Goal: Task Accomplishment & Management: Use online tool/utility

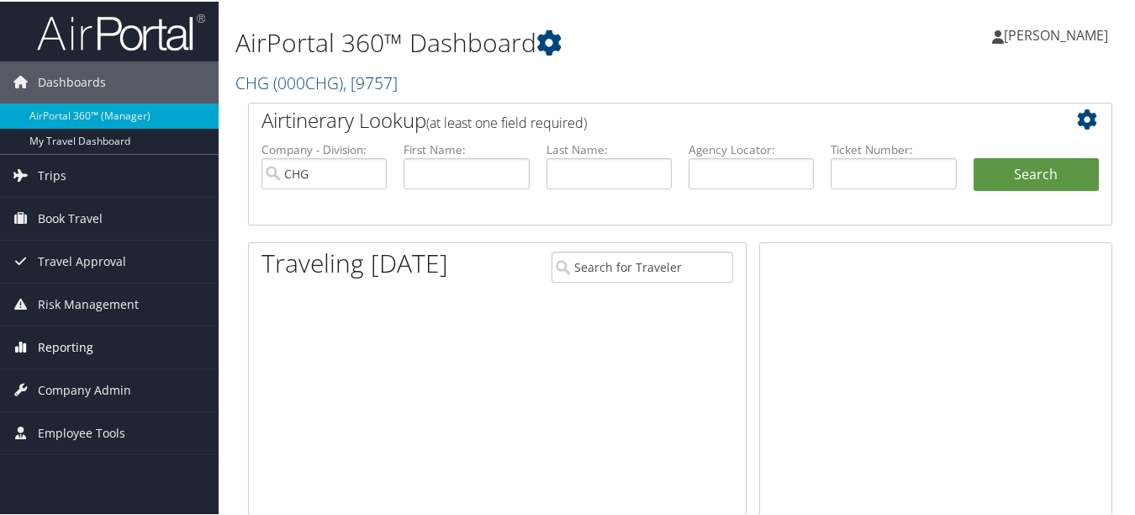
click at [81, 344] on span "Reporting" at bounding box center [66, 346] width 56 height 42
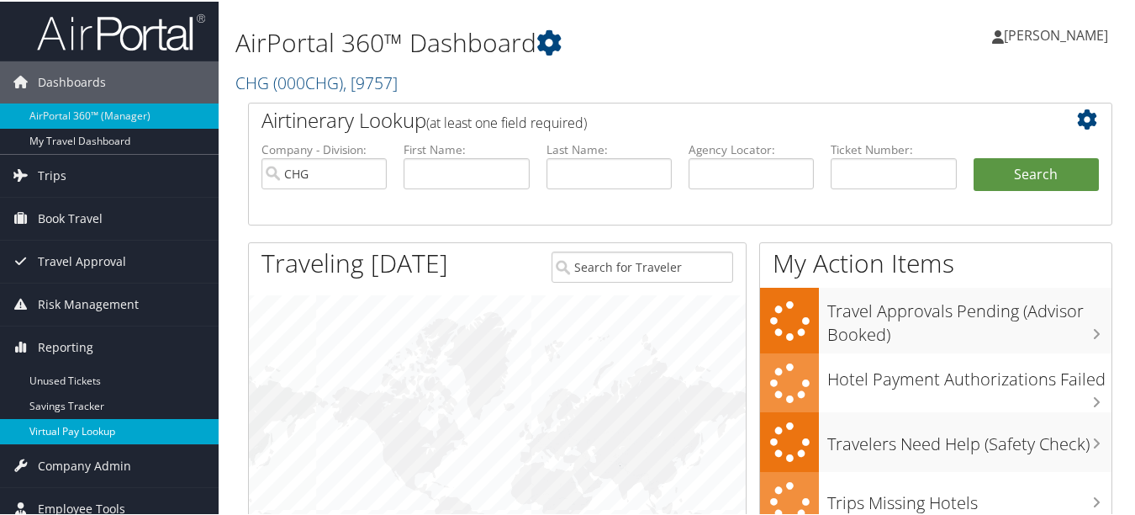
click at [89, 429] on link "Virtual Pay Lookup" at bounding box center [109, 429] width 219 height 25
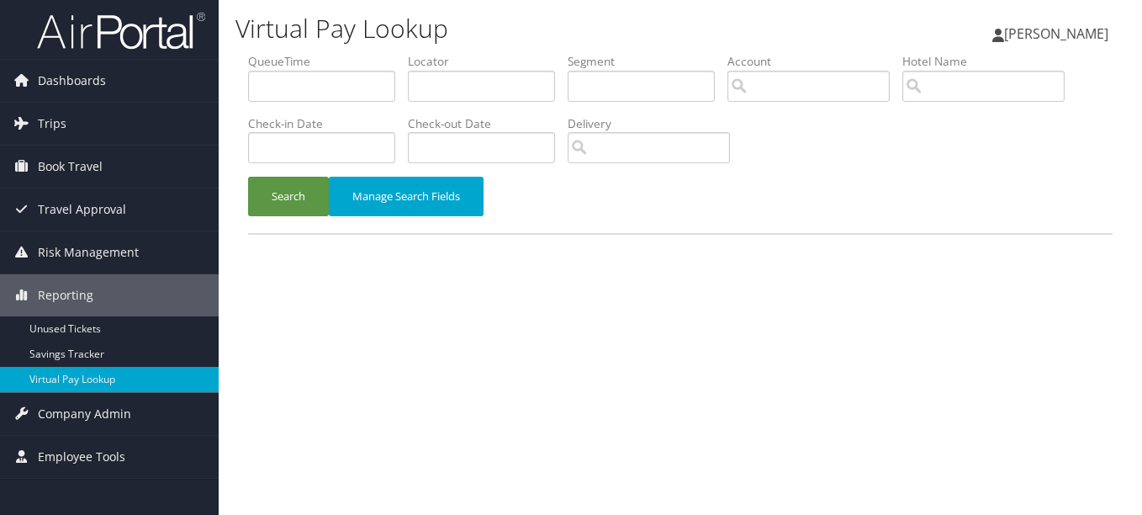
click at [541, 351] on div "Virtual Pay Lookup Luke Perry Luke Perry My Settings Travel Agency Contacts Vie…" at bounding box center [680, 257] width 923 height 515
click at [666, 356] on div "Virtual Pay Lookup Luke Perry Luke Perry My Settings Travel Agency Contacts Vie…" at bounding box center [680, 257] width 923 height 515
click at [493, 71] on input "text" at bounding box center [481, 86] width 147 height 31
paste input "UIAWBU"
click at [248, 177] on button "Search" at bounding box center [288, 197] width 81 height 40
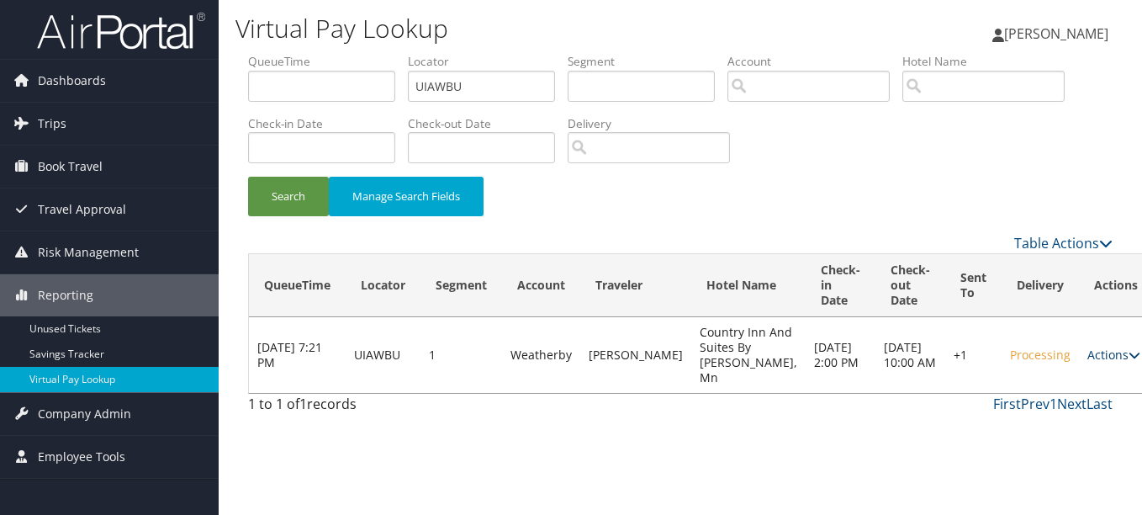
click at [1087, 362] on link "Actions" at bounding box center [1113, 355] width 53 height 16
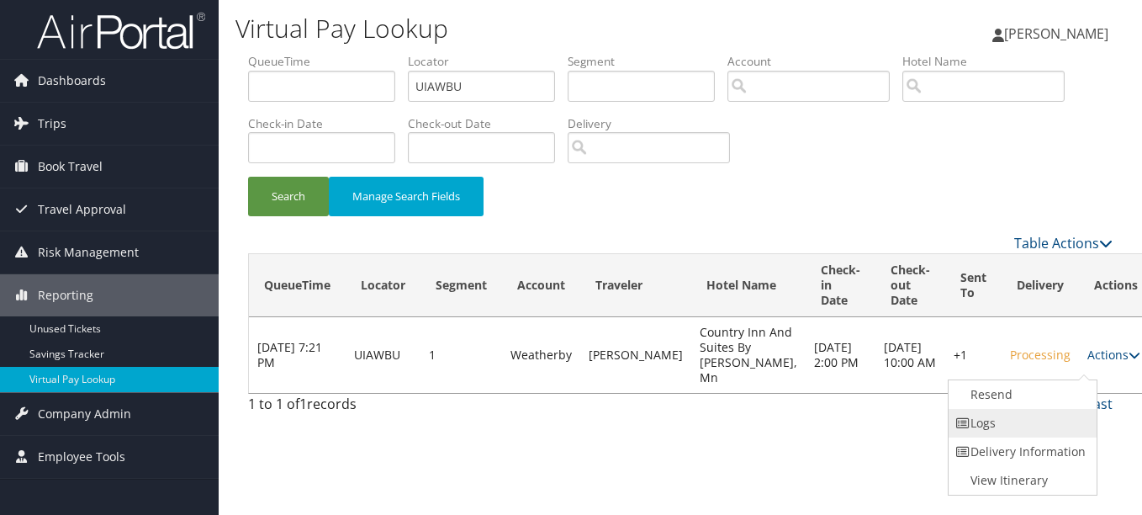
click at [1033, 419] on link "Logs" at bounding box center [1021, 423] width 144 height 29
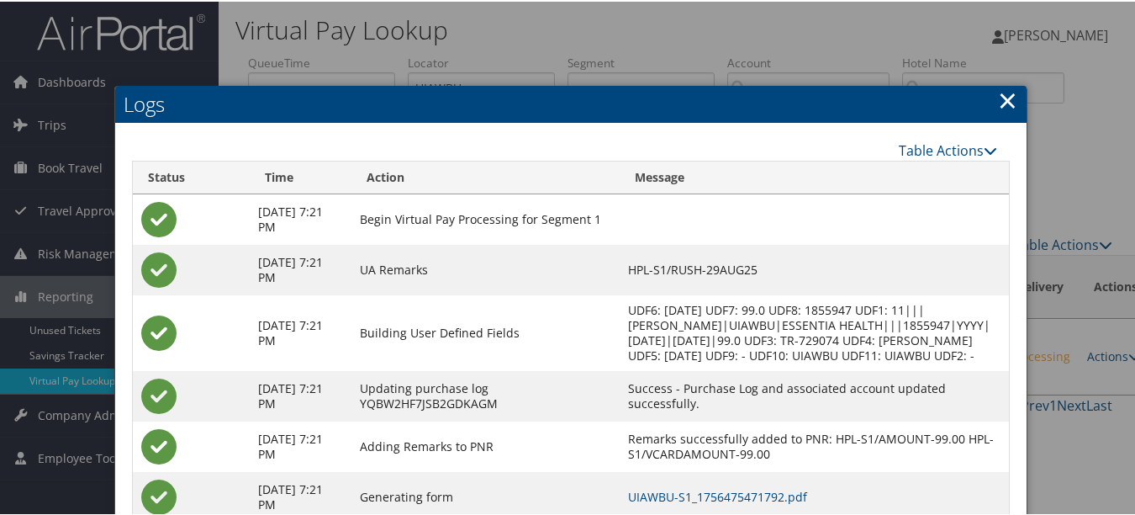
click at [1008, 98] on link "×" at bounding box center [1007, 99] width 19 height 34
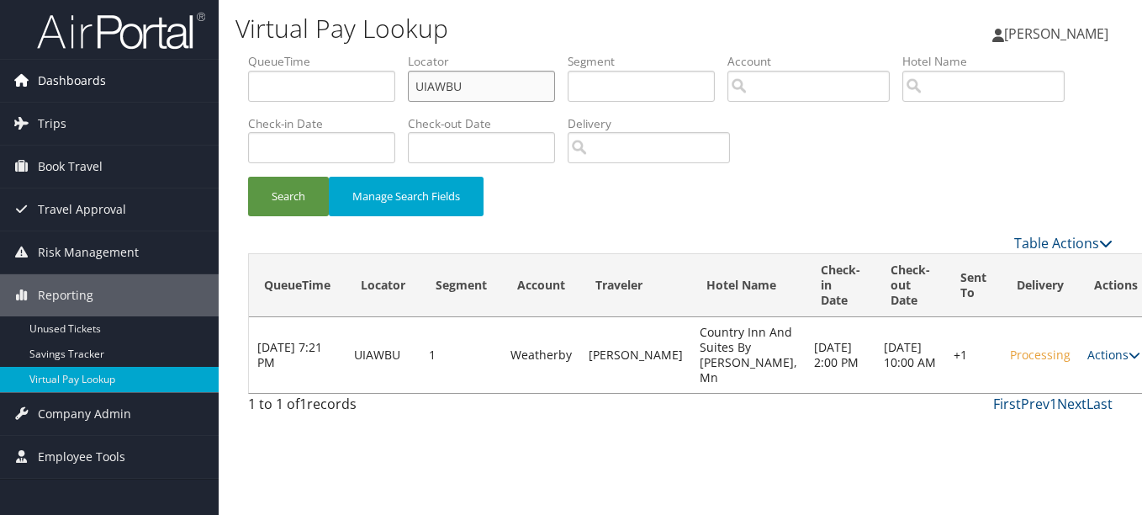
drag, startPoint x: 524, startPoint y: 80, endPoint x: 52, endPoint y: 73, distance: 471.9
click at [52, 73] on div "Dashboards AirPortal 360™ (Manager) My Travel Dashboard Trips Airtinerary® Look…" at bounding box center [571, 257] width 1142 height 515
paste input "EMEINS"
type input "EMEINS"
click at [248, 177] on button "Search" at bounding box center [288, 197] width 81 height 40
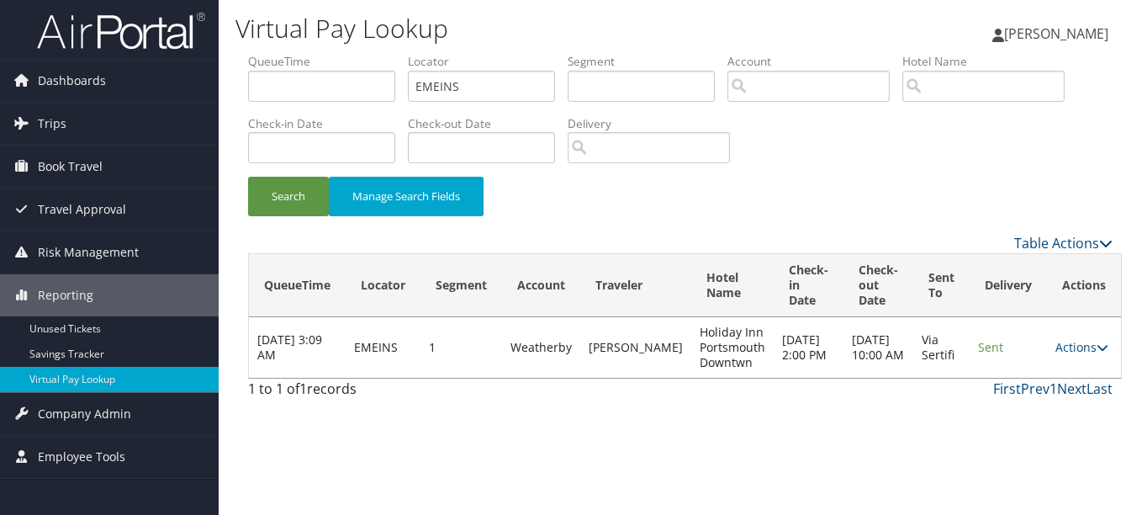
click at [1051, 357] on td "Actions Resend Logs View Itinerary" at bounding box center [1084, 347] width 74 height 61
click at [1055, 352] on link "Actions" at bounding box center [1081, 347] width 53 height 16
click at [1038, 389] on link "Logs" at bounding box center [1041, 400] width 106 height 29
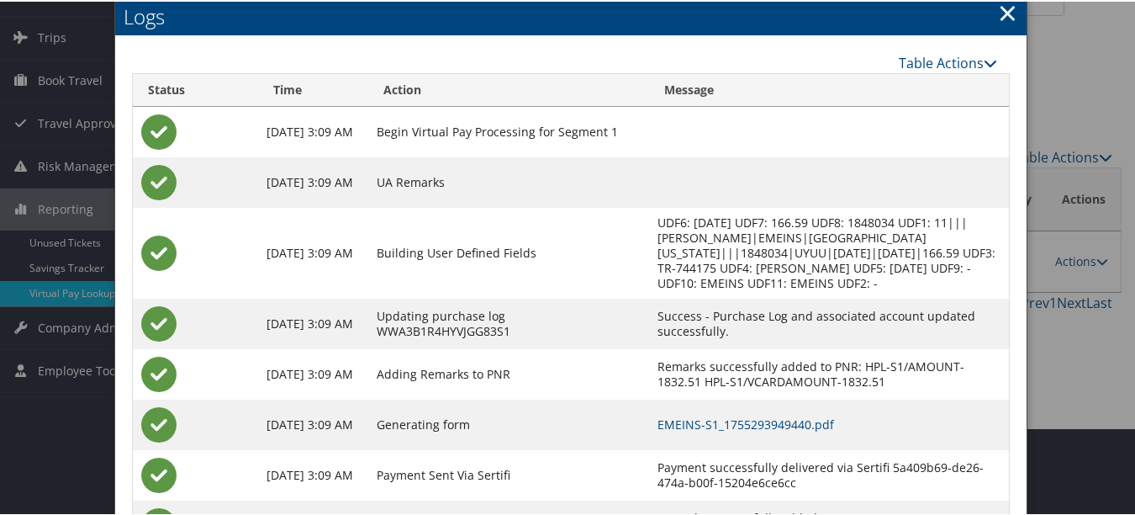
scroll to position [169, 0]
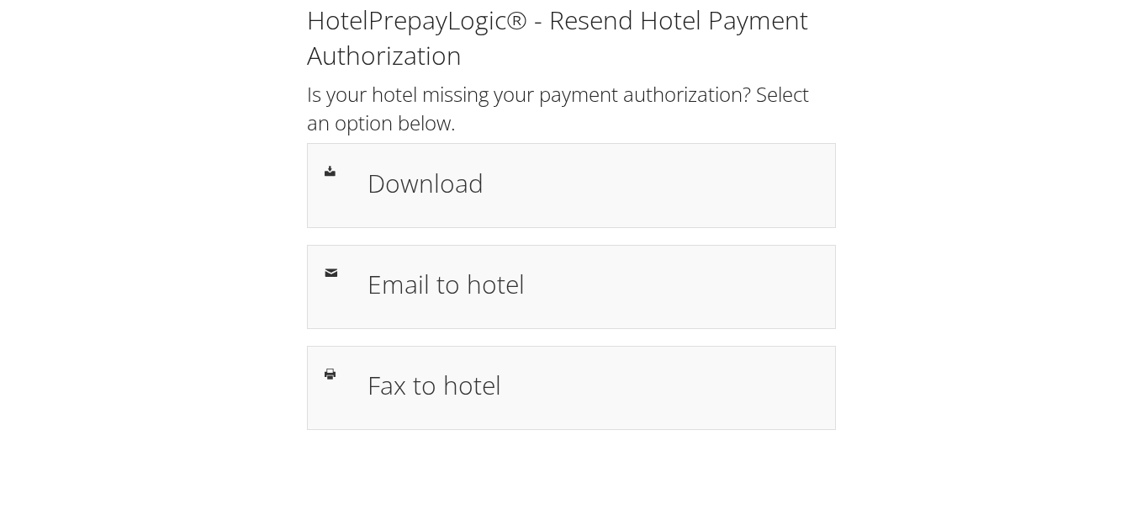
click at [959, 466] on div "HotelPrepayLogic® - Resend Hotel Payment Authorization Is your hotel missing yo…" at bounding box center [571, 257] width 1142 height 515
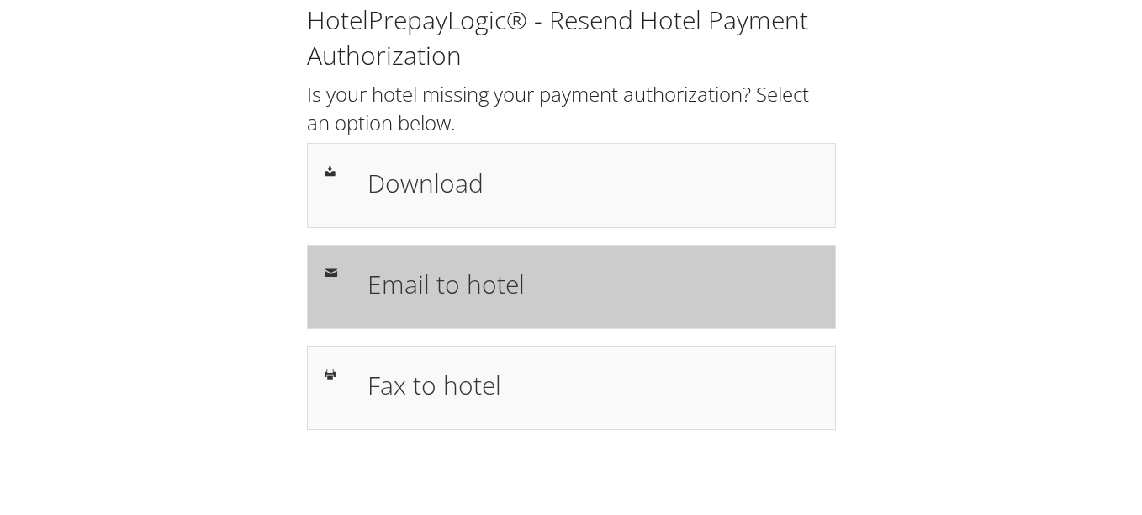
click at [521, 301] on h1 "Email to hotel" at bounding box center [593, 284] width 451 height 38
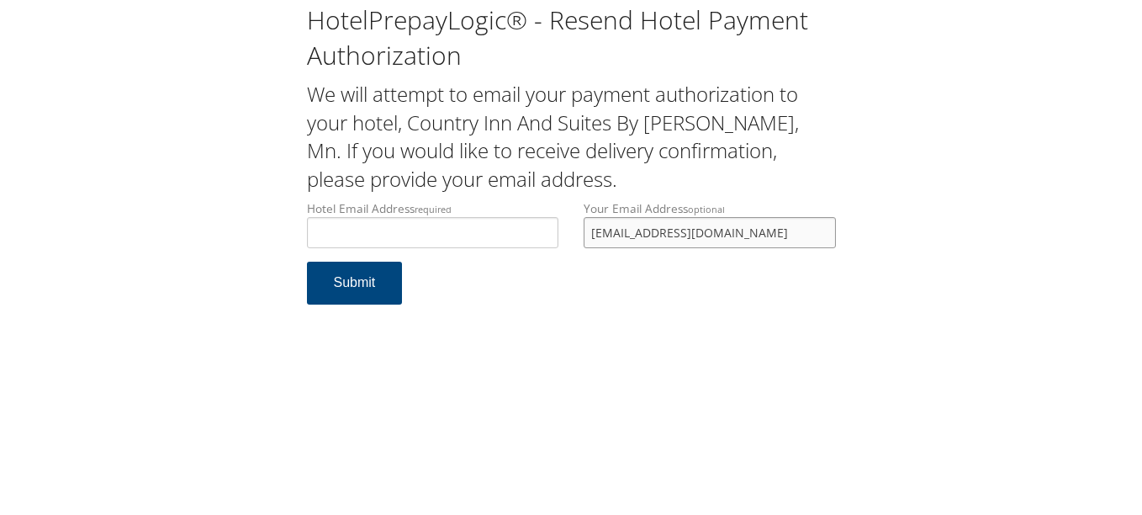
drag, startPoint x: 0, startPoint y: 0, endPoint x: 574, endPoint y: 234, distance: 620.2
click at [574, 234] on div "Your Email Address optional docpugely@yahoo.com" at bounding box center [710, 230] width 278 height 61
click at [416, 235] on input "Hotel Email Address required" at bounding box center [433, 232] width 252 height 31
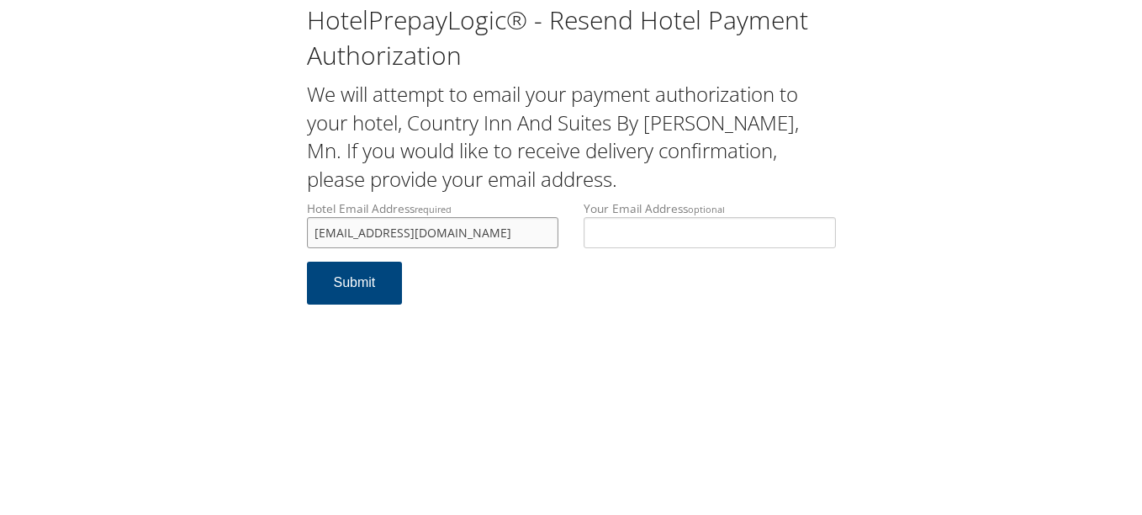
type input "[EMAIL_ADDRESS][DOMAIN_NAME]"
click at [495, 394] on div "HotelPrepayLogic® - Resend Hotel Payment Authorization We will attempt to email…" at bounding box center [571, 257] width 1142 height 515
click at [360, 290] on button "Submit" at bounding box center [355, 283] width 96 height 43
drag, startPoint x: 542, startPoint y: 243, endPoint x: 302, endPoint y: 232, distance: 240.8
click at [302, 232] on div "Hotel Email Address required cis_baxter@outlook.com Hotel email address is requ…" at bounding box center [433, 230] width 278 height 61
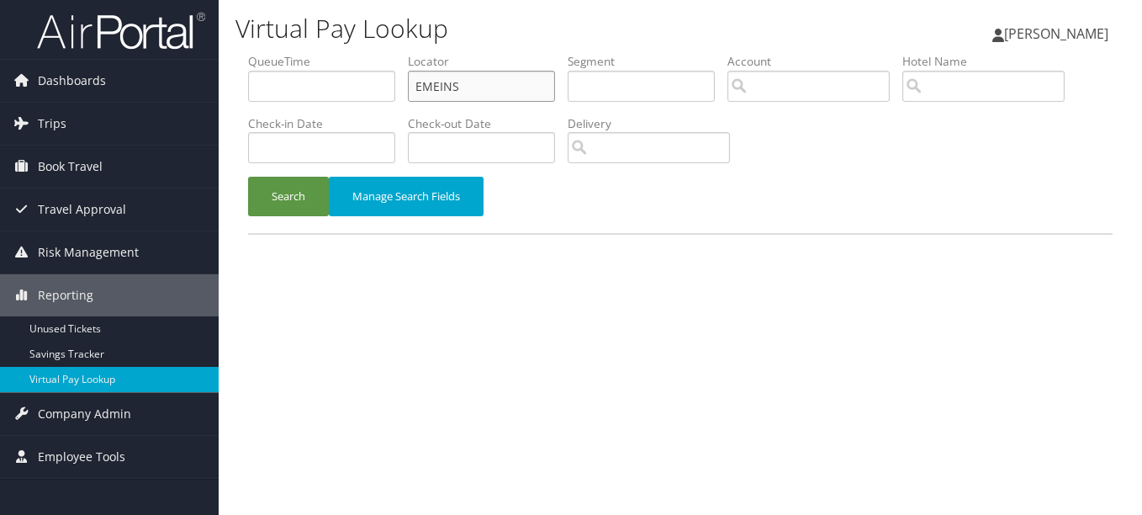
drag, startPoint x: 509, startPoint y: 88, endPoint x: 220, endPoint y: 87, distance: 289.3
click at [220, 87] on div "Virtual Pay Lookup Luke Perry Luke Perry My Settings Travel Agency Contacts Vie…" at bounding box center [680, 257] width 923 height 515
paste input "[DEMOGRAPHIC_DATA]"
click at [248, 177] on button "Search" at bounding box center [288, 197] width 81 height 40
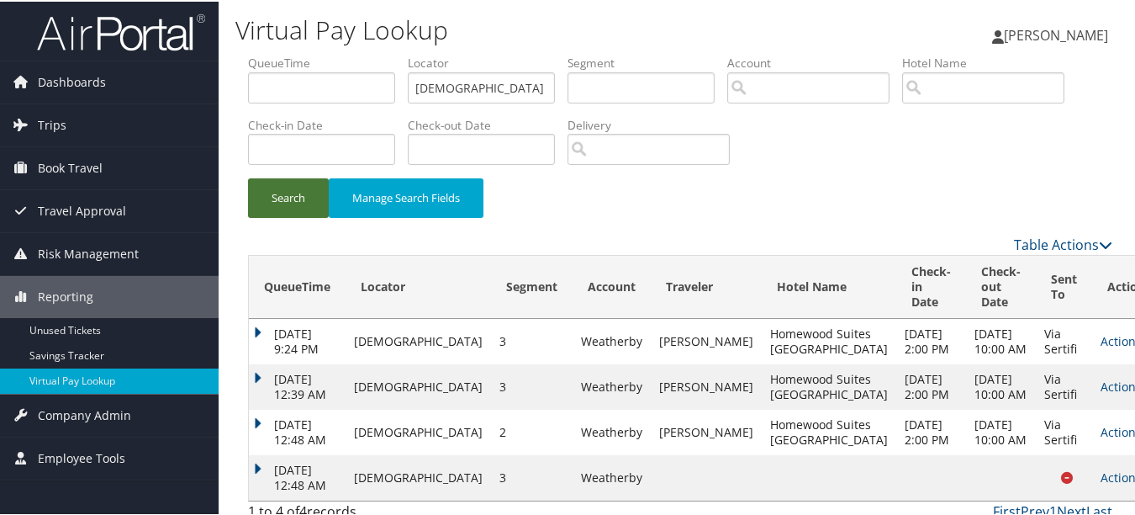
click at [290, 198] on button "Search" at bounding box center [288, 197] width 81 height 40
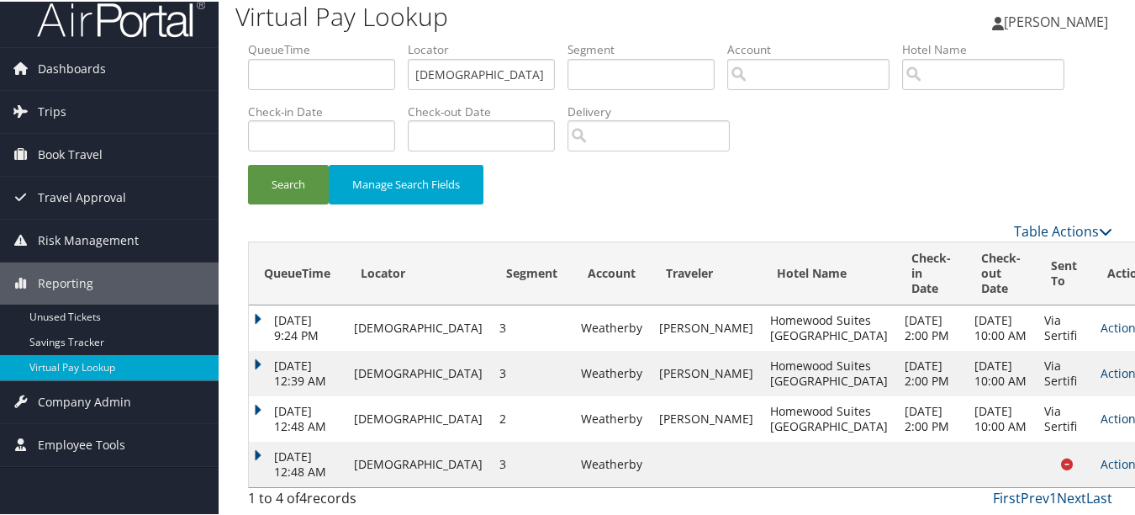
click at [1101, 410] on link "Actions" at bounding box center [1127, 417] width 53 height 16
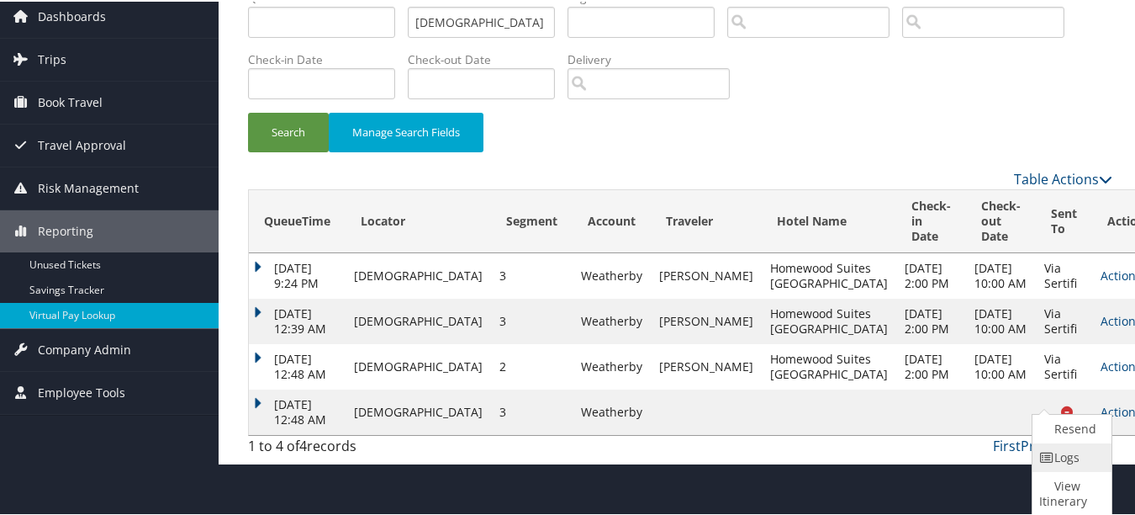
click at [1070, 462] on link "Logs" at bounding box center [1070, 456] width 75 height 29
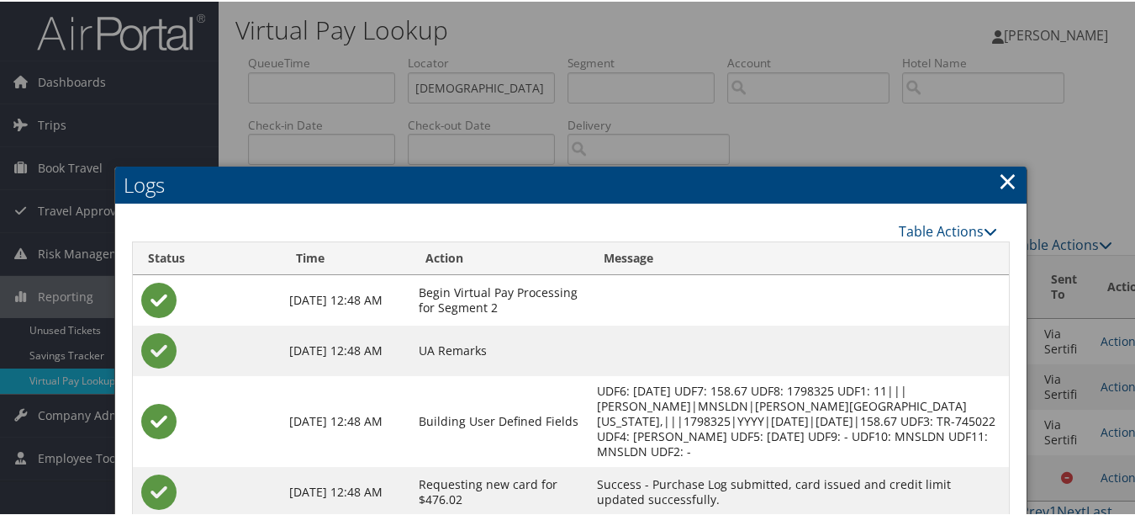
click at [1001, 176] on link "×" at bounding box center [1007, 179] width 19 height 34
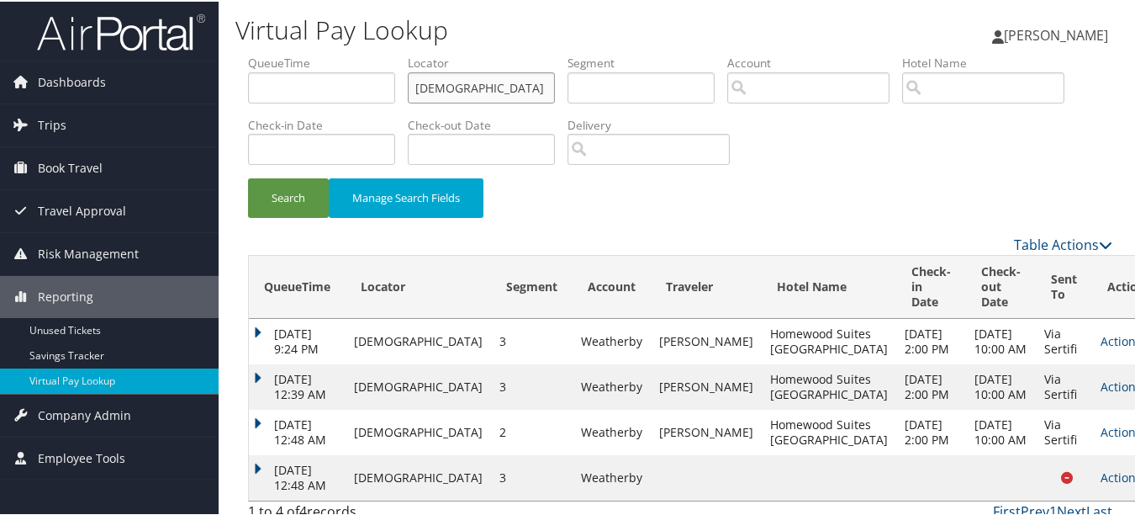
drag, startPoint x: 473, startPoint y: 90, endPoint x: 251, endPoint y: 87, distance: 222.1
click at [267, 53] on ul "QueueTime Locator MNSLDN Segment Account Traveler Hotel Name Check-in Date Chec…" at bounding box center [680, 53] width 865 height 0
paste input "HDYKRM"
type input "HDYKRM"
click at [248, 177] on button "Search" at bounding box center [288, 197] width 81 height 40
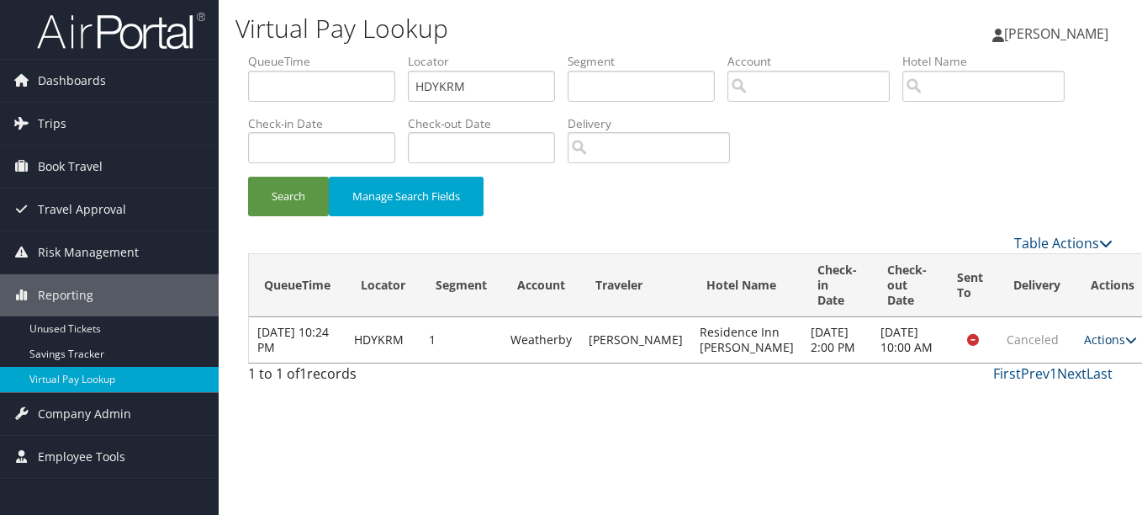
click at [1084, 347] on link "Actions" at bounding box center [1110, 339] width 53 height 16
click at [1076, 338] on td "Actions Logs View Itinerary" at bounding box center [1113, 339] width 74 height 45
click at [872, 317] on td "Sep 6, 2025 10:00 AM" at bounding box center [907, 339] width 70 height 45
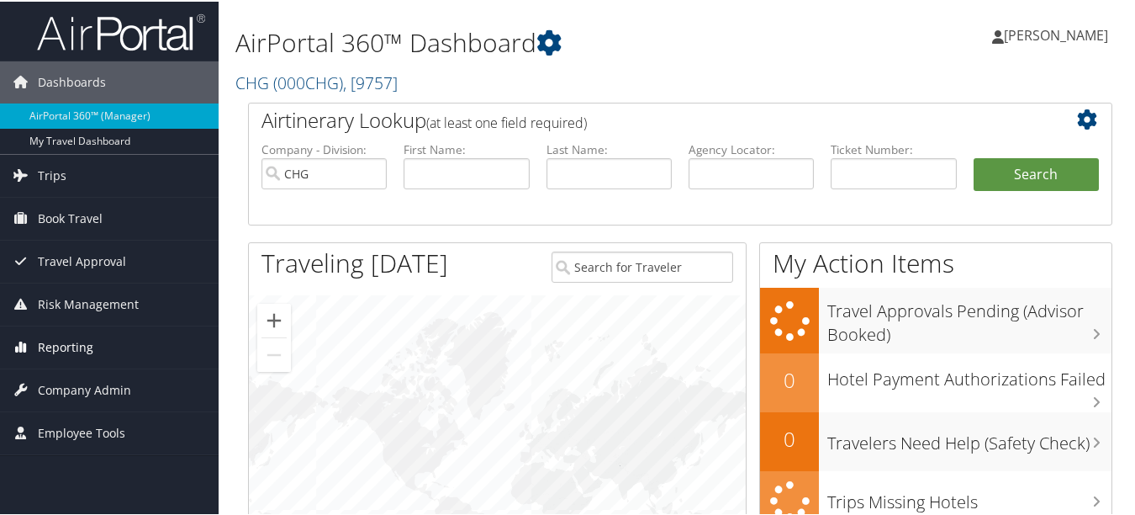
click at [61, 341] on span "Reporting" at bounding box center [66, 346] width 56 height 42
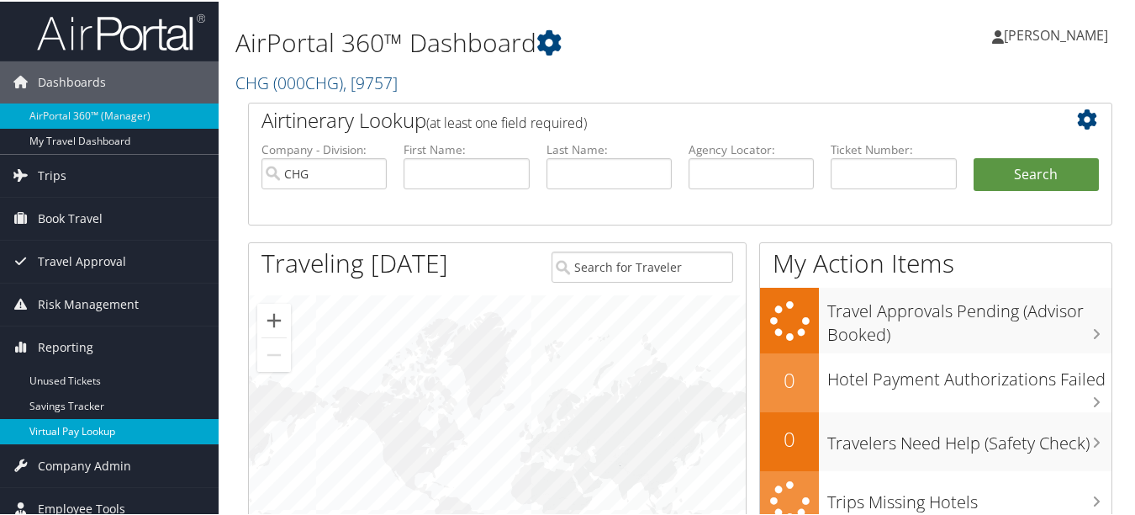
click at [106, 436] on link "Virtual Pay Lookup" at bounding box center [109, 429] width 219 height 25
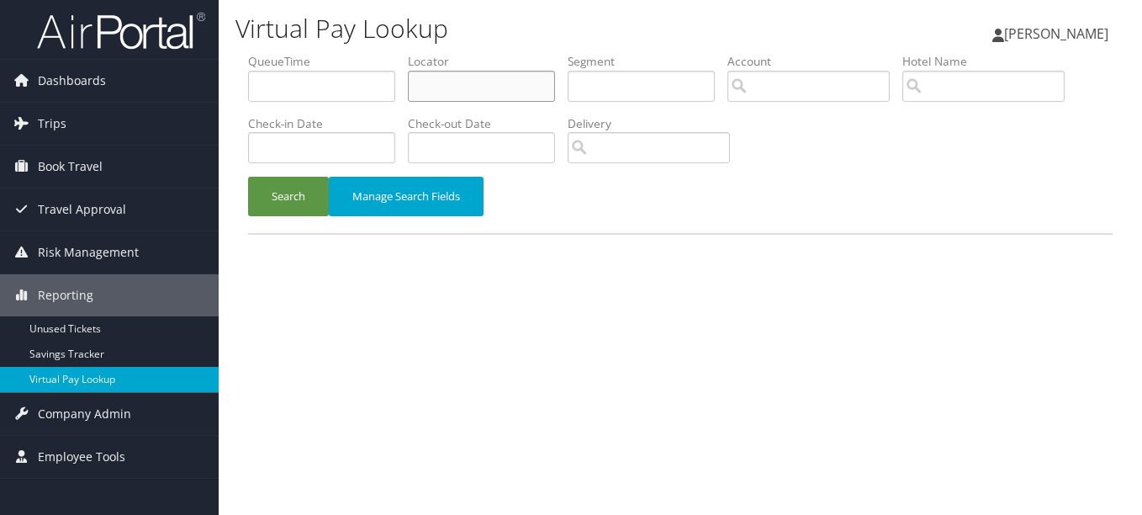
click at [515, 95] on input "text" at bounding box center [481, 86] width 147 height 31
paste input "[DEMOGRAPHIC_DATA]"
type input "[DEMOGRAPHIC_DATA]"
click at [248, 177] on button "Search" at bounding box center [288, 197] width 81 height 40
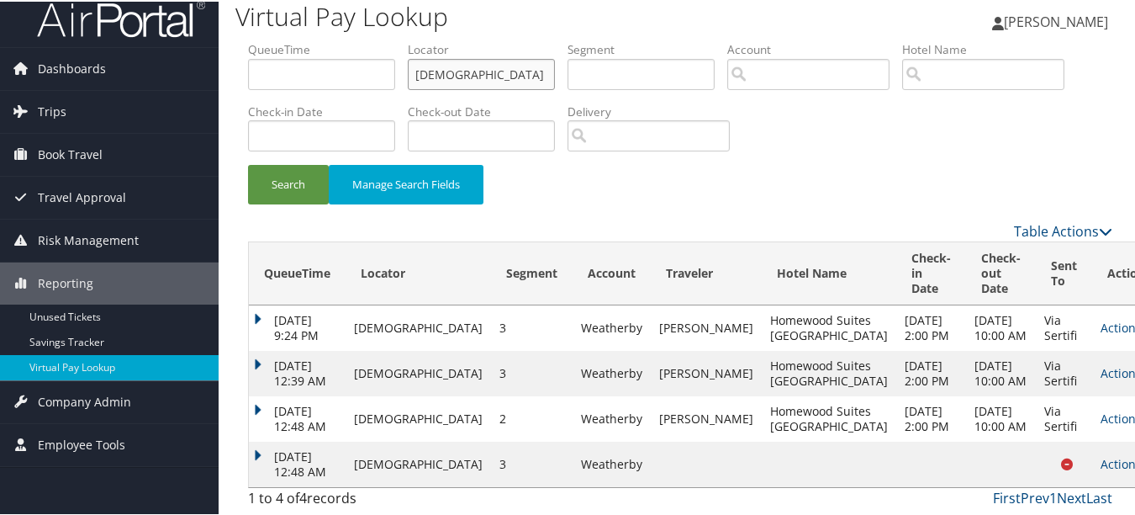
scroll to position [59, 0]
click at [1101, 409] on link "Actions" at bounding box center [1127, 417] width 53 height 16
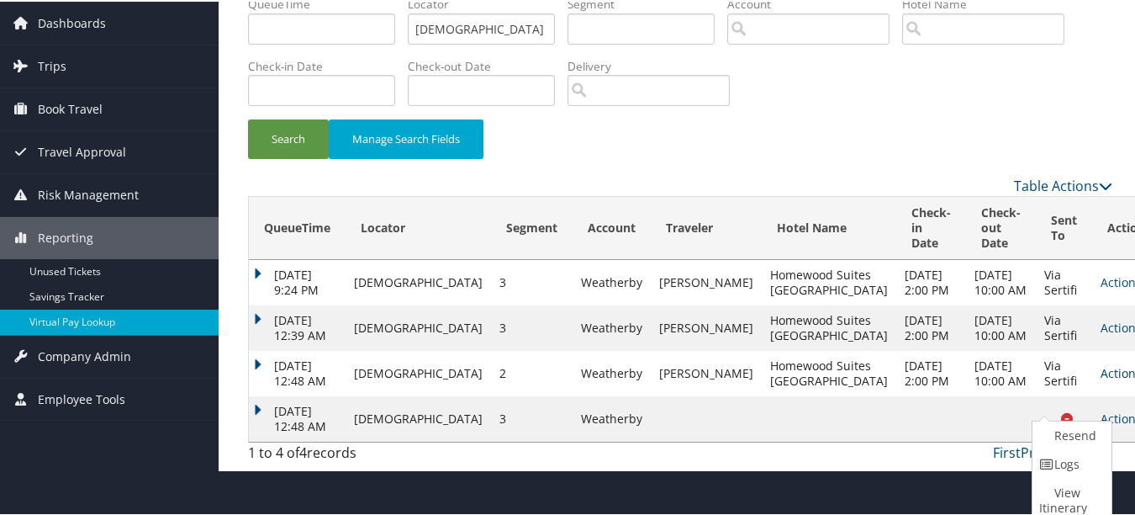
scroll to position [81, 0]
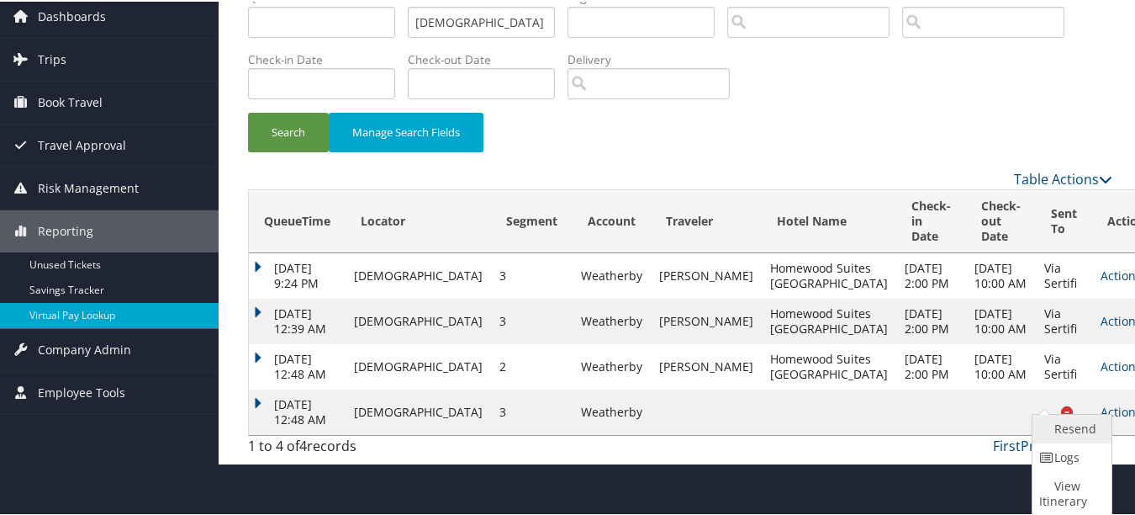
click at [1066, 419] on link "Resend" at bounding box center [1070, 427] width 75 height 29
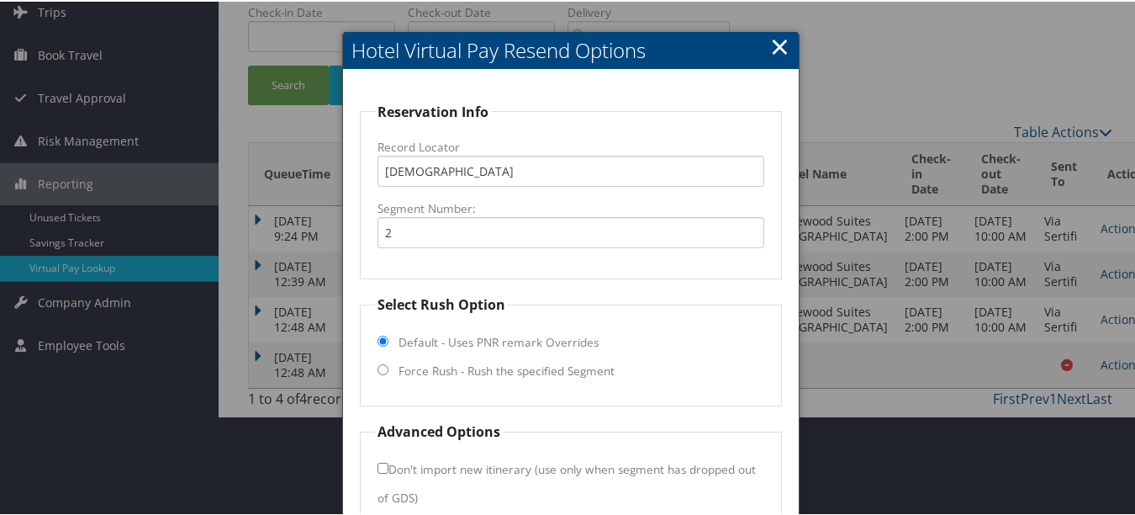
scroll to position [198, 0]
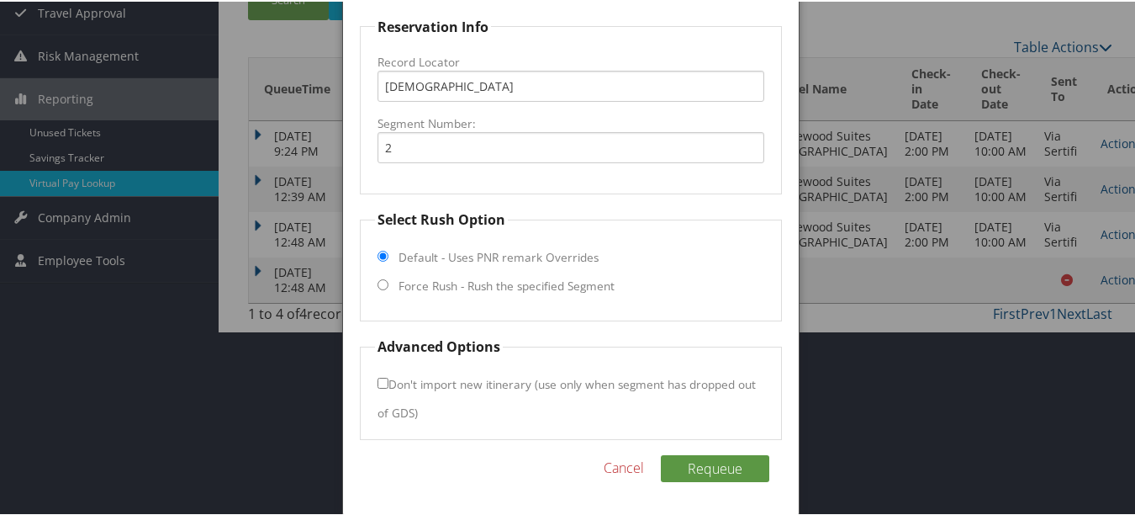
click at [432, 273] on fieldset "Select Rush Option Default - Uses PNR remark Overrides Force Rush - Rush the sp…" at bounding box center [570, 264] width 421 height 112
click at [441, 286] on label "Force Rush - Rush the specified Segment" at bounding box center [507, 284] width 216 height 17
click at [389, 286] on input "Force Rush - Rush the specified Segment" at bounding box center [383, 283] width 11 height 11
radio input "true"
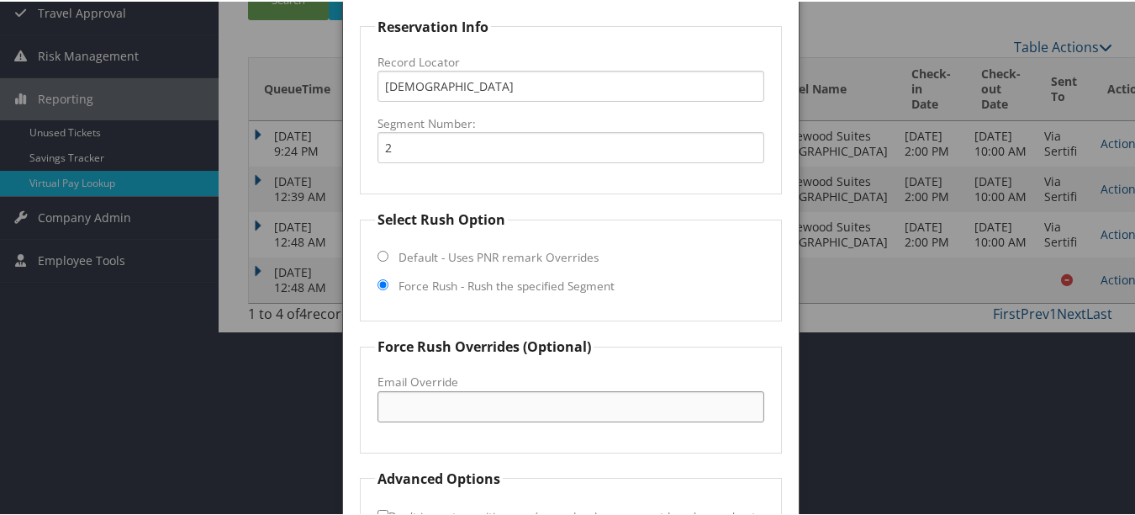
click at [446, 401] on input "Email Override" at bounding box center [571, 404] width 386 height 31
click at [535, 411] on input "frbhw01@gmail.com" at bounding box center [571, 404] width 386 height 31
drag, startPoint x: 511, startPoint y: 409, endPoint x: 371, endPoint y: 407, distance: 140.5
click at [371, 407] on fieldset "Force Rush Overrides (Optional) Fax Override: Email Override frbhw01@gmail.com" at bounding box center [570, 393] width 421 height 116
type input "frbhw01@gmail.com"
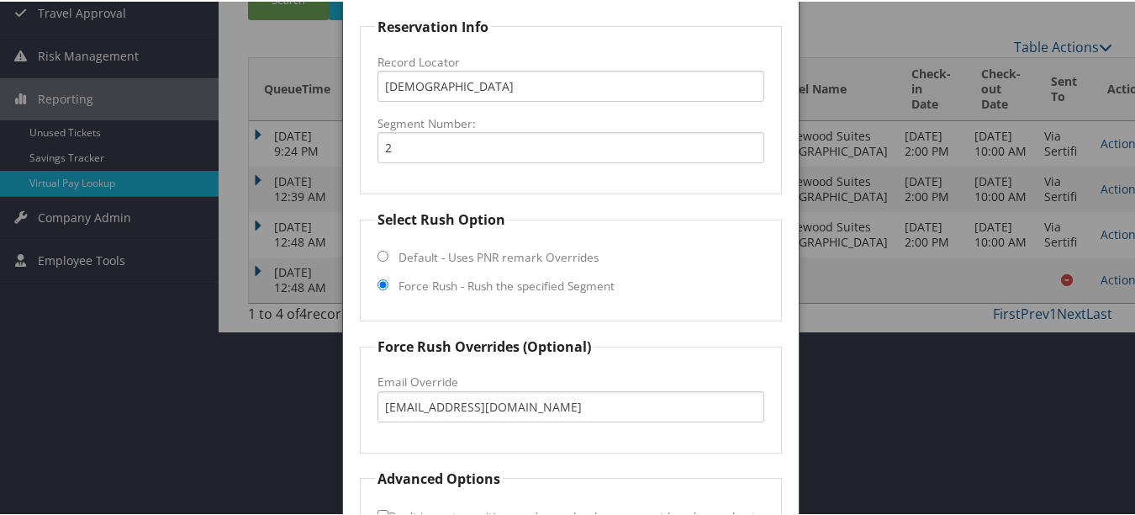
click at [572, 362] on fieldset "Force Rush Overrides (Optional) Fax Override: Email Override frbhw01@gmail.com" at bounding box center [570, 393] width 421 height 116
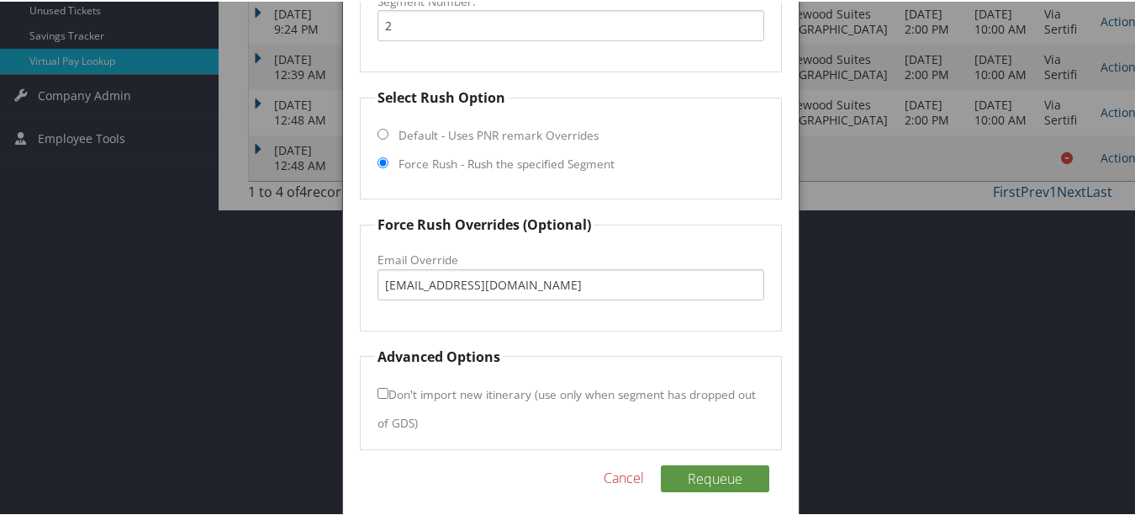
scroll to position [330, 0]
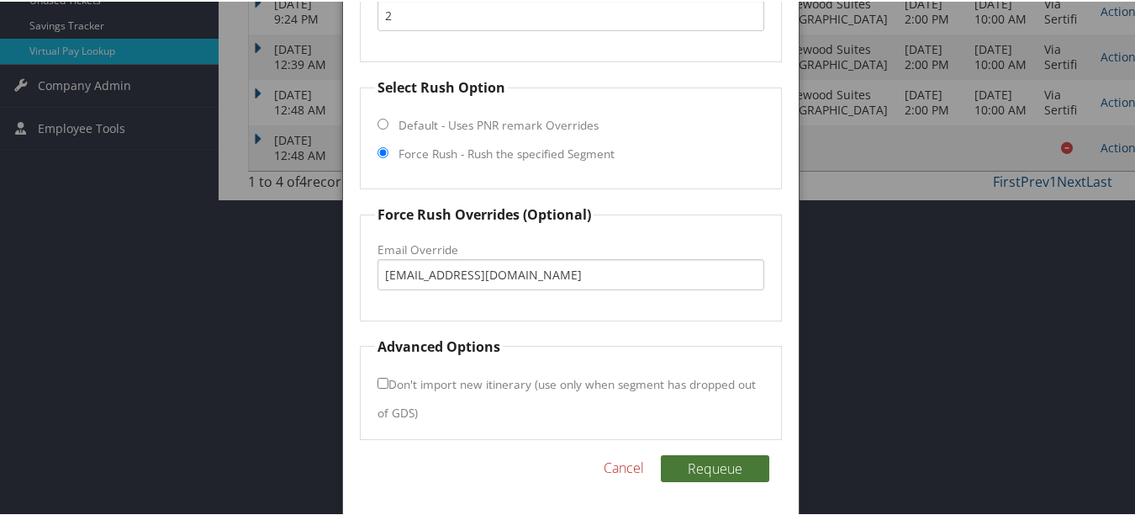
click at [711, 463] on button "Requeue" at bounding box center [715, 466] width 108 height 27
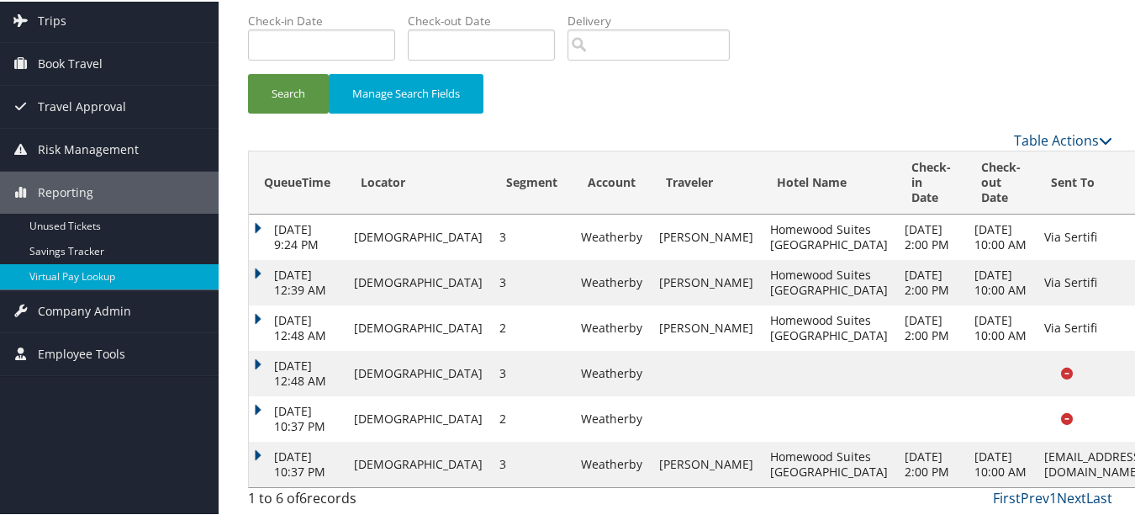
scroll to position [0, 0]
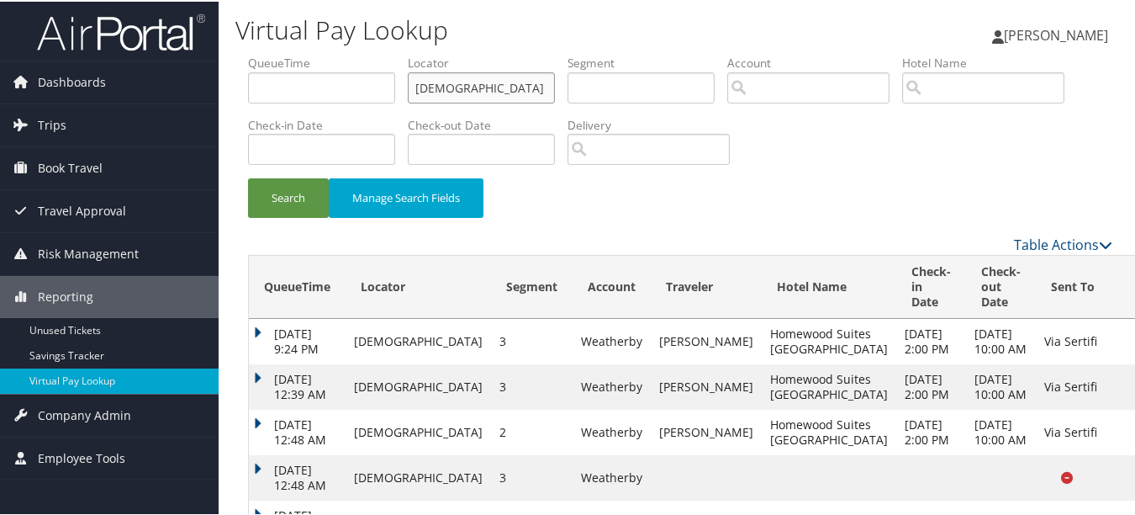
drag, startPoint x: 502, startPoint y: 91, endPoint x: 332, endPoint y: 82, distance: 170.1
click at [338, 53] on ul "QueueTime Locator MNSLDN Segment Account Traveler Hotel Name Check-in Date Chec…" at bounding box center [680, 53] width 865 height 0
paste input "HRWXET"
click at [248, 177] on button "Search" at bounding box center [288, 197] width 81 height 40
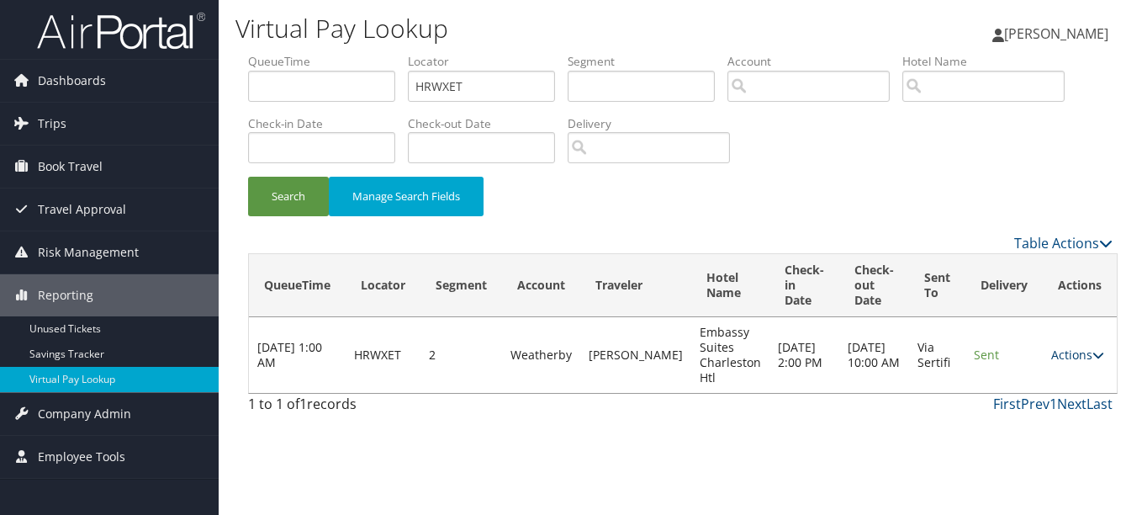
click at [1077, 357] on link "Actions" at bounding box center [1077, 355] width 53 height 16
click at [1058, 384] on link "Resend" at bounding box center [1042, 379] width 106 height 29
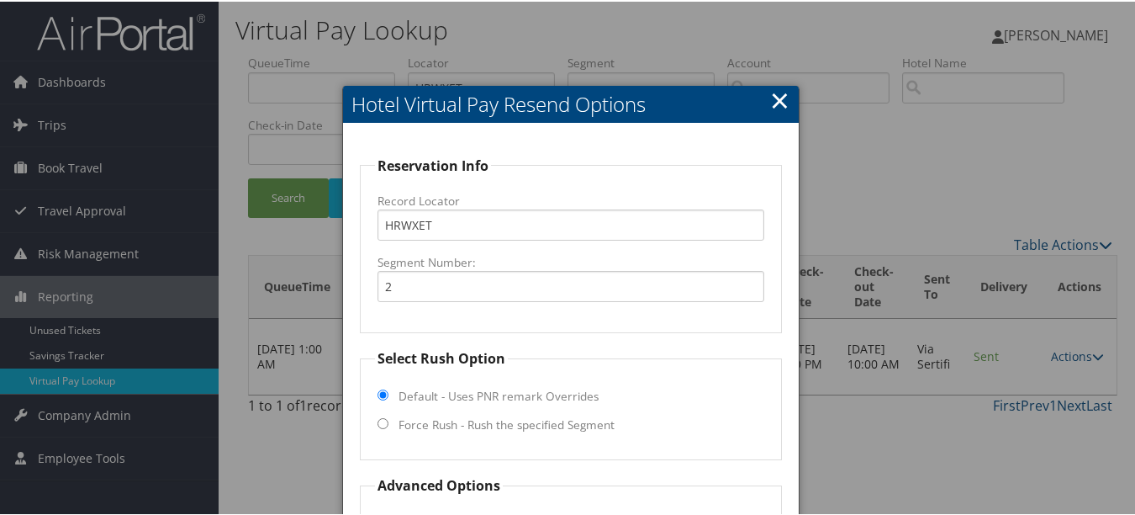
drag, startPoint x: 734, startPoint y: 90, endPoint x: 772, endPoint y: 95, distance: 38.2
click at [743, 89] on h2 "Hotel Virtual Pay Resend Options" at bounding box center [570, 102] width 455 height 37
click at [776, 97] on link "×" at bounding box center [779, 99] width 19 height 34
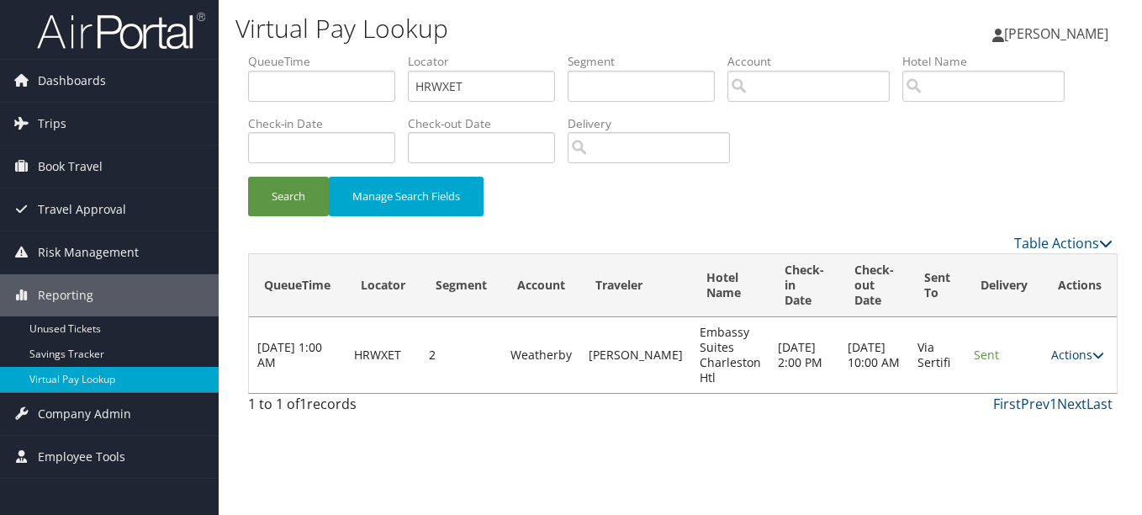
click at [1071, 360] on link "Actions" at bounding box center [1077, 355] width 53 height 16
click at [1068, 398] on link "Logs" at bounding box center [1040, 408] width 106 height 29
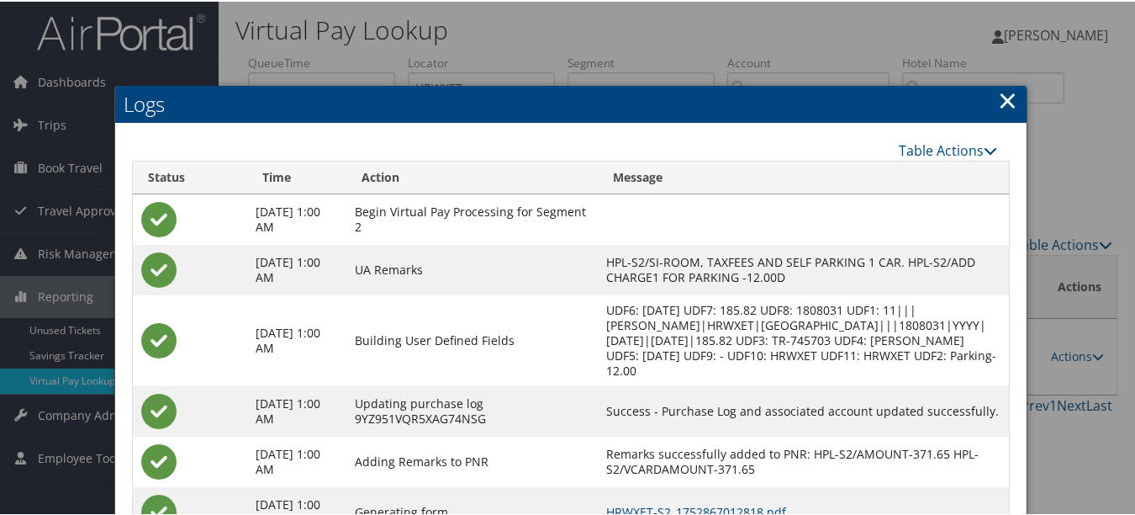
click at [1006, 98] on link "×" at bounding box center [1007, 99] width 19 height 34
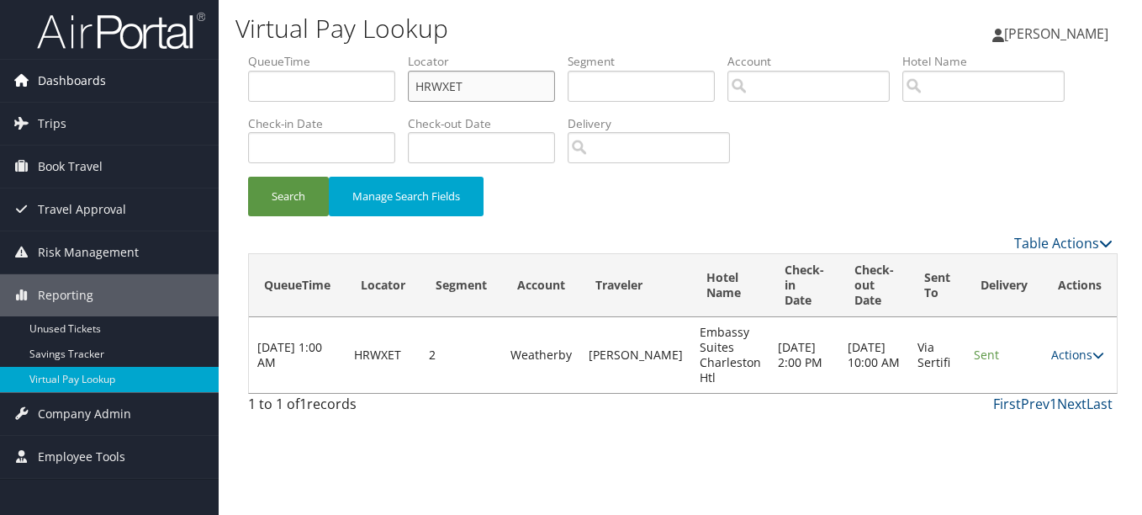
drag, startPoint x: 488, startPoint y: 85, endPoint x: 45, endPoint y: 84, distance: 442.4
click at [63, 85] on div "Dashboards AirPortal 360™ (Manager) My Travel Dashboard Trips Airtinerary® Look…" at bounding box center [571, 257] width 1142 height 515
paste input "OUHZEN"
click at [248, 177] on button "Search" at bounding box center [288, 197] width 81 height 40
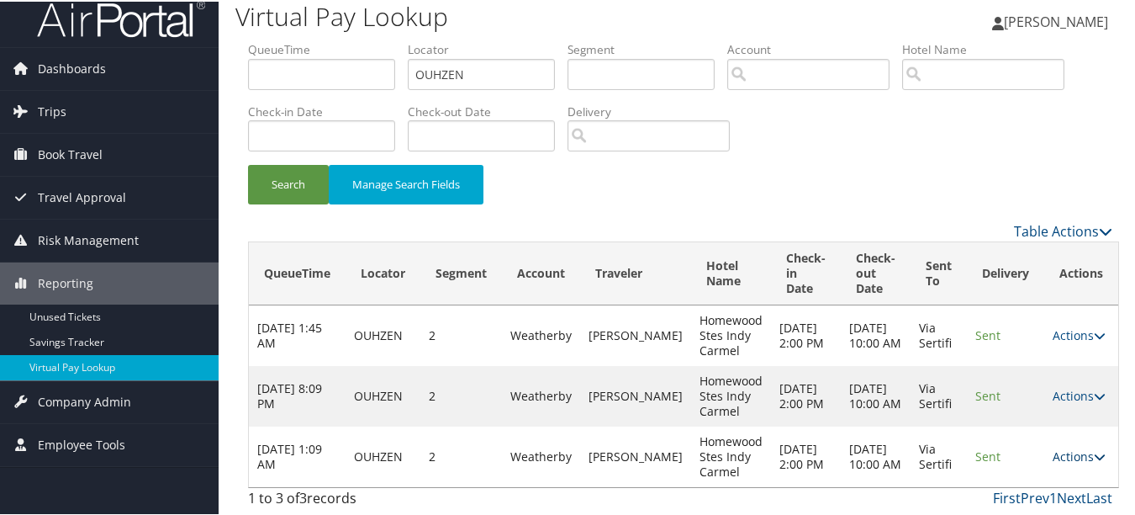
click at [1094, 456] on icon at bounding box center [1100, 455] width 12 height 12
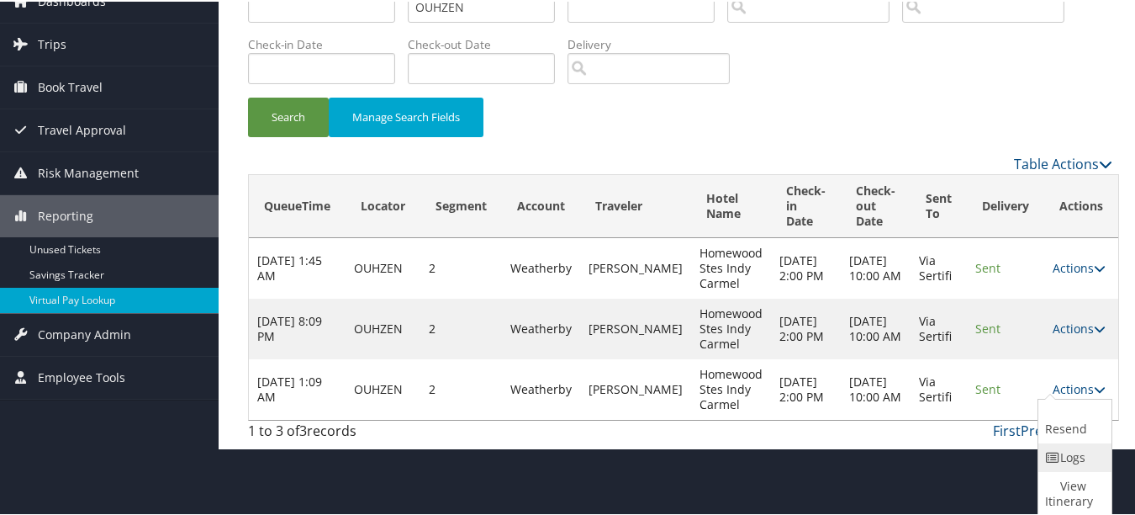
click at [1072, 460] on link "Logs" at bounding box center [1073, 456] width 69 height 29
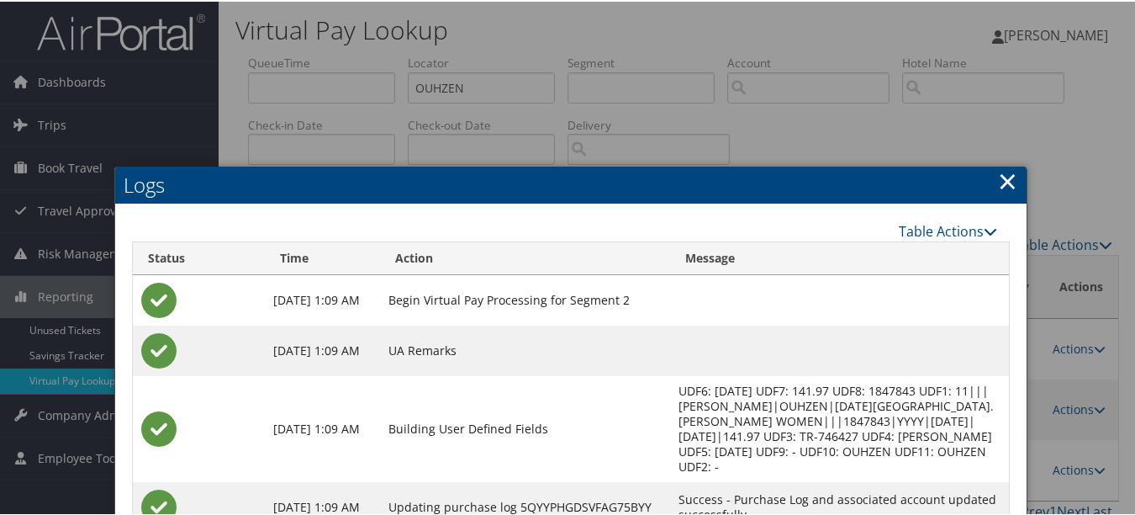
click at [1005, 175] on link "×" at bounding box center [1007, 179] width 19 height 34
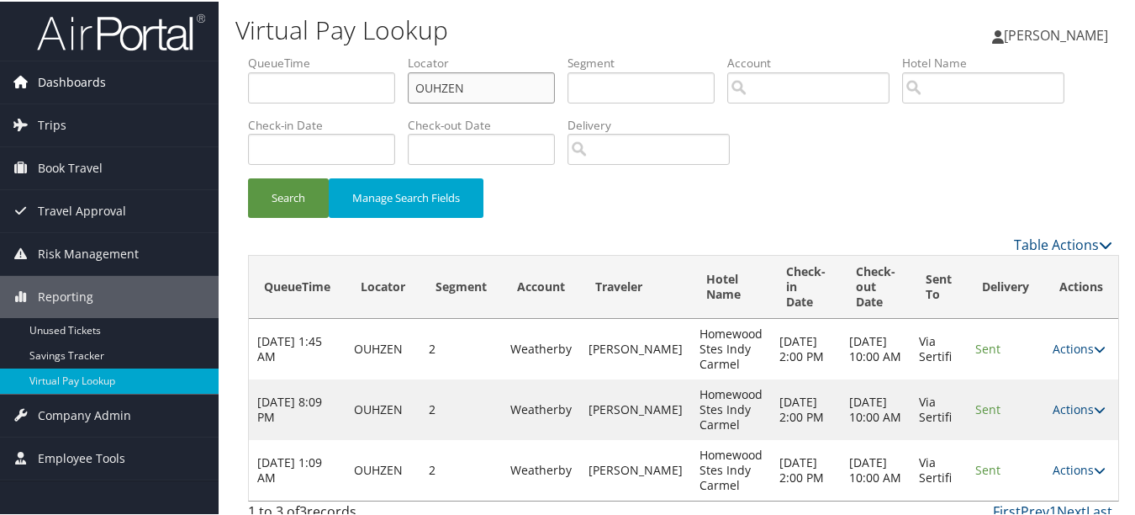
drag, startPoint x: 361, startPoint y: 77, endPoint x: 183, endPoint y: 77, distance: 177.5
click at [184, 77] on div "Dashboards AirPortal 360™ (Manager) My Travel Dashboard Trips Airtinerary® Look…" at bounding box center [571, 264] width 1142 height 528
paste input "UNLLYB"
click at [248, 177] on button "Search" at bounding box center [288, 197] width 81 height 40
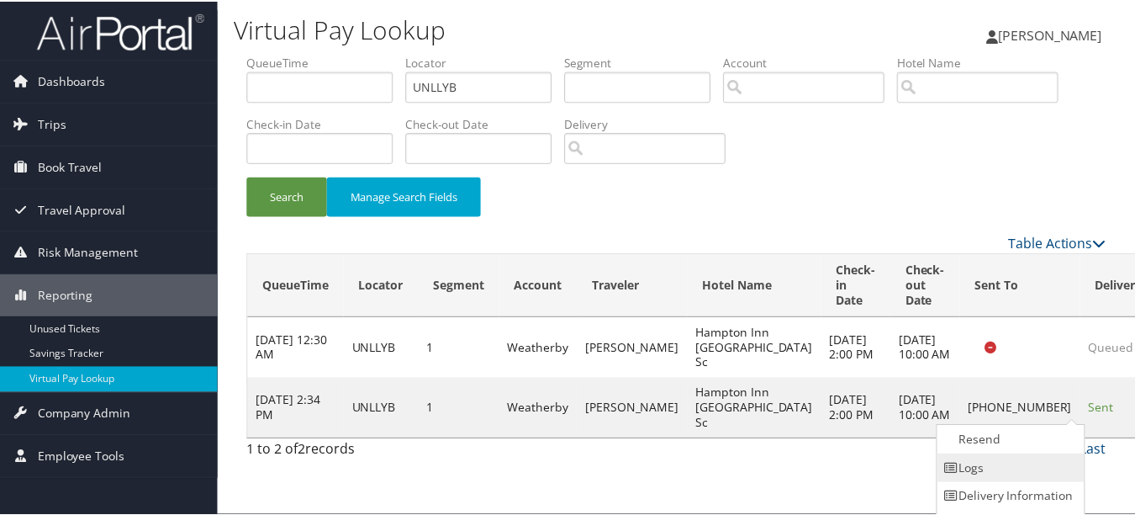
scroll to position [26, 0]
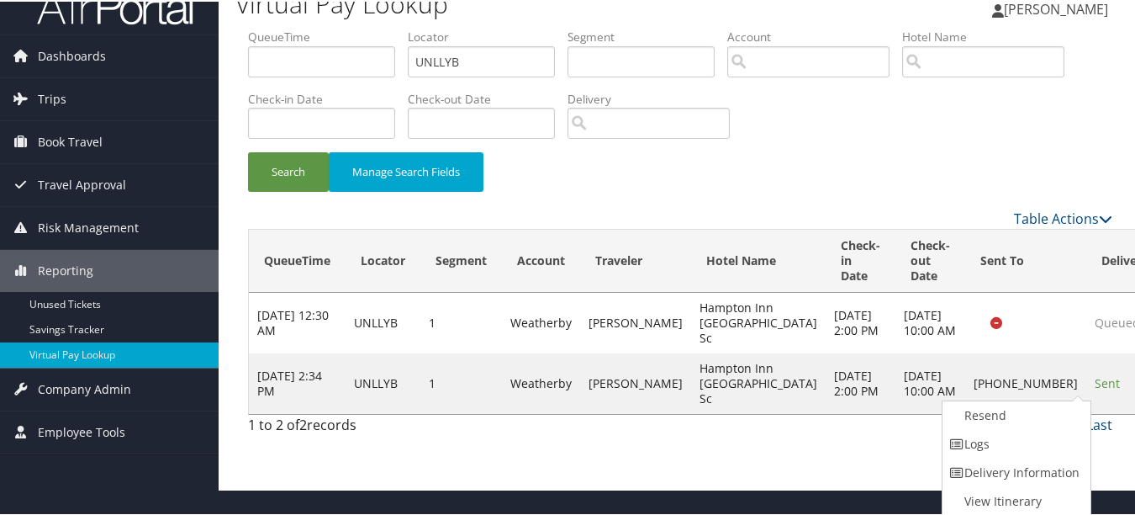
drag, startPoint x: 1022, startPoint y: 442, endPoint x: 994, endPoint y: 448, distance: 28.4
click at [1021, 442] on link "Logs" at bounding box center [1015, 442] width 144 height 29
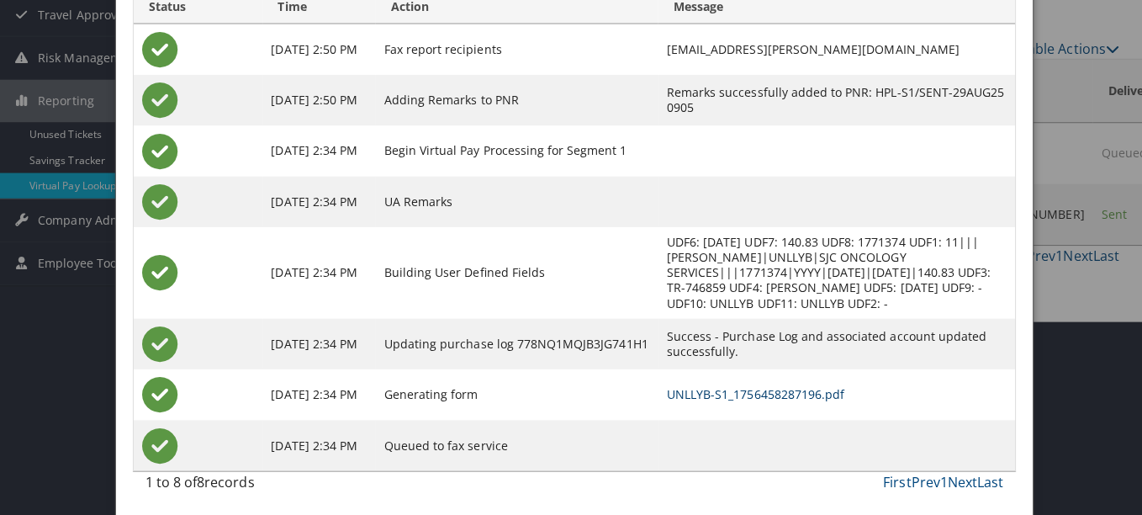
scroll to position [0, 0]
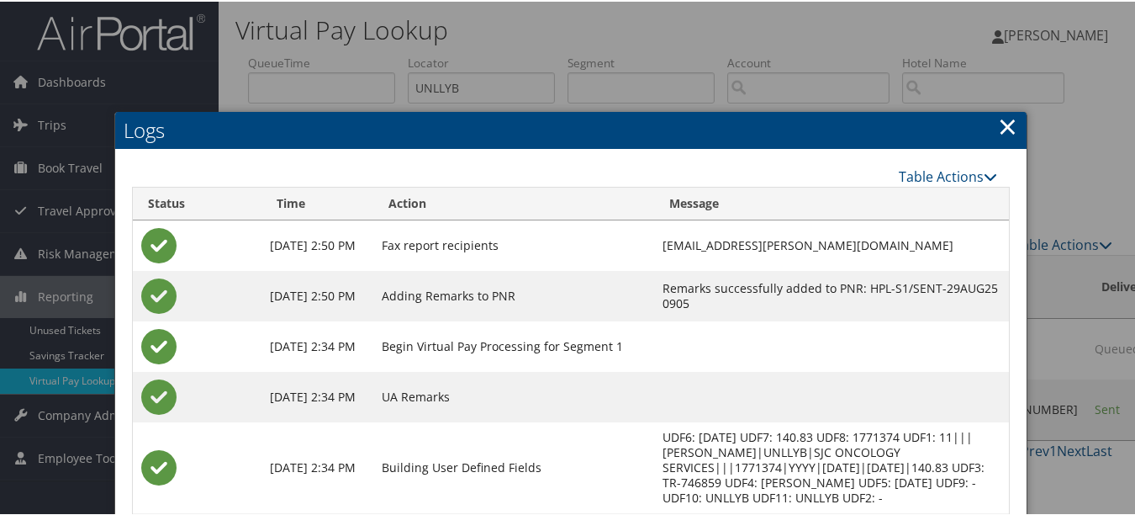
click at [998, 114] on link "×" at bounding box center [1007, 125] width 19 height 34
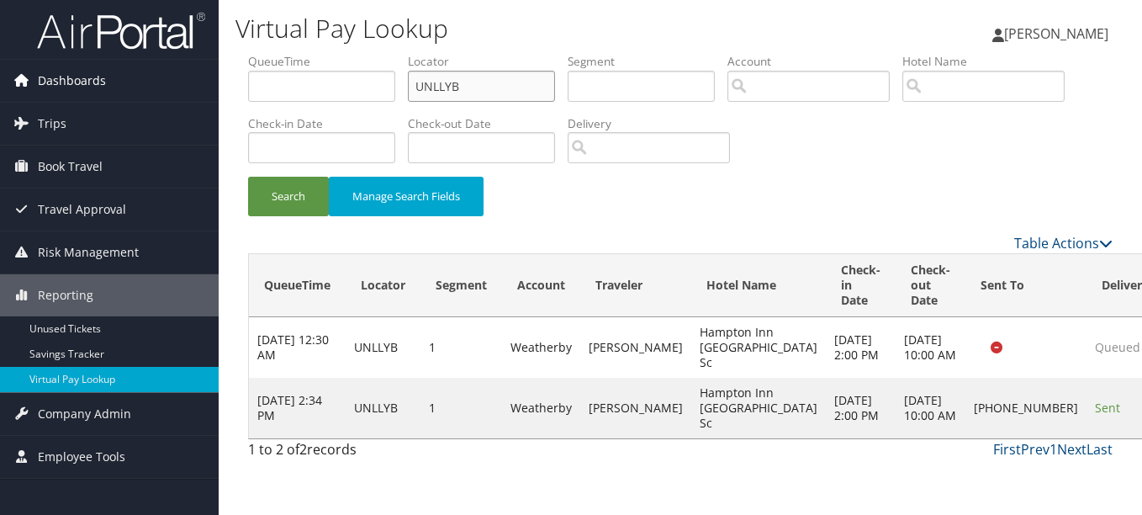
drag, startPoint x: 522, startPoint y: 83, endPoint x: 66, endPoint y: 71, distance: 456.0
click at [82, 76] on div "Dashboards AirPortal 360™ (Manager) My Travel Dashboard Trips Airtinerary® Look…" at bounding box center [571, 257] width 1142 height 515
paste input "GBTRGU"
type input "GBTRGU"
click at [248, 177] on button "Search" at bounding box center [288, 197] width 81 height 40
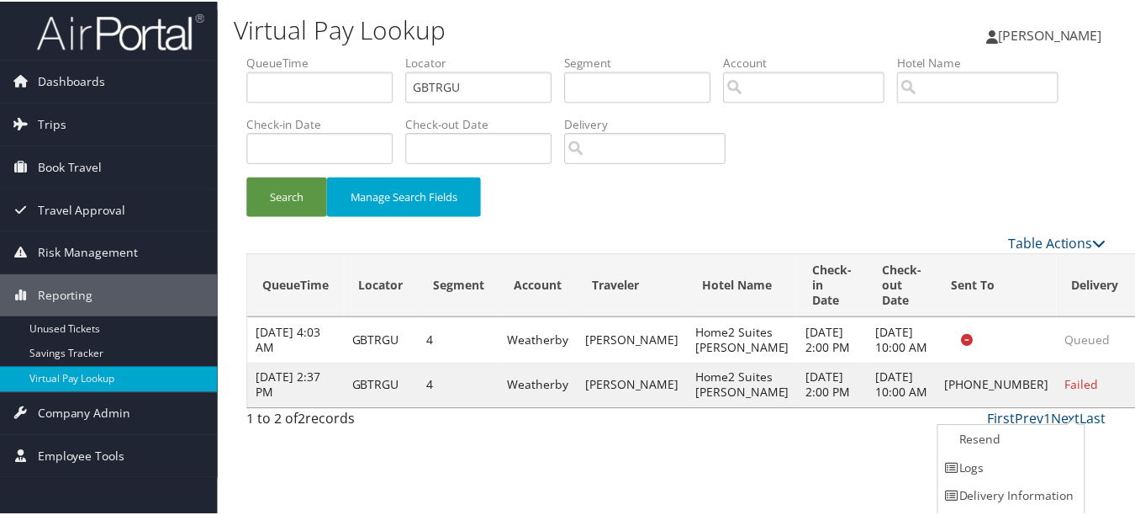
scroll to position [26, 0]
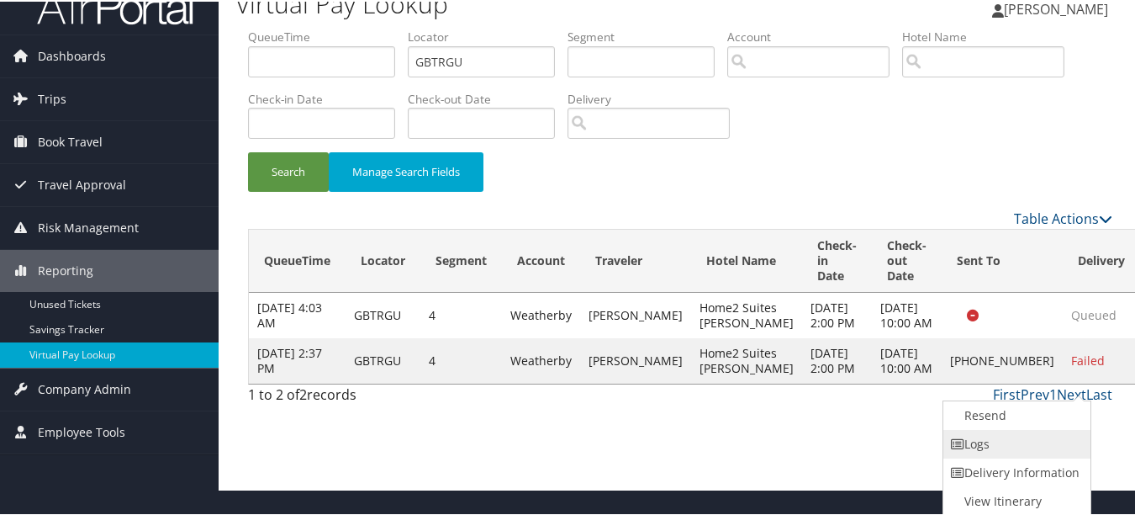
click at [1056, 431] on link "Logs" at bounding box center [1016, 442] width 144 height 29
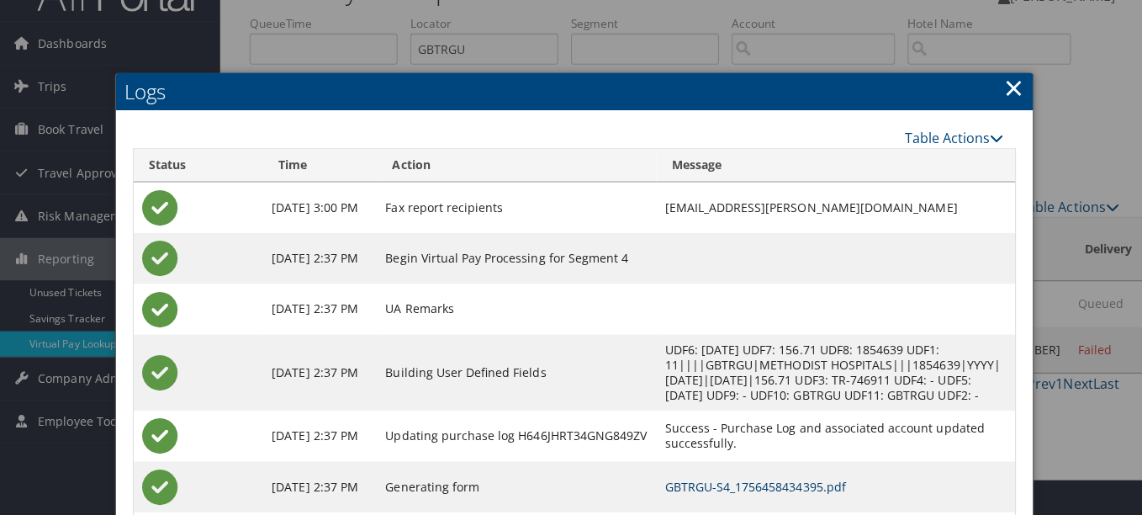
scroll to position [0, 0]
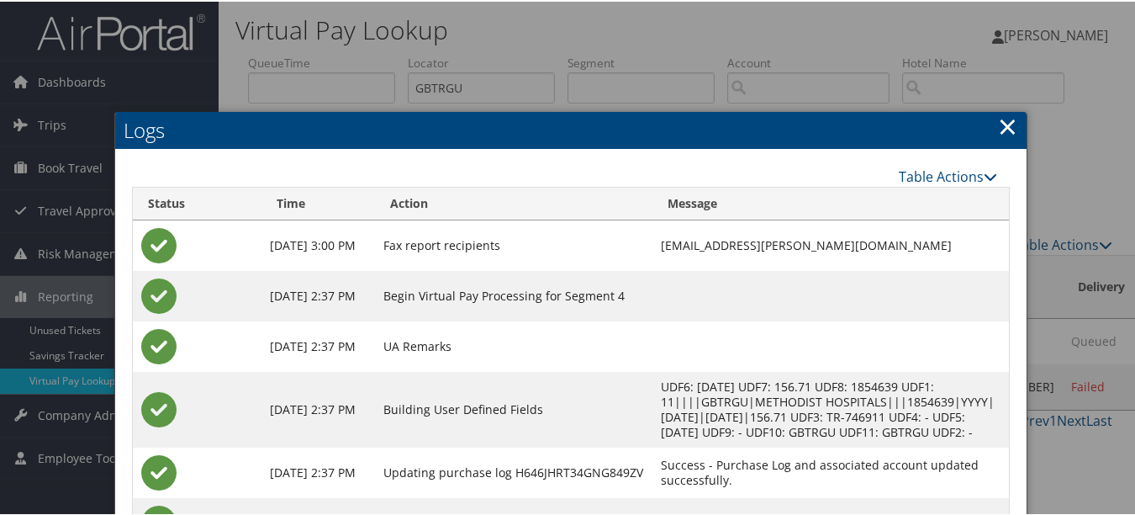
click at [991, 127] on h2 "Logs" at bounding box center [571, 128] width 912 height 37
click at [998, 124] on link "×" at bounding box center [1007, 125] width 19 height 34
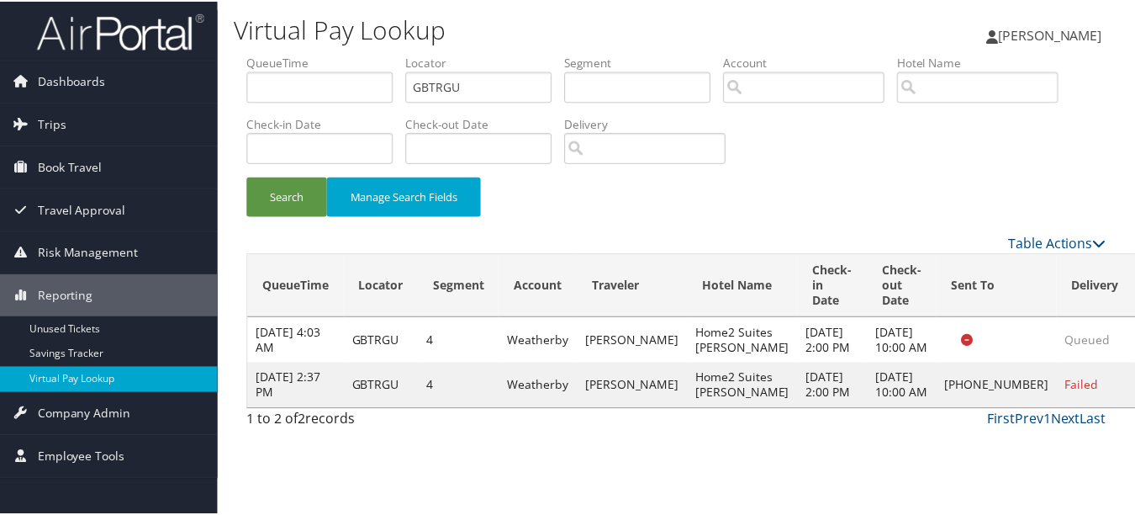
scroll to position [26, 0]
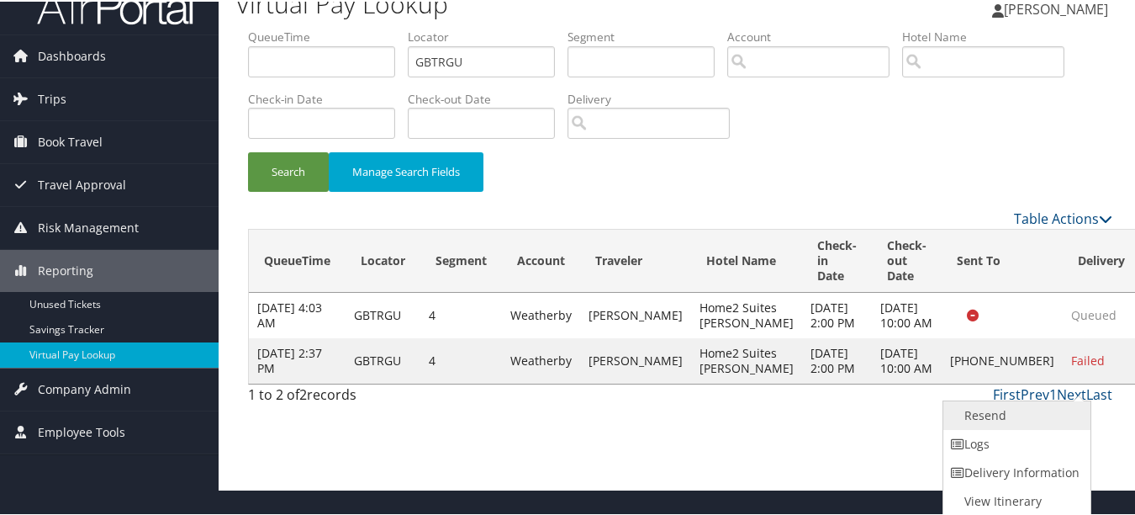
click at [1038, 414] on link "Resend" at bounding box center [1016, 413] width 144 height 29
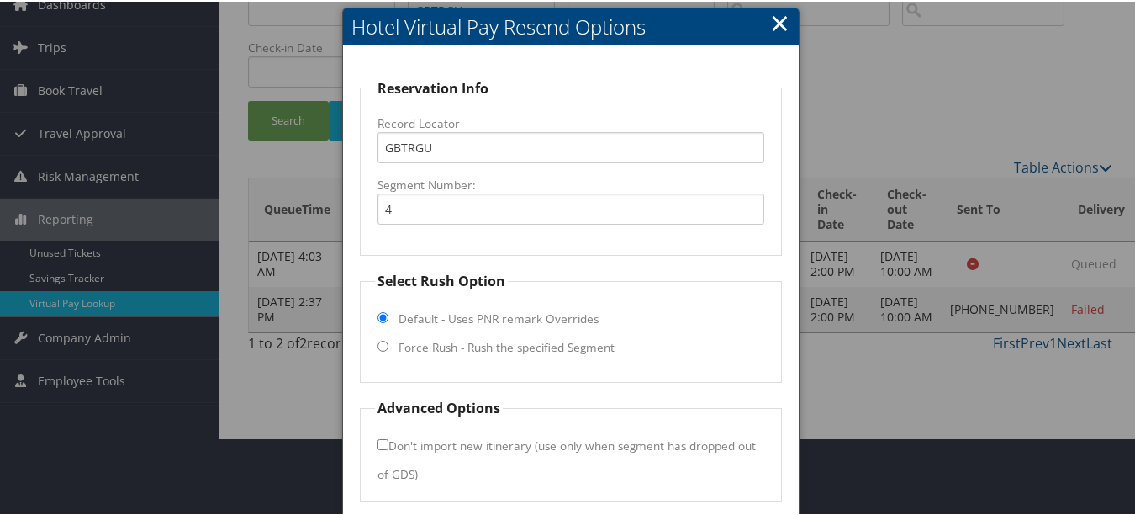
scroll to position [139, 0]
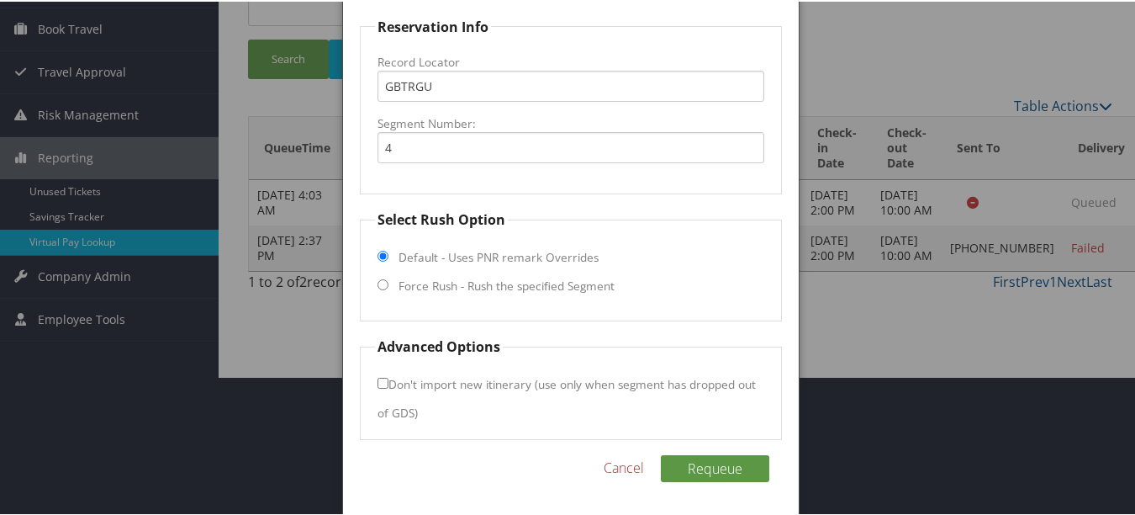
click at [442, 282] on label "Force Rush - Rush the specified Segment" at bounding box center [507, 284] width 216 height 17
click at [389, 282] on input "Force Rush - Rush the specified Segment" at bounding box center [383, 283] width 11 height 11
radio input "true"
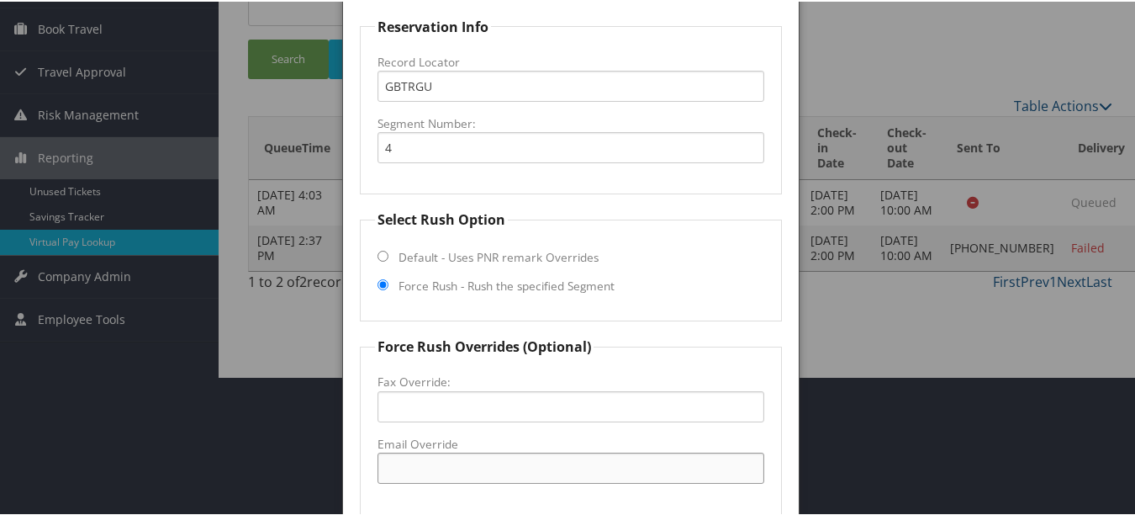
click at [452, 472] on input "Email Override" at bounding box center [571, 466] width 386 height 31
click at [636, 458] on input "home2-hammond@outlook.com" at bounding box center [571, 466] width 386 height 31
drag, startPoint x: 583, startPoint y: 472, endPoint x: 368, endPoint y: 489, distance: 216.0
click at [368, 489] on fieldset "Force Rush Overrides (Optional) Fax Override: Email Override home2-hammond@outl…" at bounding box center [570, 424] width 421 height 178
type input "home2-hammond@outlook.com"
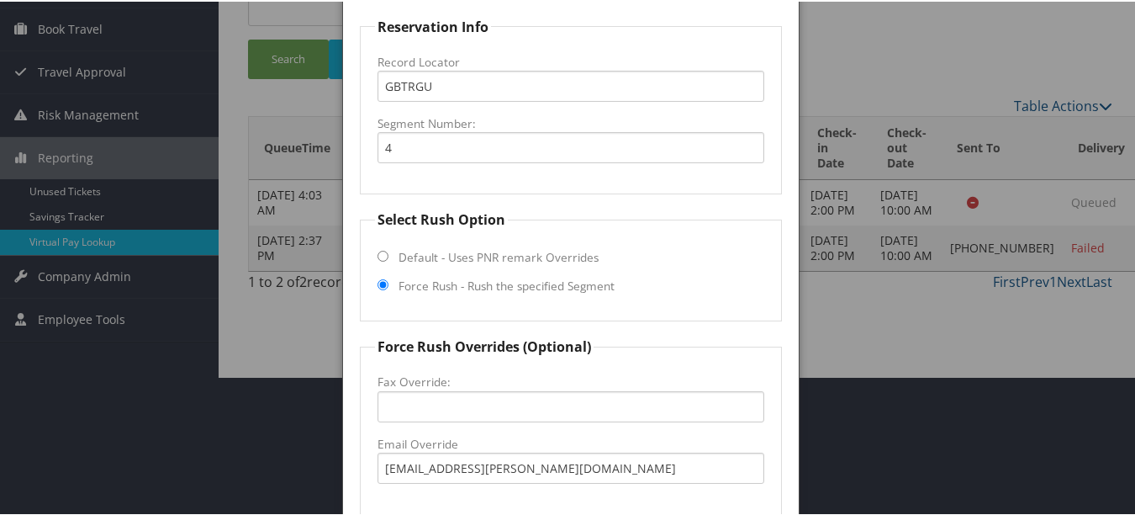
click at [764, 394] on fieldset "Force Rush Overrides (Optional) Fax Override: Email Override home2-hammond@outl…" at bounding box center [570, 424] width 421 height 178
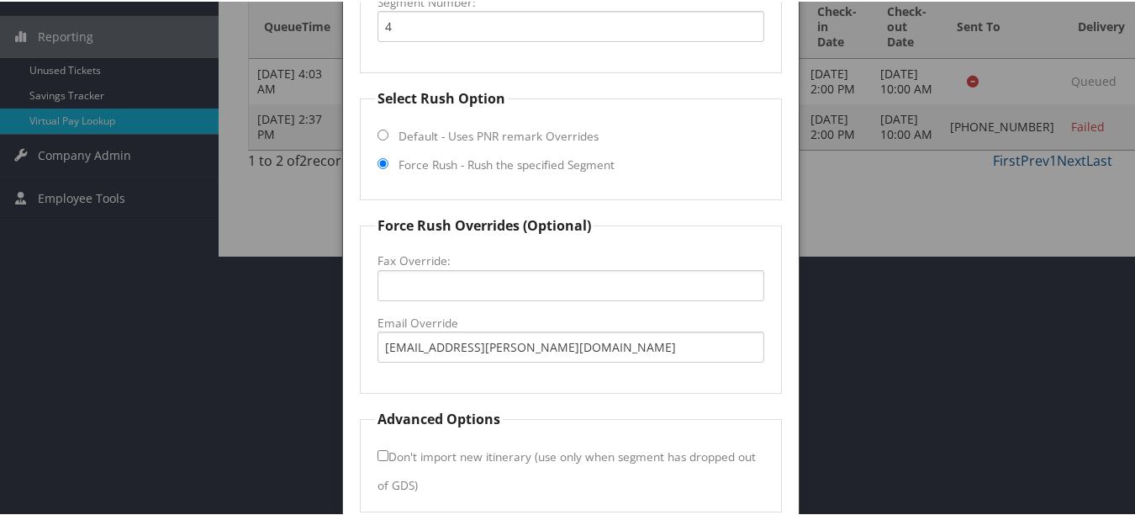
scroll to position [332, 0]
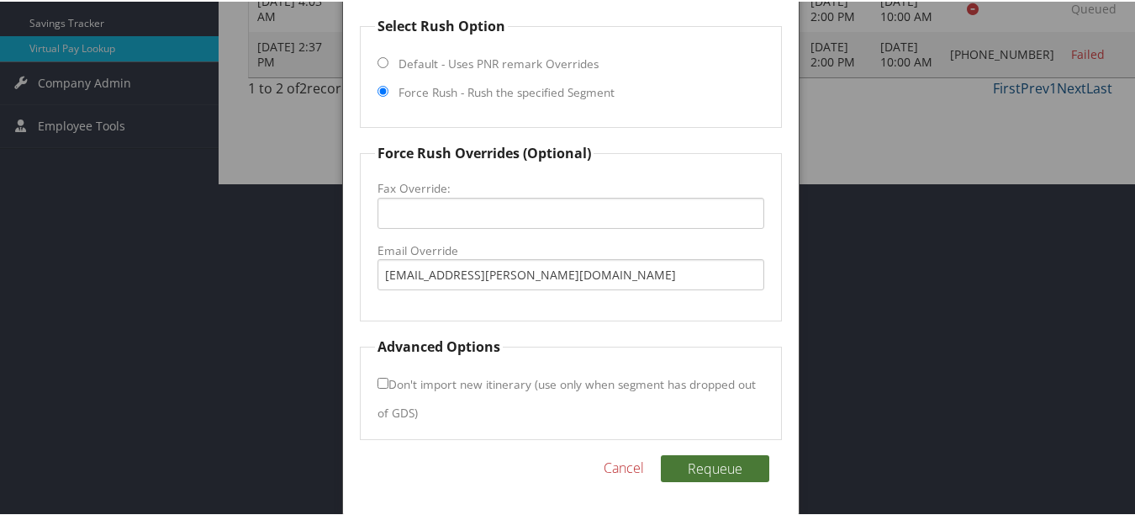
click at [692, 460] on button "Requeue" at bounding box center [715, 466] width 108 height 27
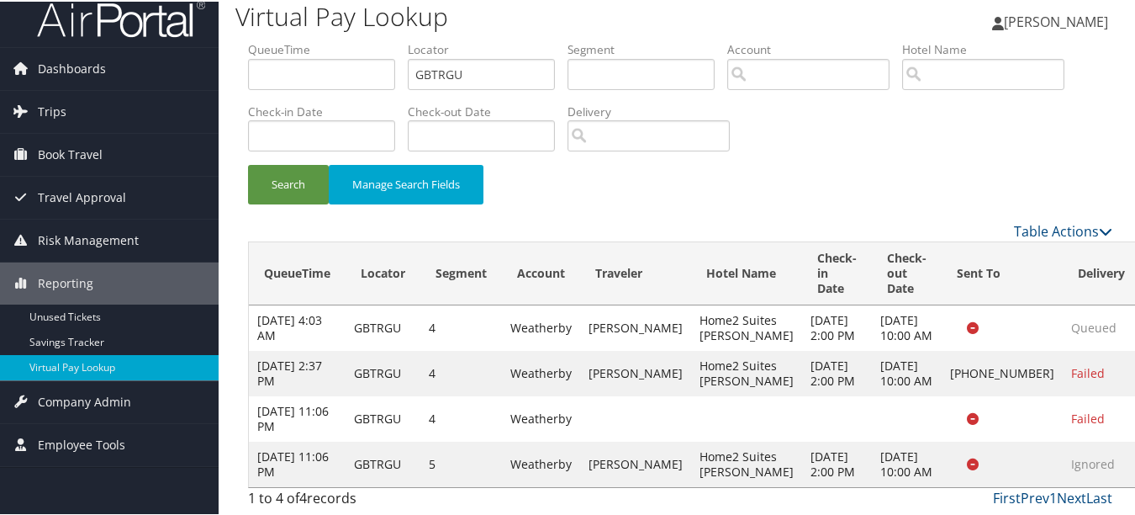
scroll to position [74, 0]
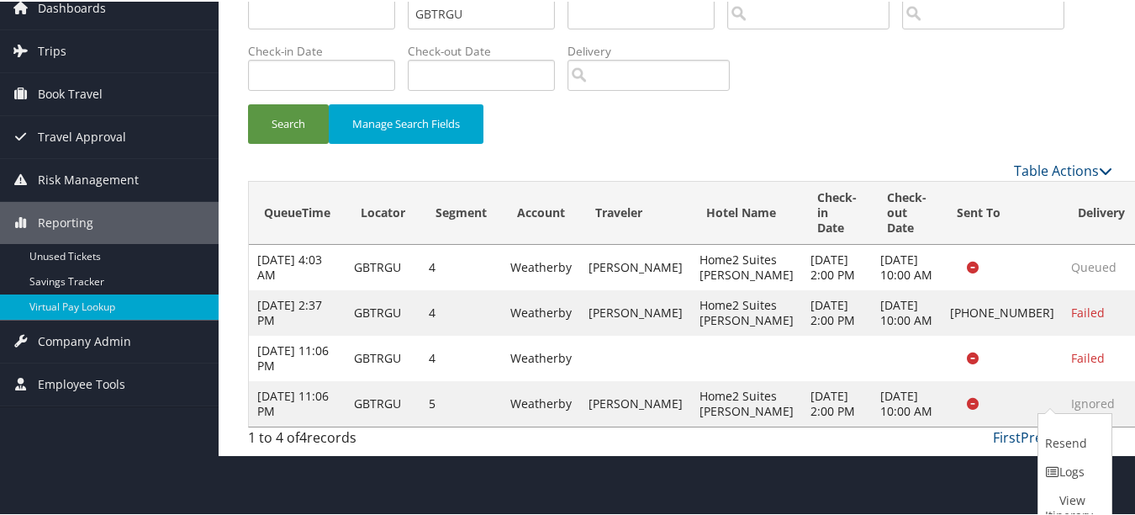
scroll to position [88, 0]
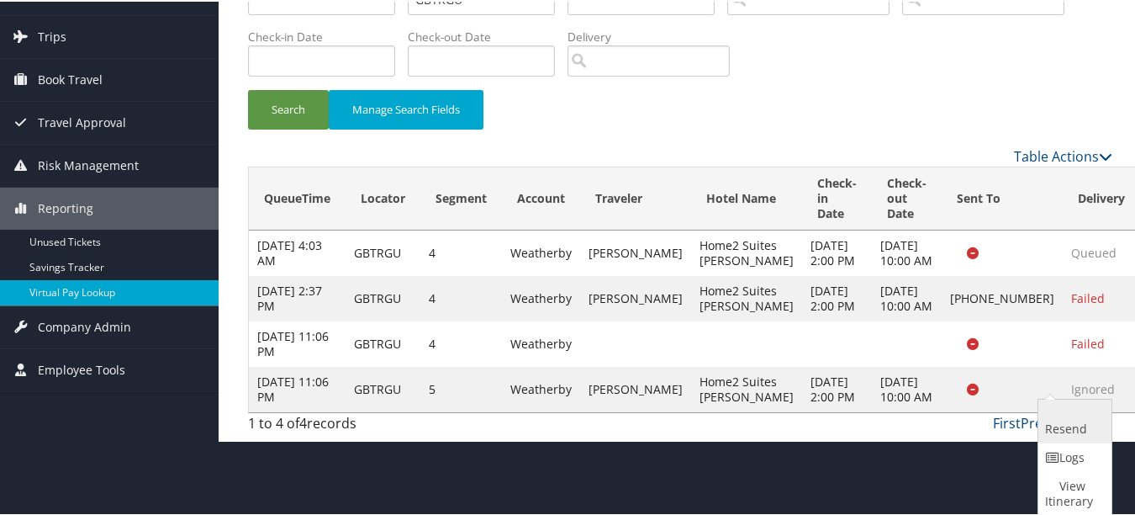
click at [1049, 417] on link "Resend" at bounding box center [1073, 420] width 69 height 44
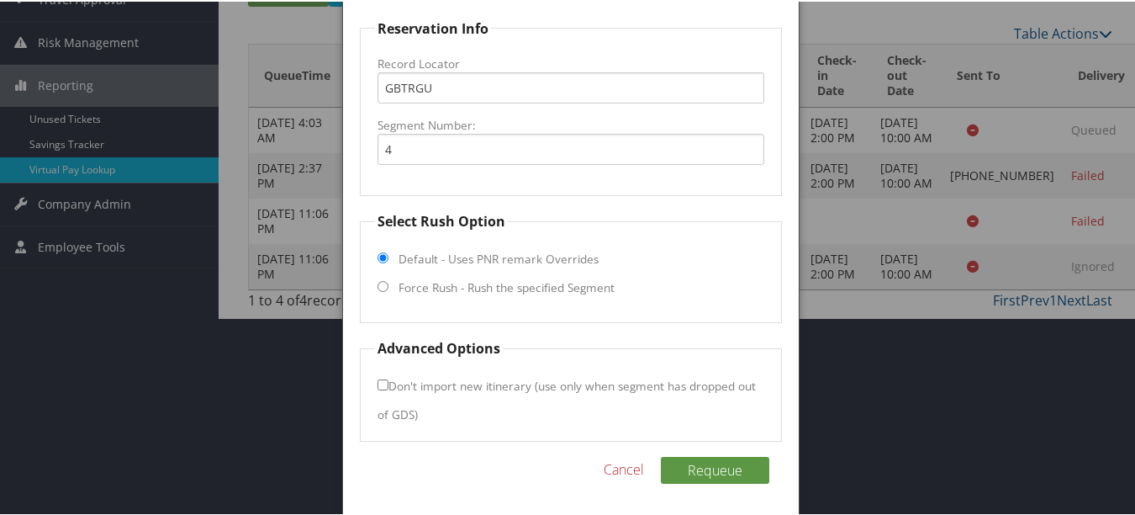
scroll to position [213, 0]
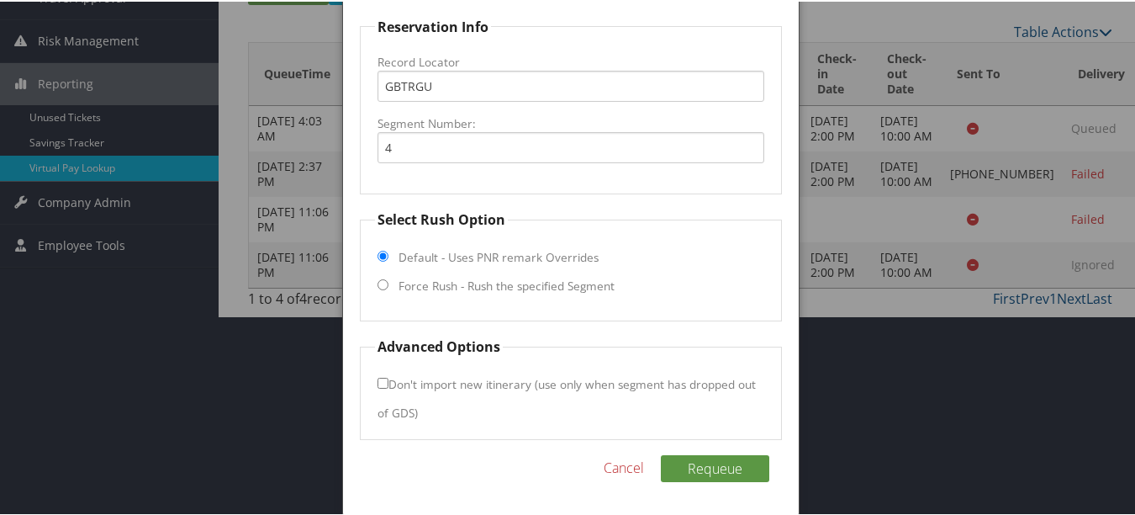
click at [466, 286] on label "Force Rush - Rush the specified Segment" at bounding box center [507, 284] width 216 height 17
click at [389, 286] on input "Force Rush - Rush the specified Segment" at bounding box center [383, 283] width 11 height 11
radio input "true"
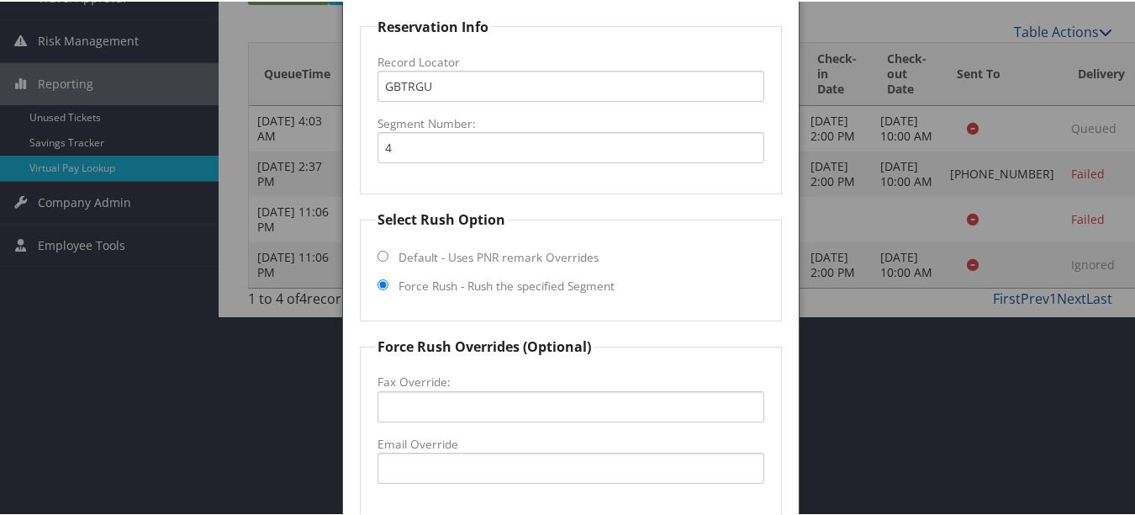
click at [486, 444] on label "Email Override" at bounding box center [571, 442] width 386 height 17
click at [486, 451] on input "Email Override" at bounding box center [571, 466] width 386 height 31
click at [486, 469] on input "Email Override" at bounding box center [571, 466] width 386 height 31
click at [401, 404] on input "Fax Override:" at bounding box center [571, 404] width 386 height 31
paste input "home2-hammond@outlook.com"
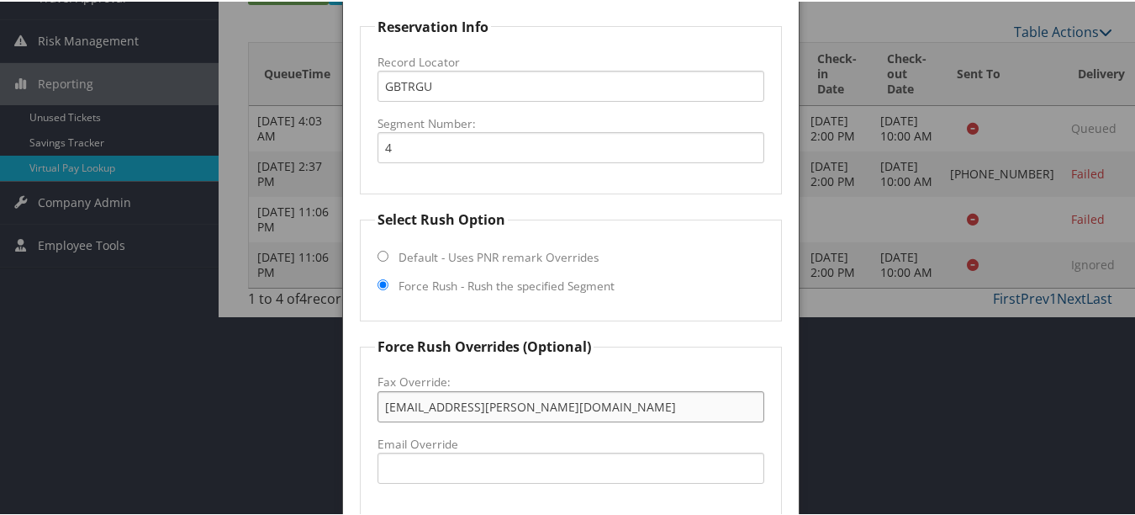
type input "home2-hammond@outlook.com"
click at [481, 456] on input "Email Override" at bounding box center [571, 466] width 386 height 31
paste input "home2-hammond@outlook.com"
type input "home2-hammond@outlook.com"
drag, startPoint x: 629, startPoint y: 395, endPoint x: 272, endPoint y: 398, distance: 357.4
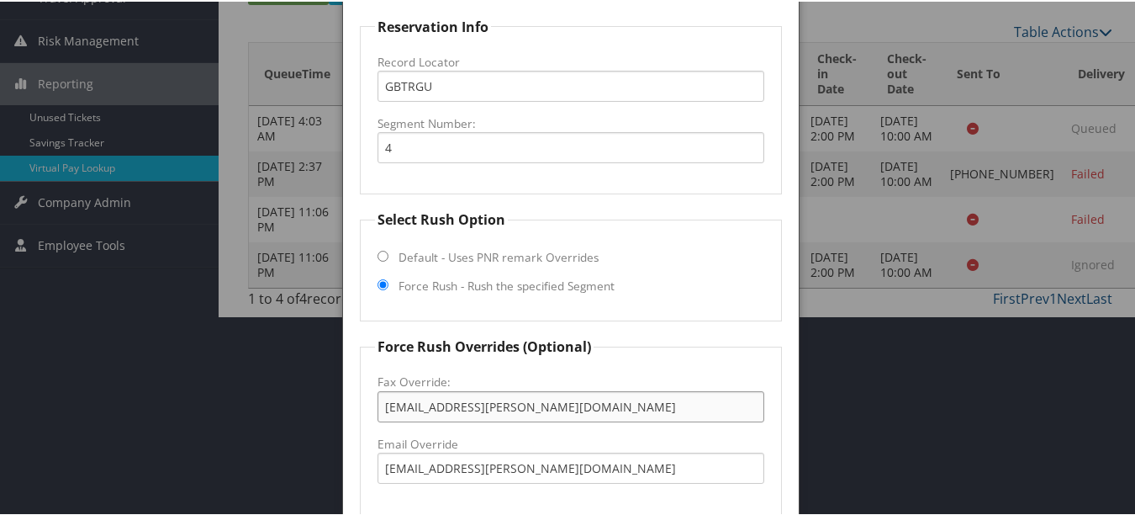
click at [272, 302] on body "Menu Dashboards ► AirPortal 360™ (Manager) My Travel Dashboard Trips ► Airtiner…" at bounding box center [571, 44] width 1142 height 515
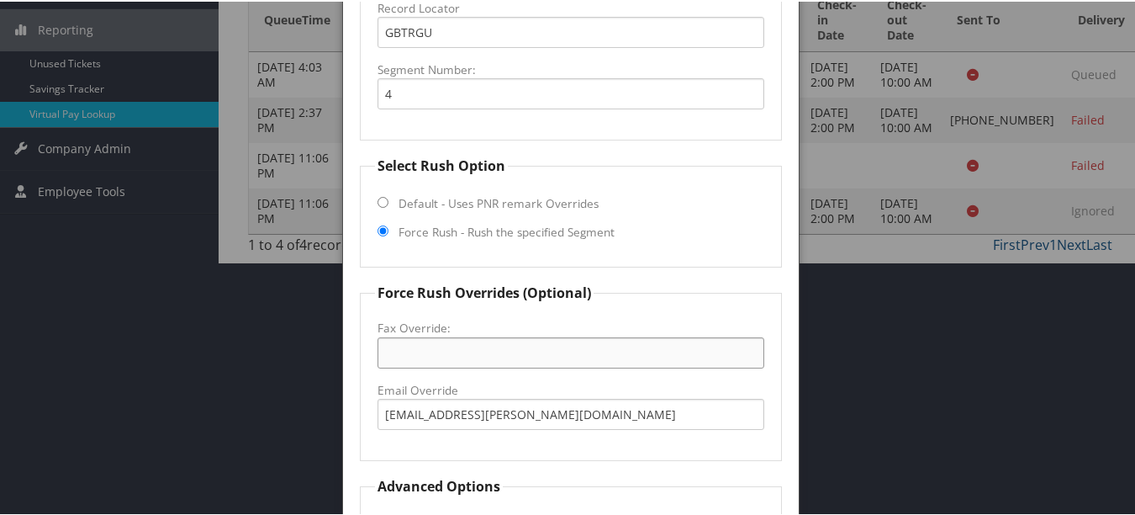
scroll to position [406, 0]
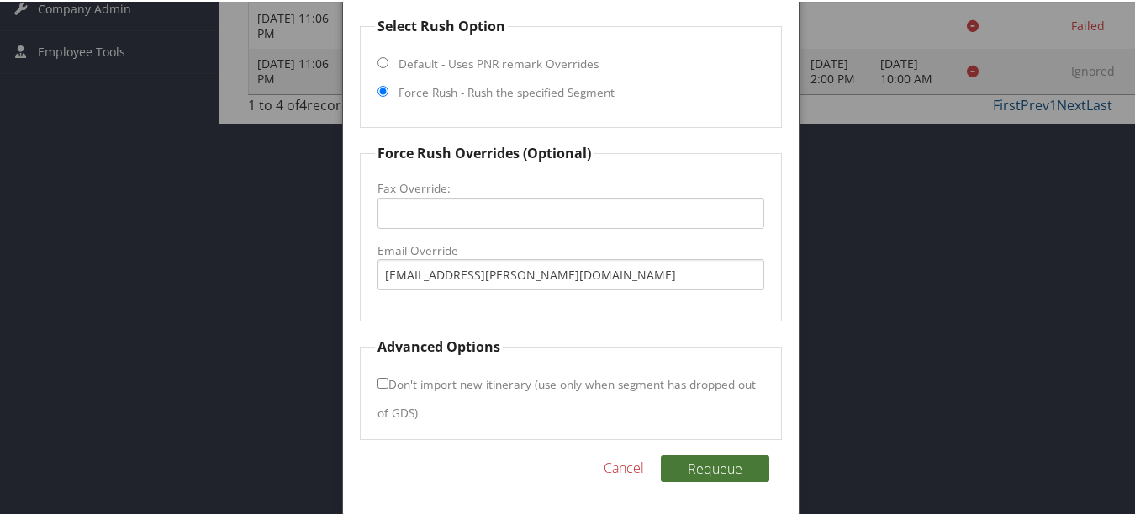
click at [686, 476] on button "Requeue" at bounding box center [715, 466] width 108 height 27
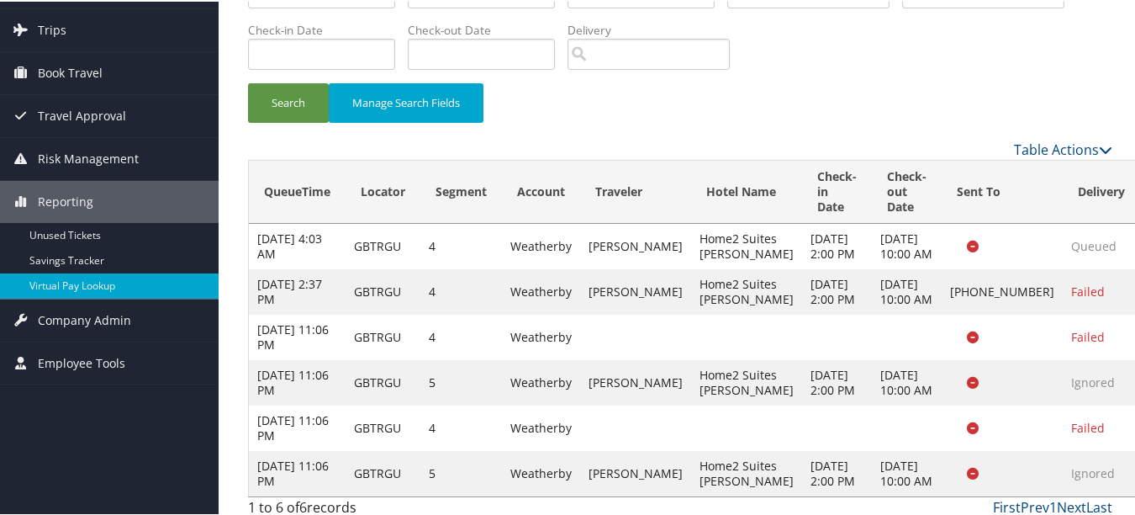
scroll to position [180, 0]
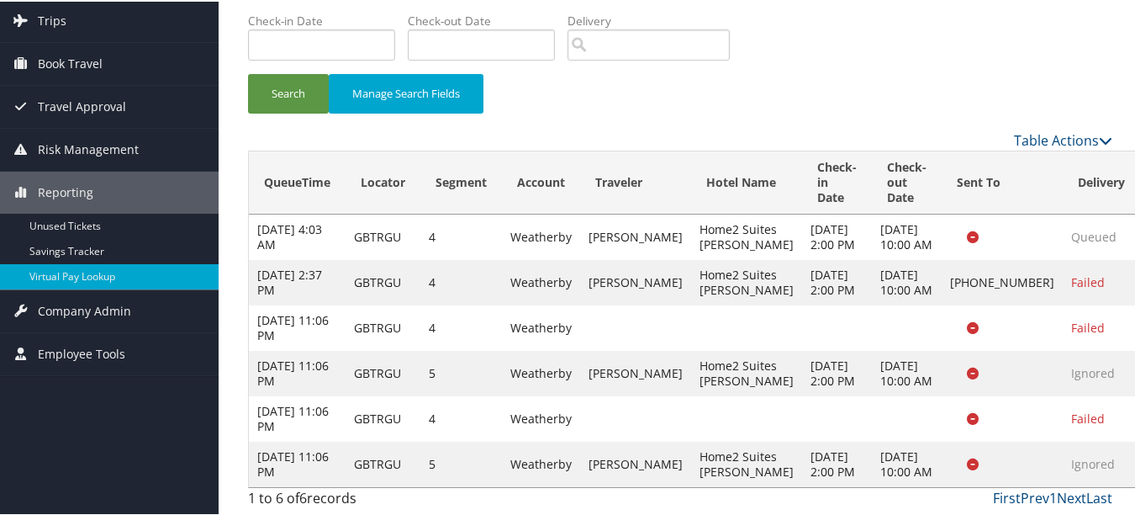
click at [950, 411] on span at bounding box center [964, 417] width 29 height 12
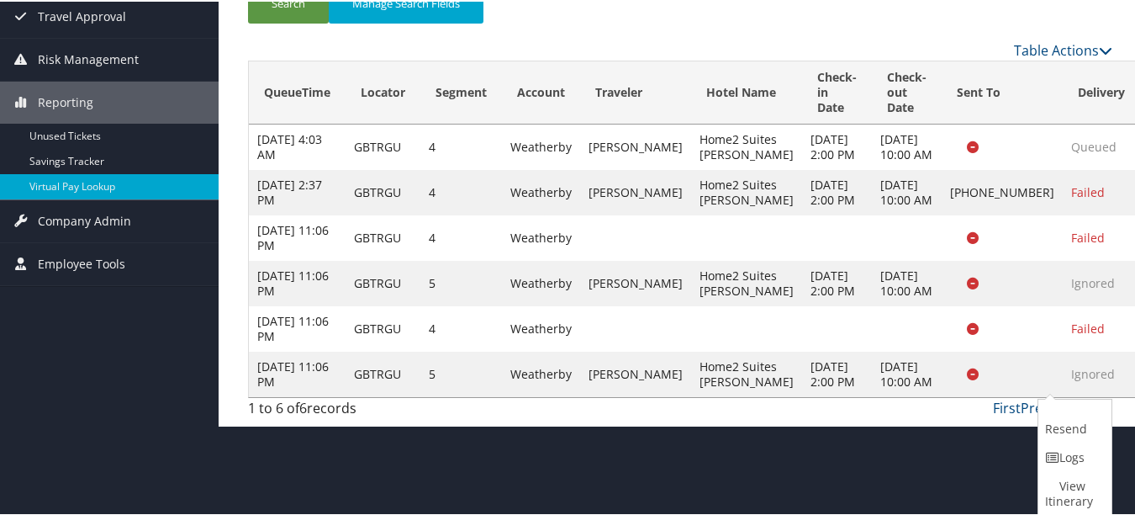
drag, startPoint x: 512, startPoint y: 404, endPoint x: 377, endPoint y: 373, distance: 138.9
click at [377, 350] on td "GBTRGU" at bounding box center [383, 326] width 75 height 45
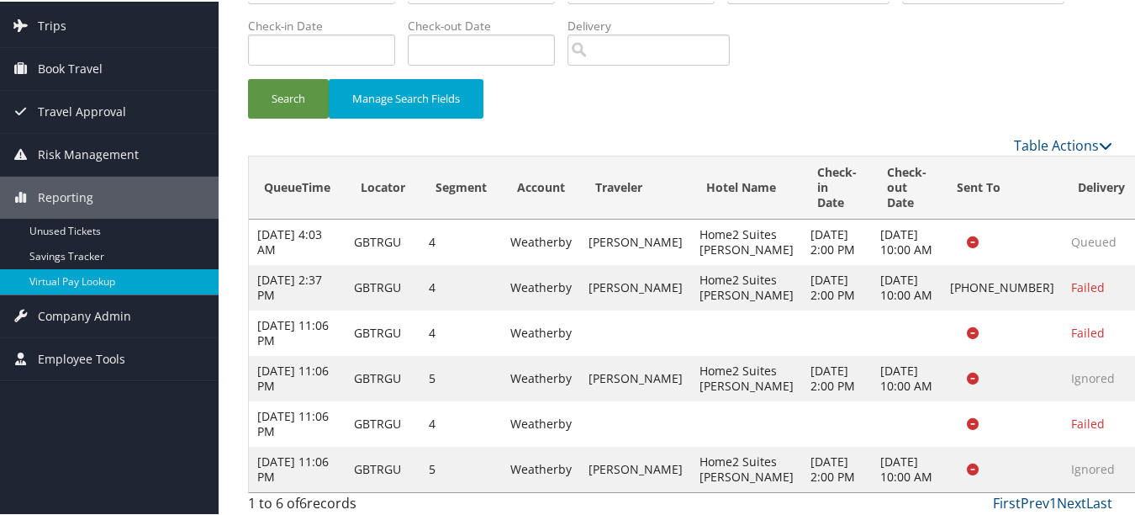
scroll to position [180, 0]
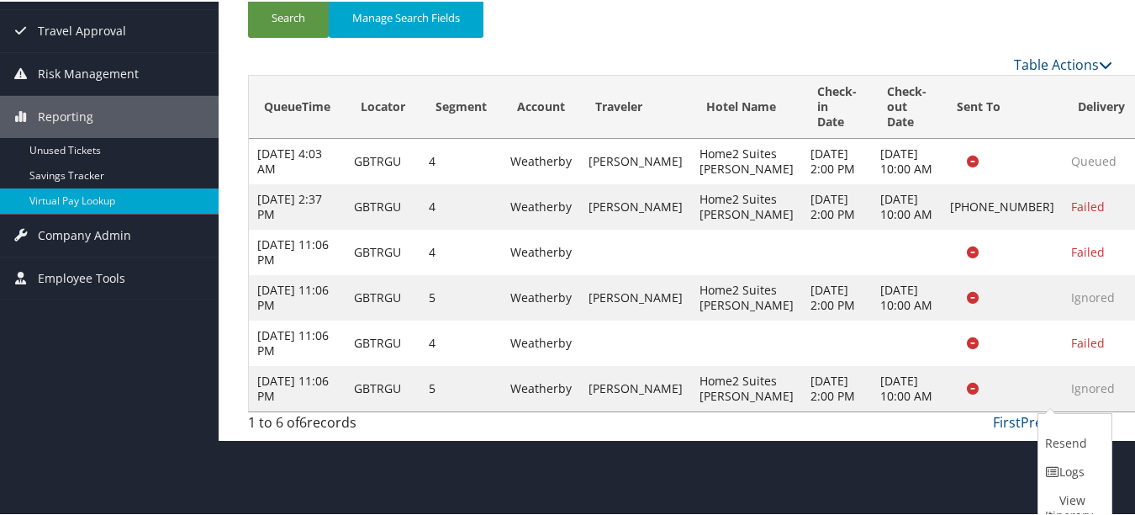
scroll to position [194, 0]
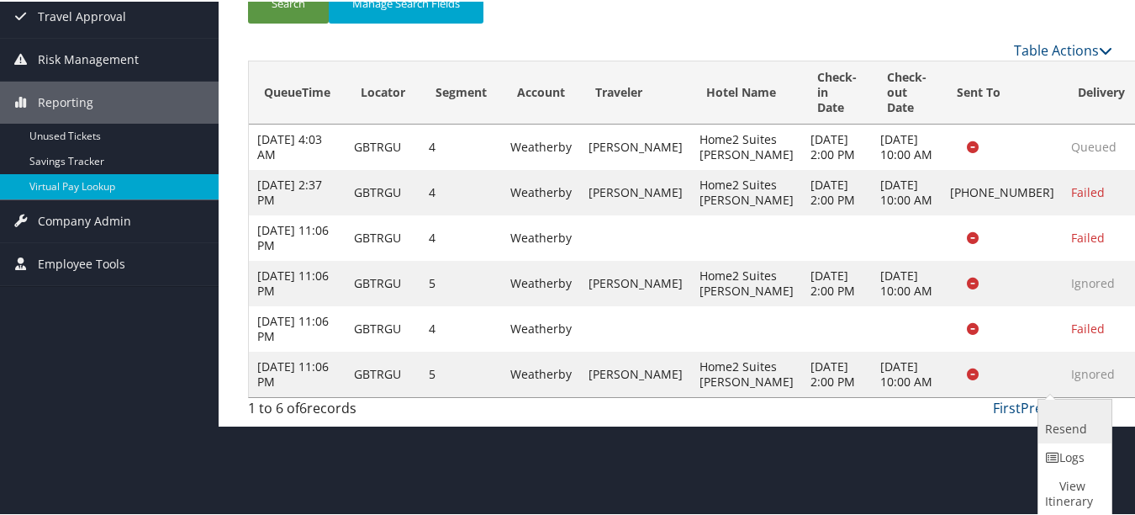
click at [1050, 426] on link "Resend" at bounding box center [1073, 420] width 69 height 44
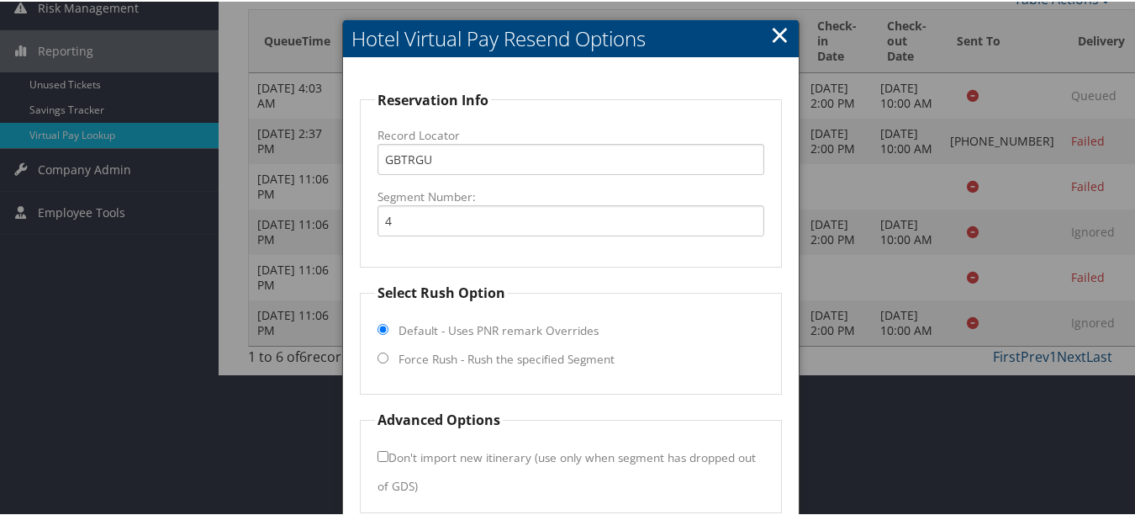
scroll to position [319, 0]
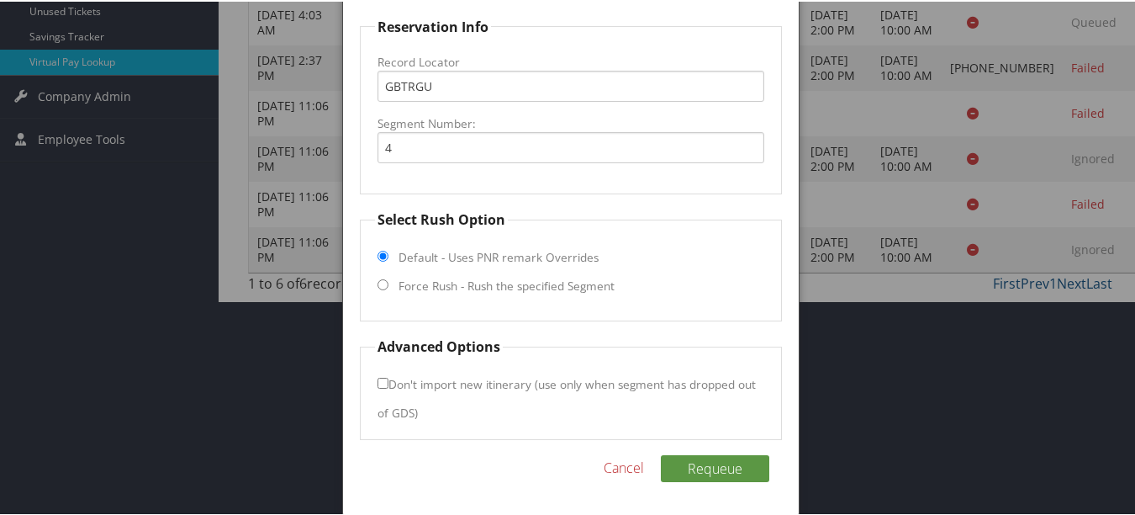
click at [469, 286] on label "Force Rush - Rush the specified Segment" at bounding box center [507, 284] width 216 height 17
click at [389, 286] on input "Force Rush - Rush the specified Segment" at bounding box center [383, 283] width 11 height 11
radio input "true"
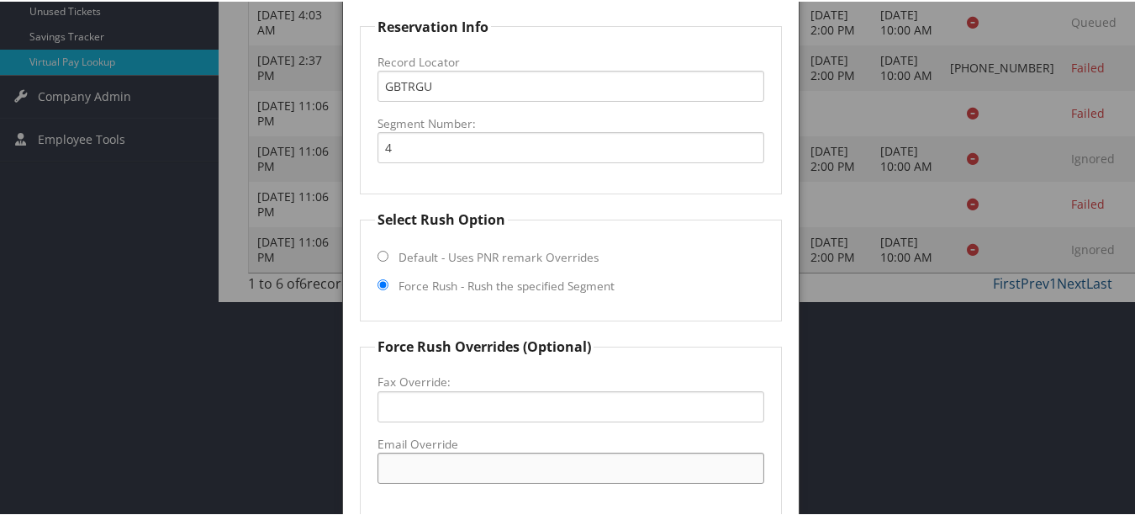
click at [483, 463] on input "Email Override" at bounding box center [571, 466] width 386 height 31
paste input "home2-hammond@outlook.com"
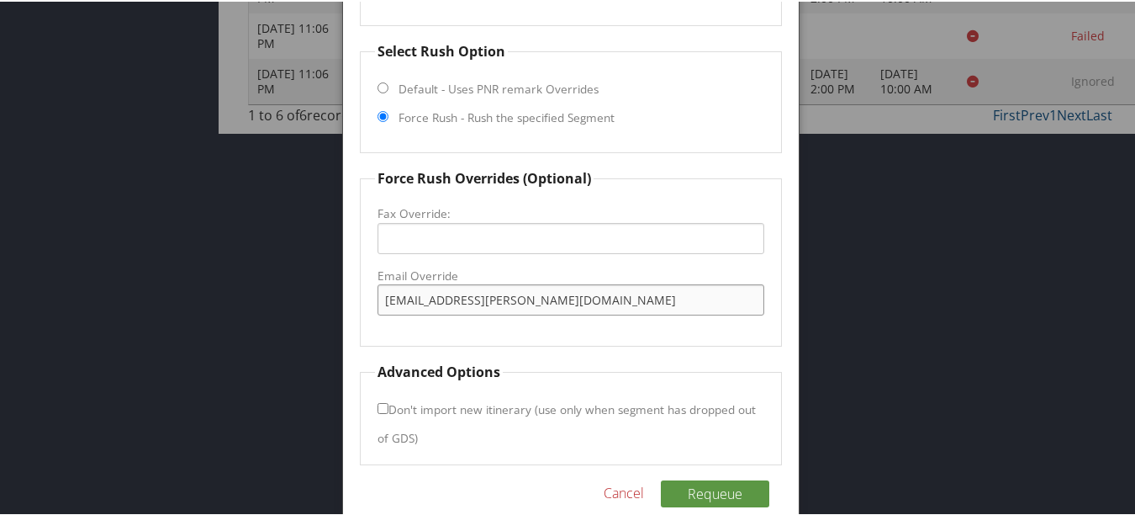
scroll to position [403, 0]
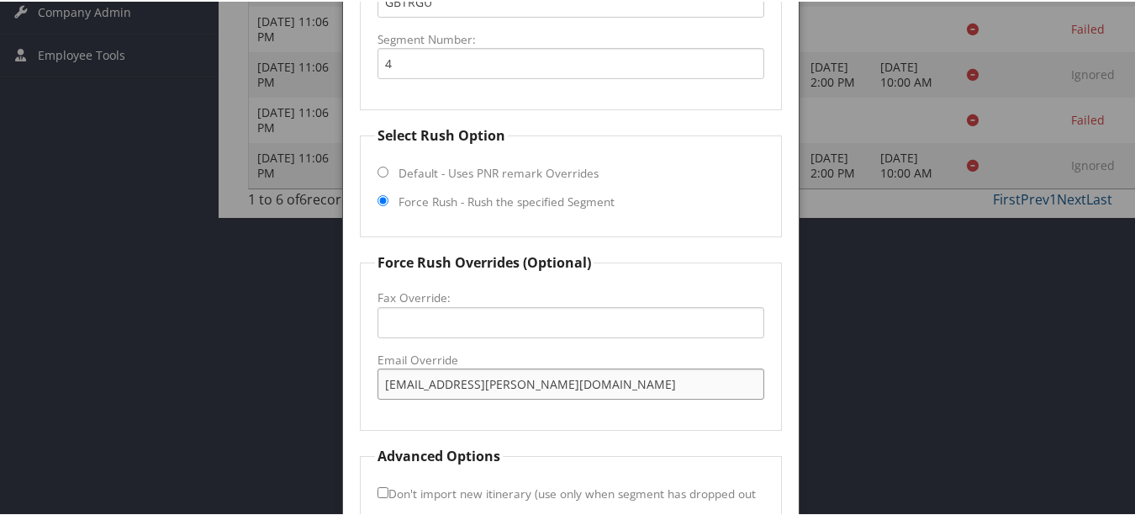
click at [471, 391] on input "home2-hammond@outlook.com" at bounding box center [571, 382] width 386 height 31
click at [473, 386] on input "home2-hammond@outlook.com" at bounding box center [571, 382] width 386 height 31
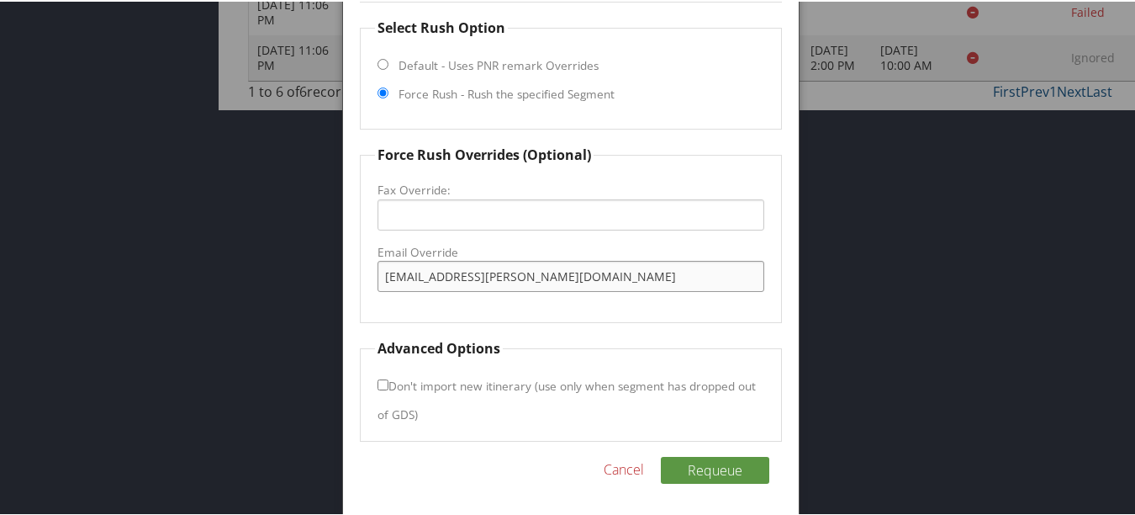
scroll to position [512, 0]
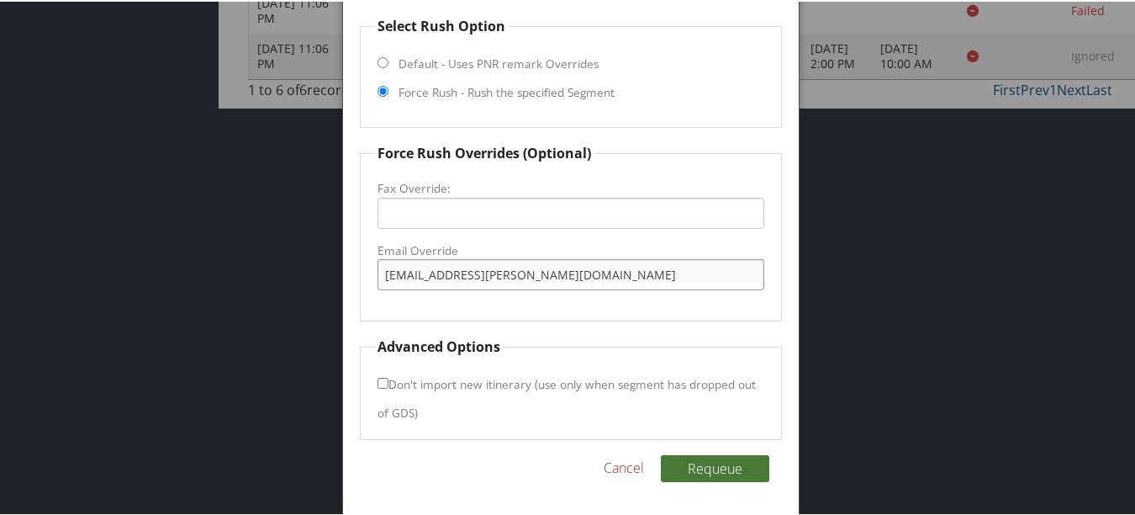
type input "home2-hammond@outlook.com"
click at [684, 458] on button "Requeue" at bounding box center [715, 466] width 108 height 27
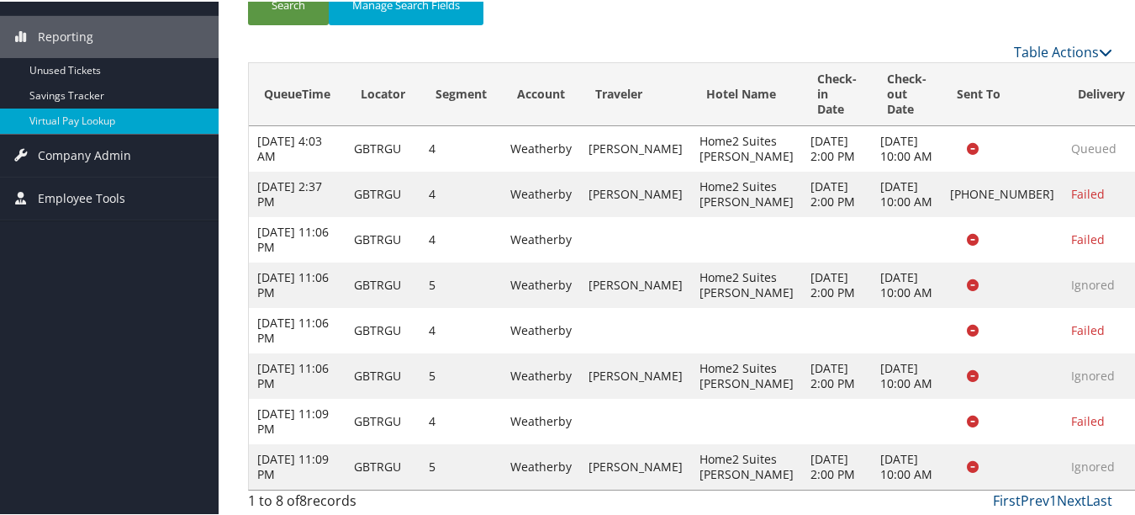
scroll to position [353, 0]
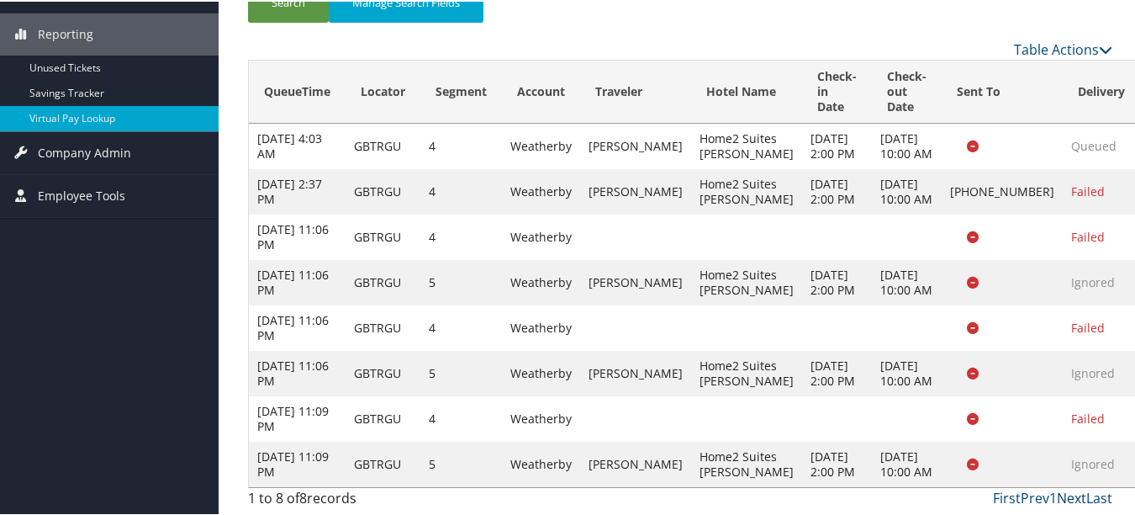
click at [1075, 501] on link "Next" at bounding box center [1071, 496] width 29 height 19
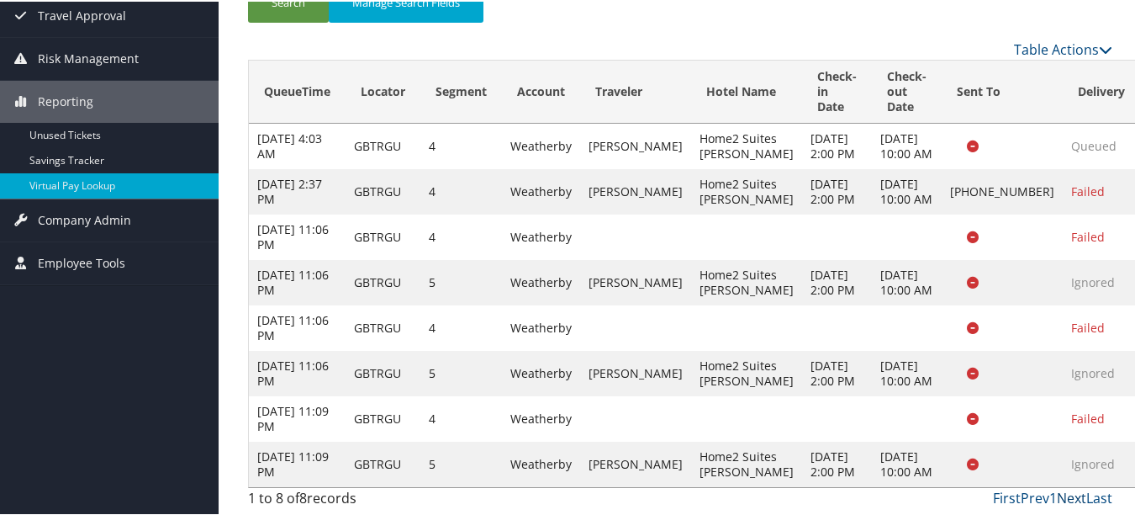
scroll to position [286, 0]
click at [1072, 500] on link "Next" at bounding box center [1071, 496] width 29 height 19
click at [1089, 498] on link "Last" at bounding box center [1100, 496] width 26 height 19
click at [1065, 495] on link "Next" at bounding box center [1071, 496] width 29 height 19
click at [993, 499] on link "First" at bounding box center [1007, 496] width 28 height 19
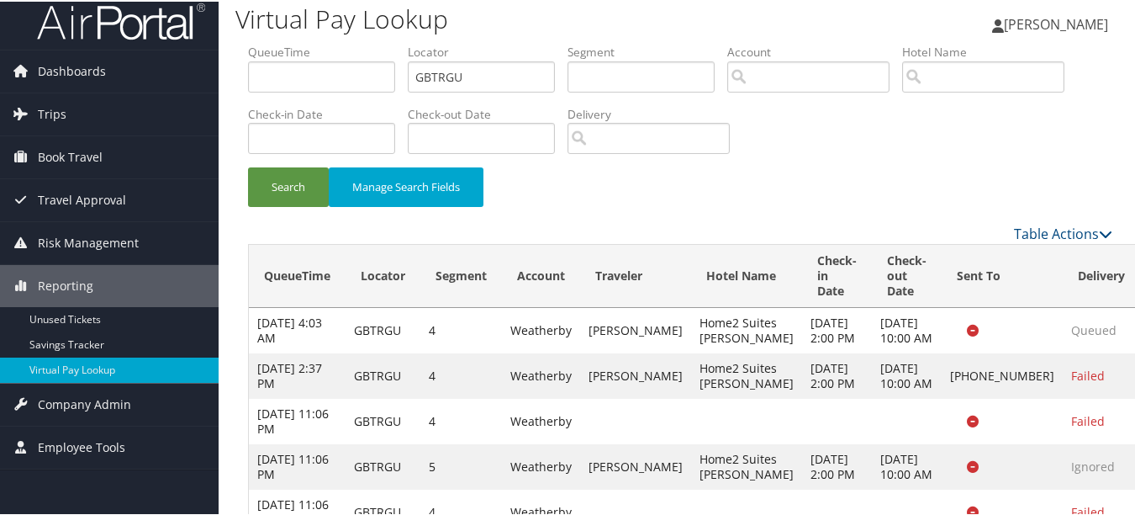
scroll to position [0, 0]
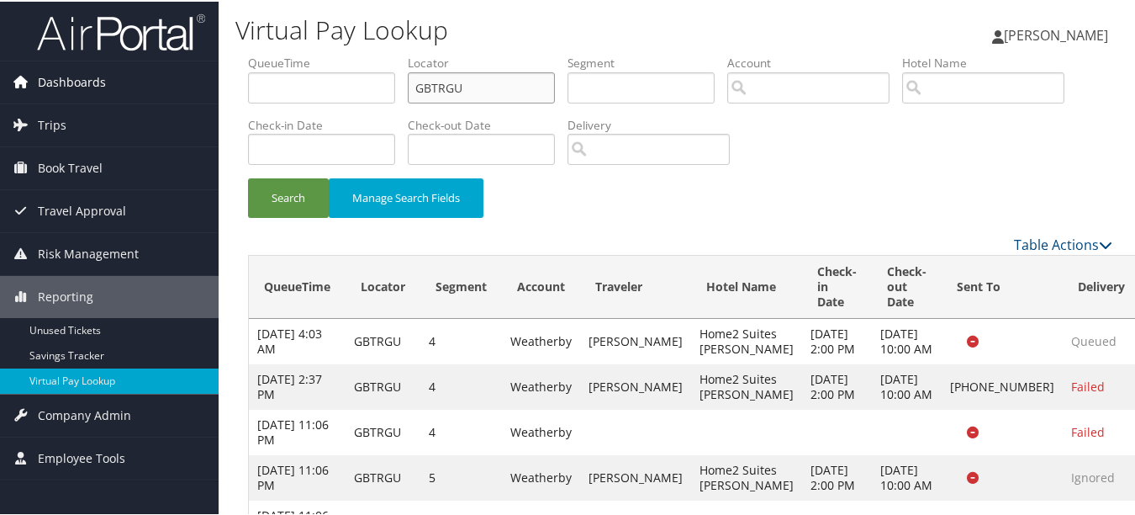
drag, startPoint x: 478, startPoint y: 80, endPoint x: 0, endPoint y: 80, distance: 477.7
click at [21, 80] on div "Dashboards AirPortal 360™ (Manager) My Travel Dashboard Trips Airtinerary® Look…" at bounding box center [571, 355] width 1142 height 710
paste input "LICWP"
click at [248, 177] on button "Search" at bounding box center [288, 197] width 81 height 40
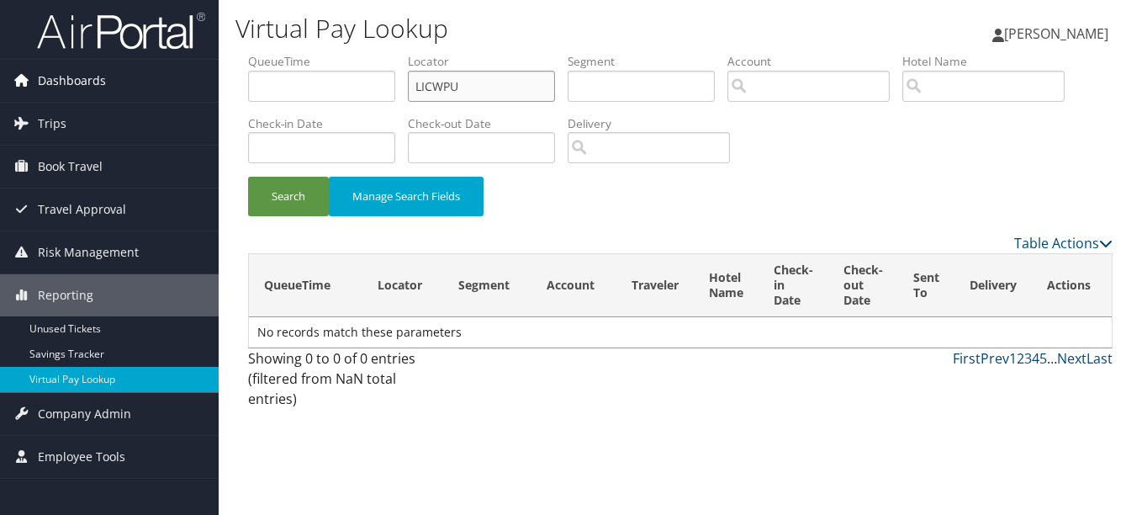
click at [248, 177] on button "Search" at bounding box center [288, 197] width 81 height 40
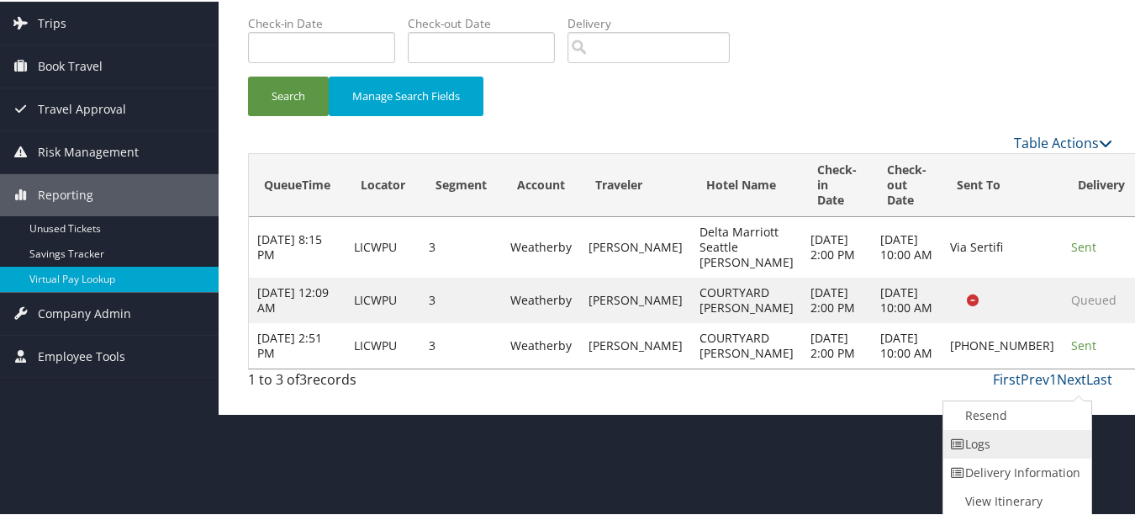
click at [1060, 455] on link "Logs" at bounding box center [1016, 442] width 144 height 29
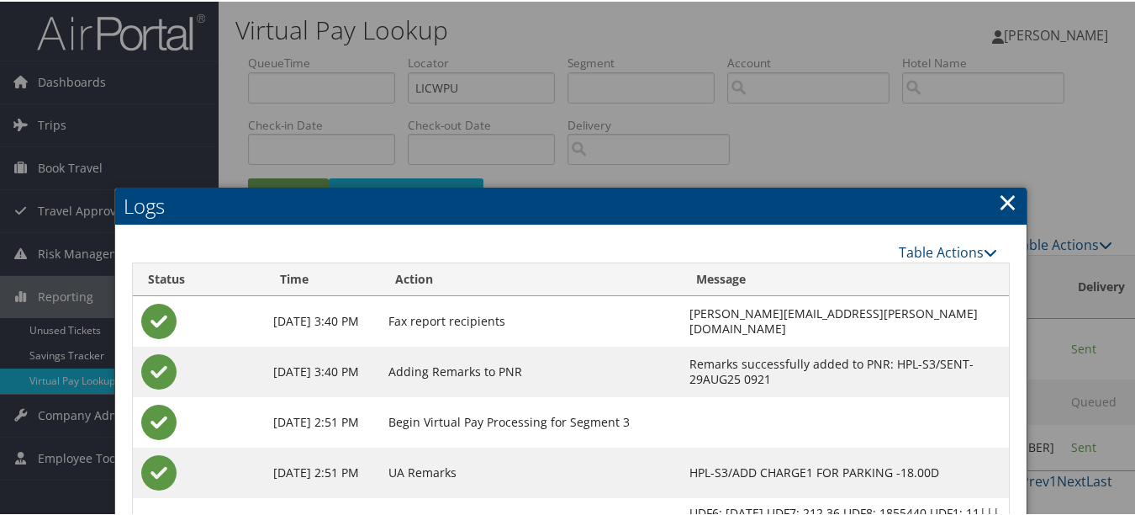
click at [998, 198] on link "×" at bounding box center [1007, 200] width 19 height 34
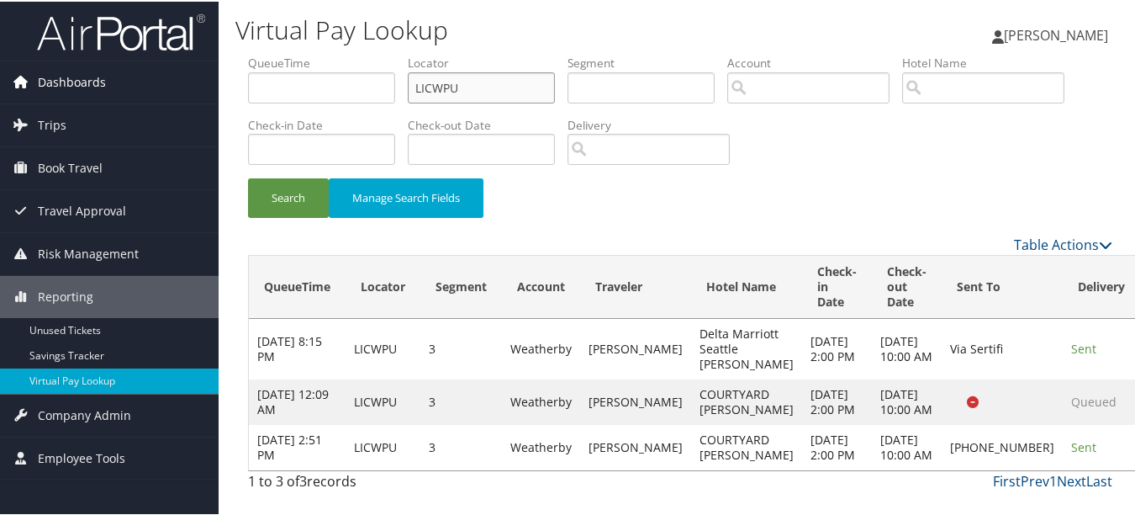
drag, startPoint x: 511, startPoint y: 79, endPoint x: 0, endPoint y: 74, distance: 510.5
click at [8, 77] on div "Dashboards AirPortal 360™ (Manager) My Travel Dashboard Trips Airtinerary® Look…" at bounding box center [571, 257] width 1142 height 515
paste input "WIUOCR"
click at [248, 177] on button "Search" at bounding box center [288, 197] width 81 height 40
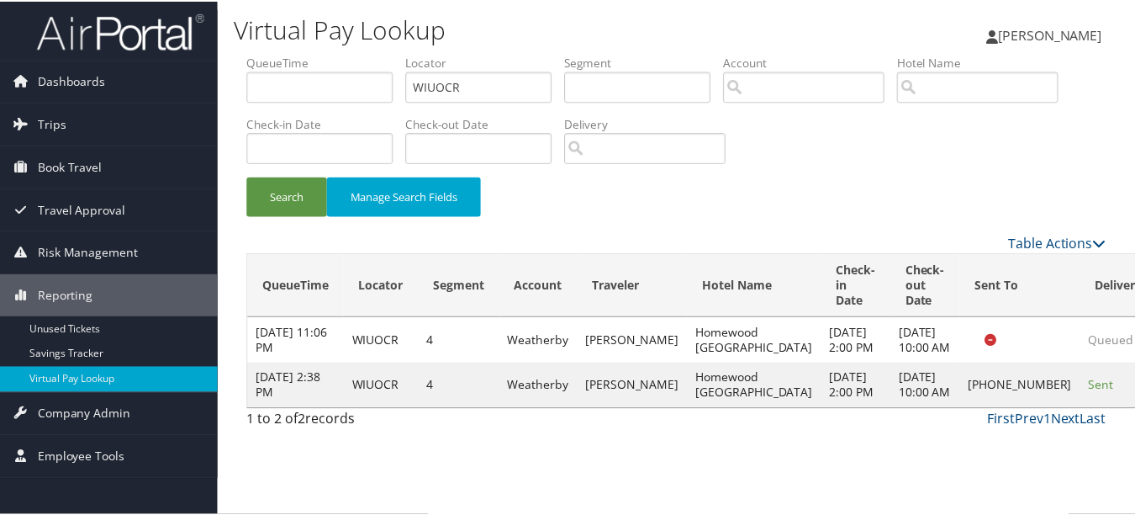
scroll to position [26, 0]
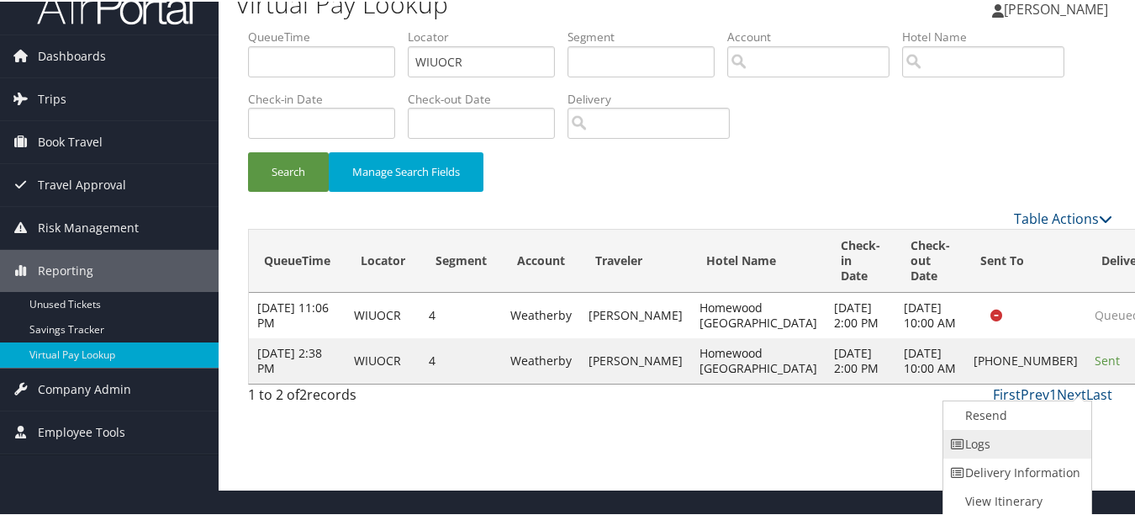
click at [1055, 441] on link "Logs" at bounding box center [1016, 442] width 144 height 29
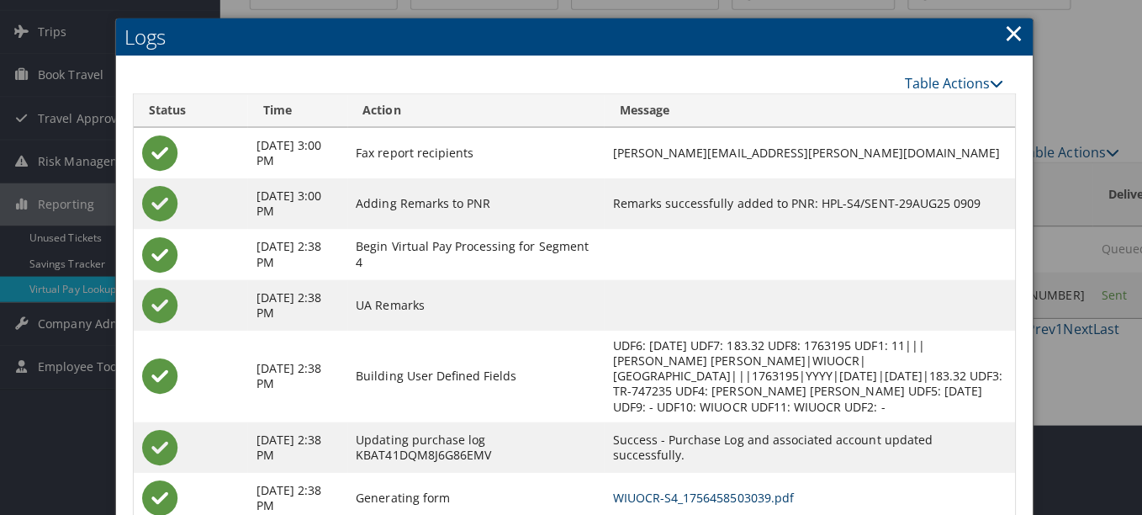
scroll to position [0, 0]
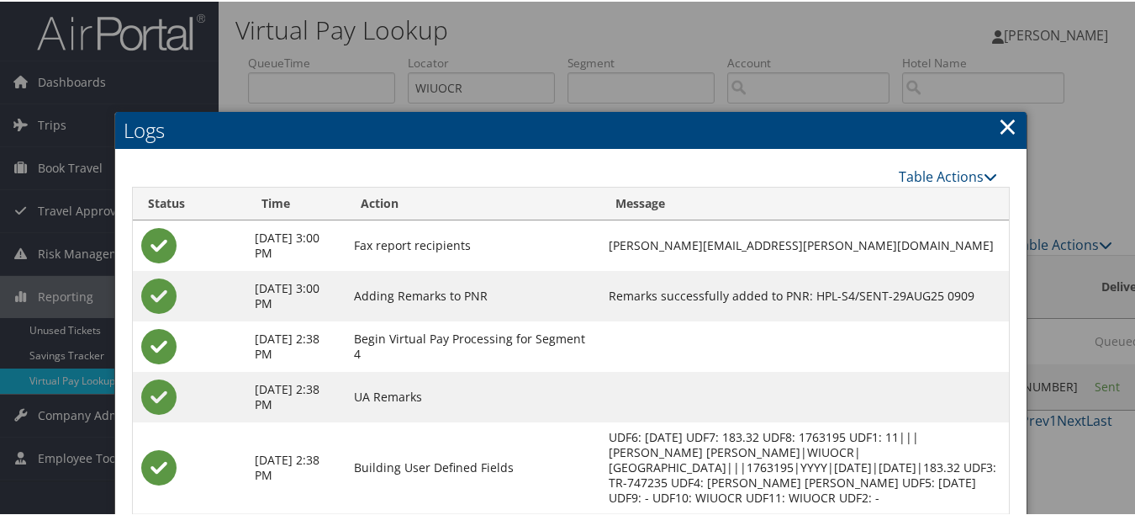
click at [1010, 119] on link "×" at bounding box center [1007, 125] width 19 height 34
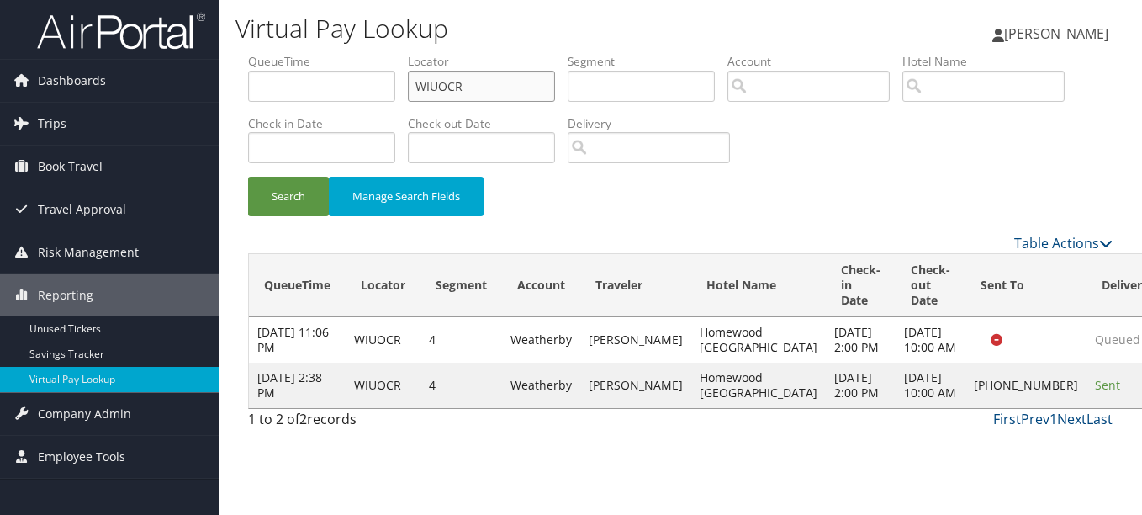
drag, startPoint x: 494, startPoint y: 87, endPoint x: 381, endPoint y: 87, distance: 112.7
click at [383, 53] on ul "QueueTime Locator WIUOCR Segment Account Traveler Hotel Name Check-in Date Chec…" at bounding box center [680, 53] width 865 height 0
paste input "IQFPZG"
type input "IQFPZG"
click at [248, 177] on button "Search" at bounding box center [288, 197] width 81 height 40
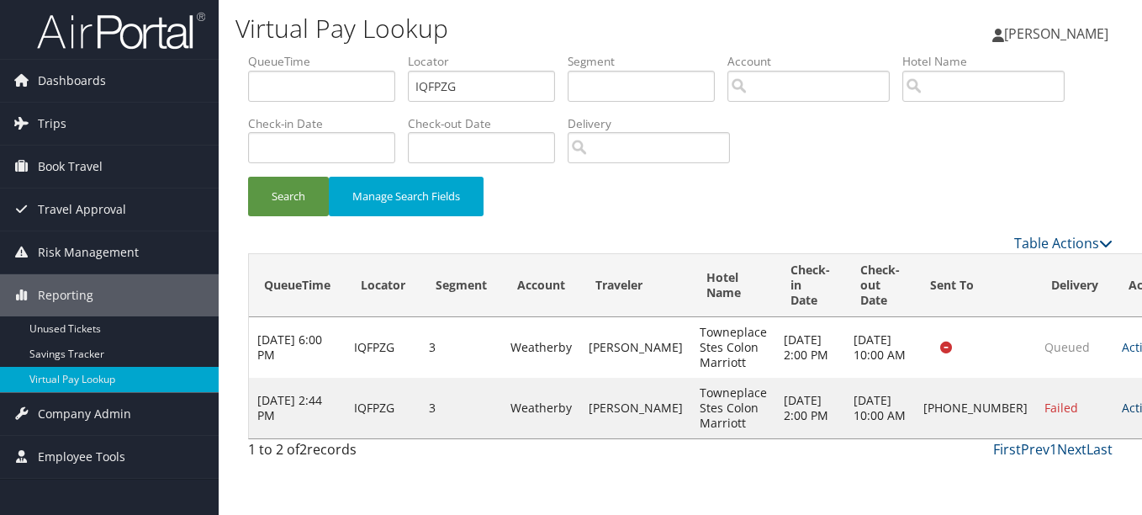
click at [1122, 415] on link "Actions" at bounding box center [1148, 407] width 53 height 16
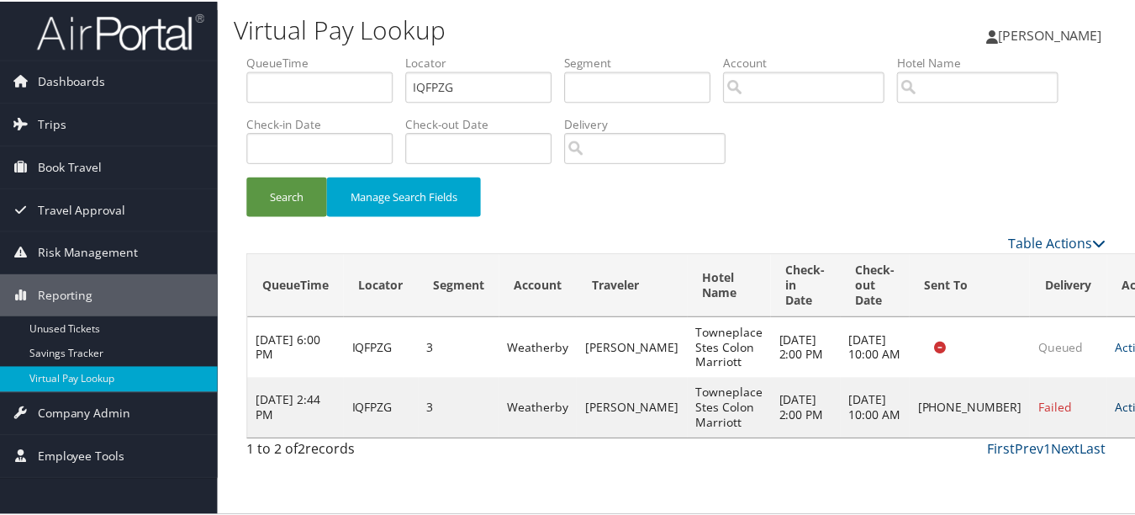
scroll to position [26, 0]
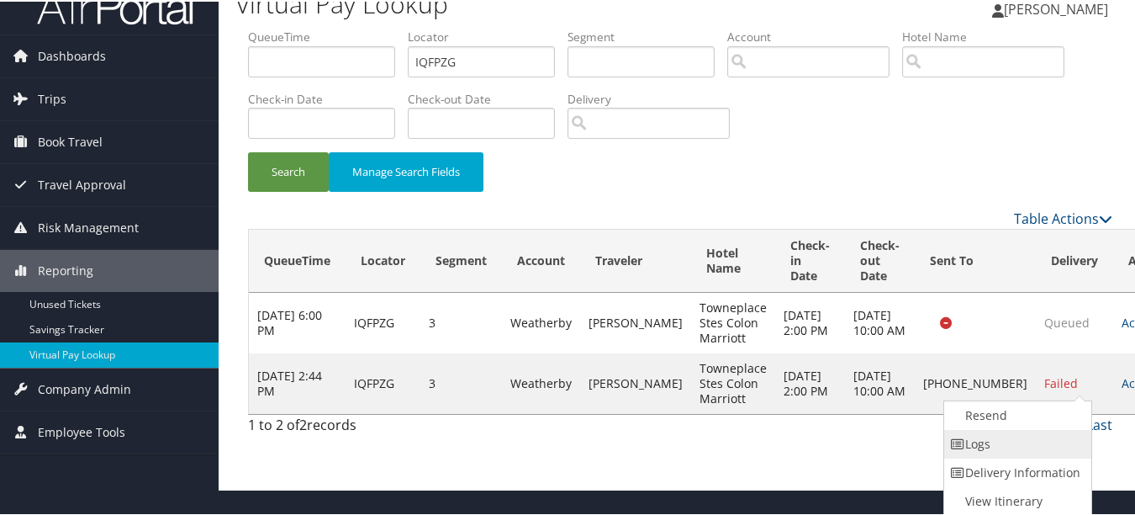
click at [1035, 443] on link "Logs" at bounding box center [1016, 442] width 144 height 29
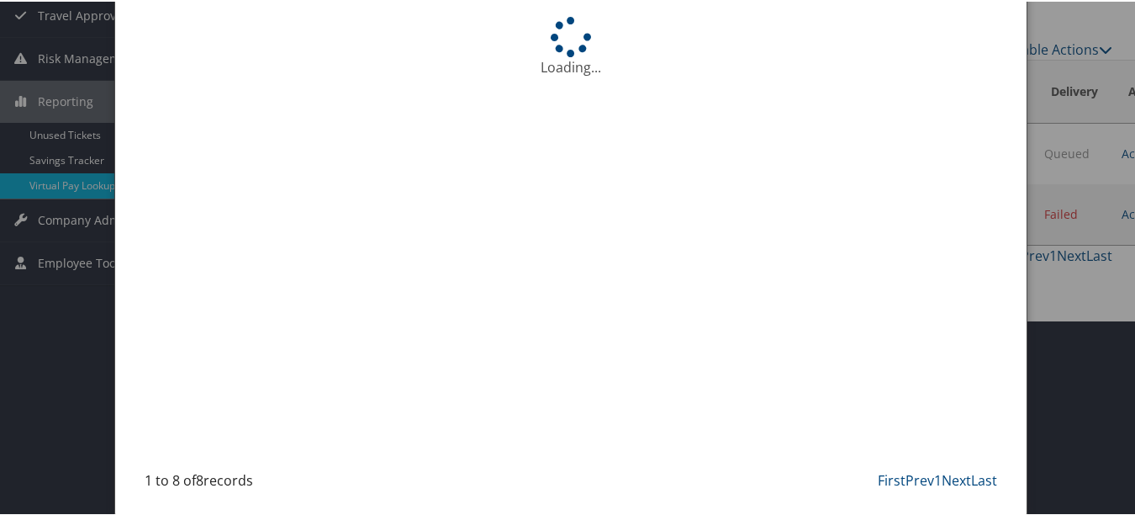
scroll to position [145, 0]
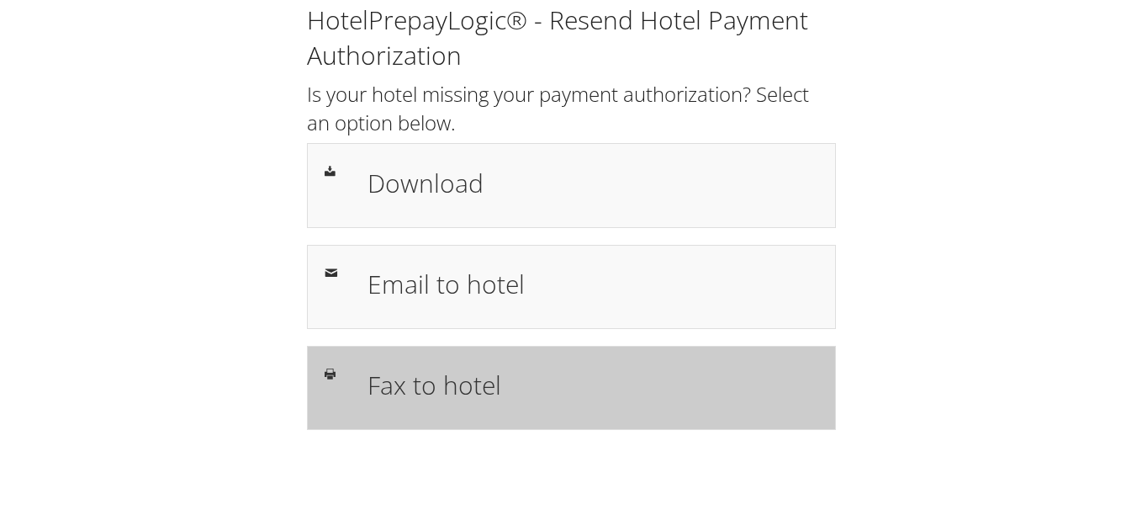
click at [528, 377] on h1 "Fax to hotel" at bounding box center [593, 385] width 451 height 38
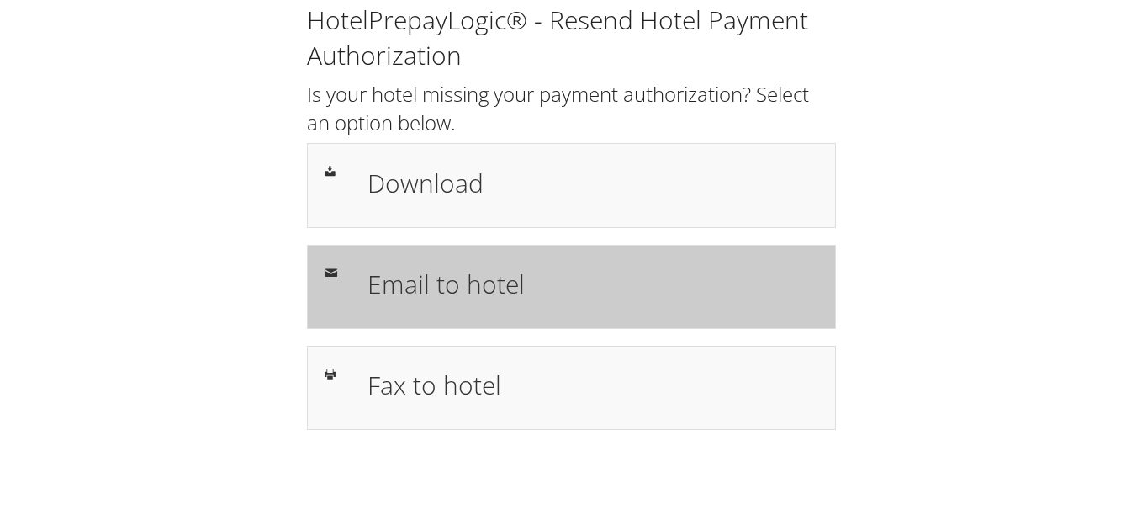
click at [569, 256] on div "Email to hotel" at bounding box center [571, 287] width 529 height 84
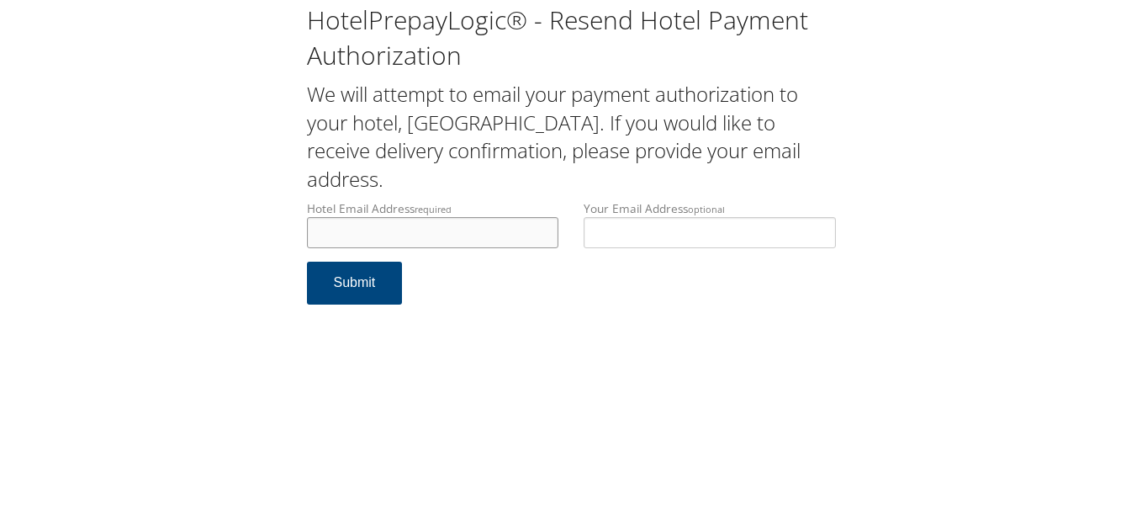
click at [413, 230] on input "Hotel Email Address required" at bounding box center [433, 232] width 252 height 31
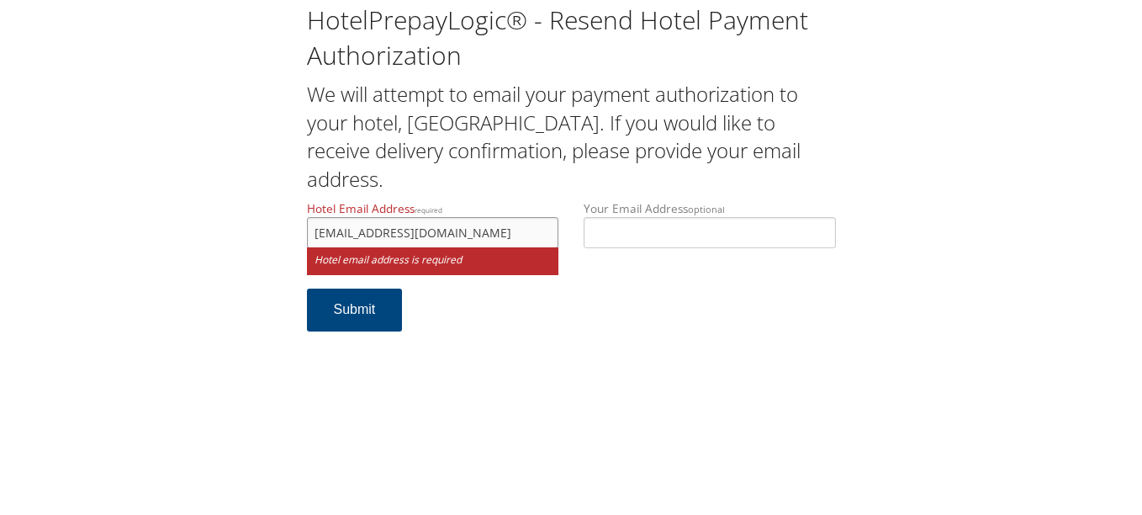
type input "townplacesuitesch500@gmail.com"
click at [538, 370] on div "HotelPrepayLogic® - Resend Hotel Payment Authorization We will attempt to email…" at bounding box center [571, 257] width 1142 height 515
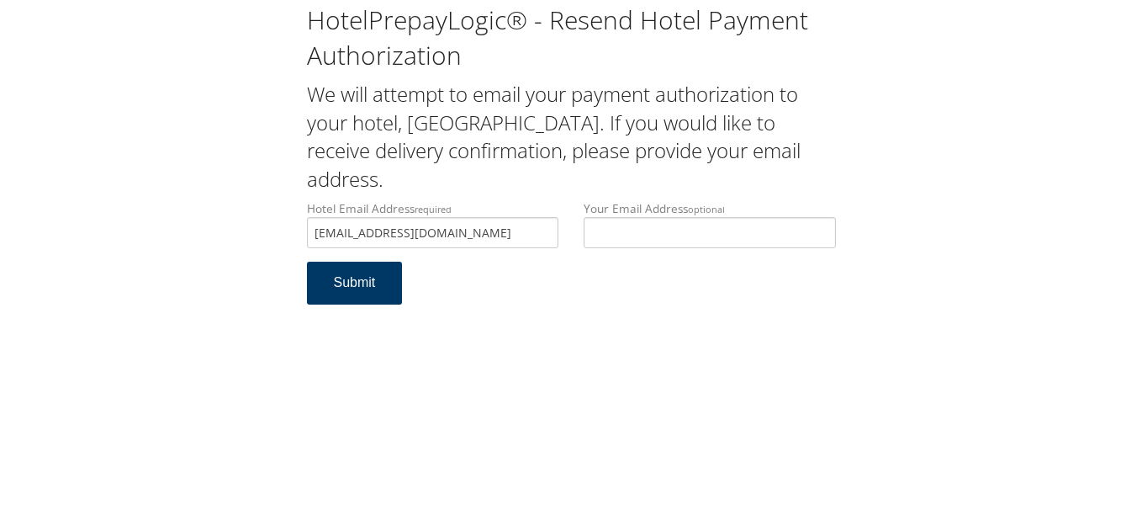
click at [355, 278] on button "Submit" at bounding box center [355, 283] width 96 height 43
click at [530, 278] on form "Hotel Email Address required [EMAIL_ADDRESS][DOMAIN_NAME] Hotel email address i…" at bounding box center [571, 260] width 529 height 121
click at [547, 239] on input "[EMAIL_ADDRESS][DOMAIN_NAME]" at bounding box center [433, 232] width 252 height 31
drag, startPoint x: 479, startPoint y: 241, endPoint x: 295, endPoint y: 233, distance: 184.4
click at [295, 233] on div "Hotel Email Address required townplacesuitesch500@gmail.com Hotel email address…" at bounding box center [433, 230] width 278 height 61
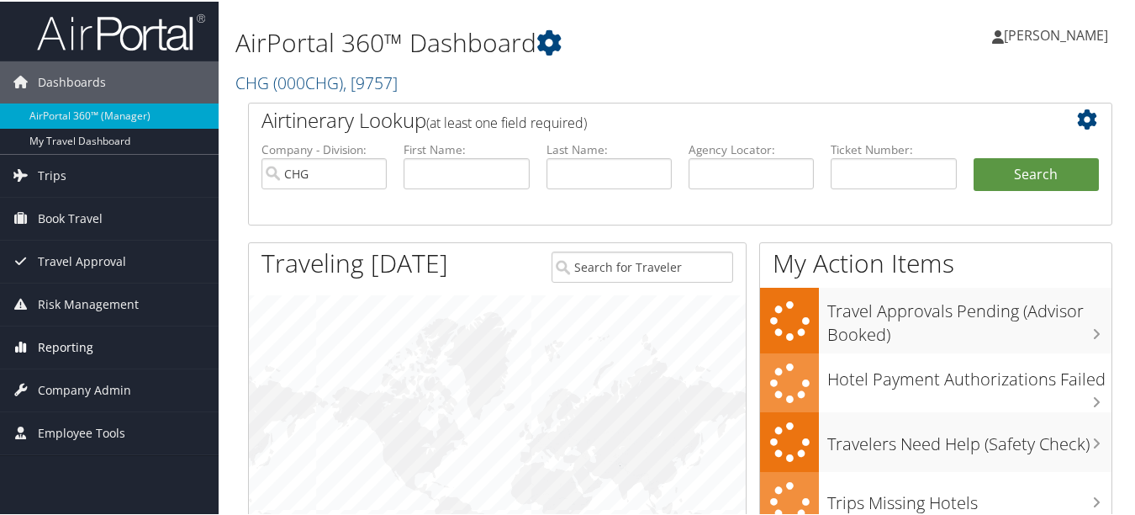
click at [115, 356] on link "Reporting" at bounding box center [109, 346] width 219 height 42
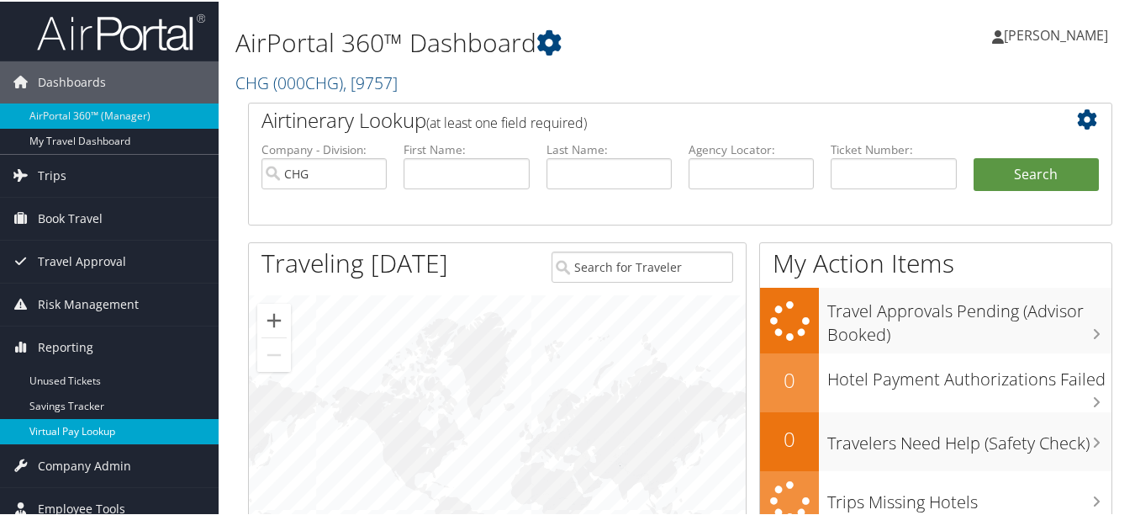
click at [82, 430] on link "Virtual Pay Lookup" at bounding box center [109, 429] width 219 height 25
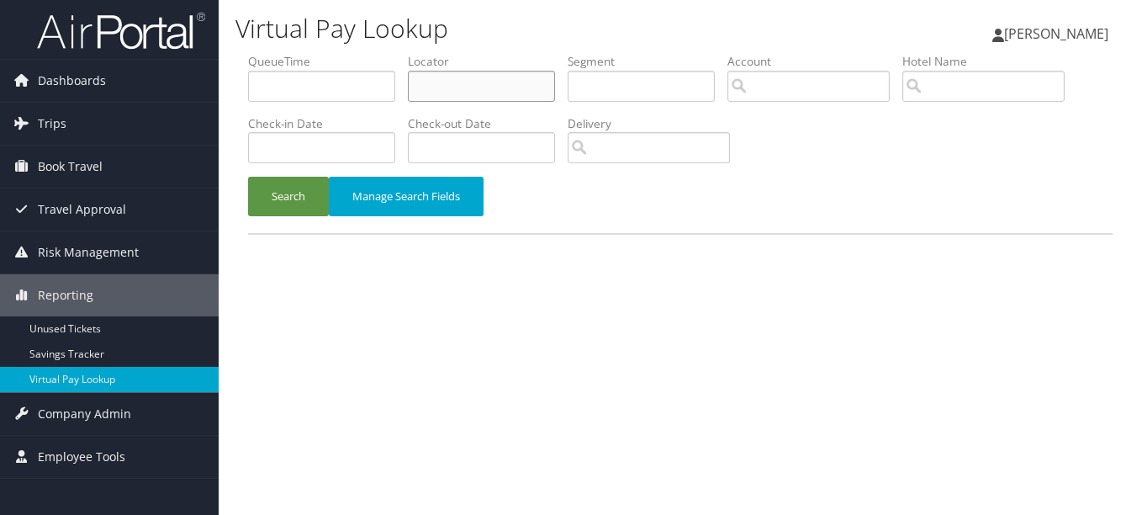
click at [451, 80] on input "text" at bounding box center [481, 86] width 147 height 31
paste input "IBGFJF"
click at [248, 177] on button "Search" at bounding box center [288, 197] width 81 height 40
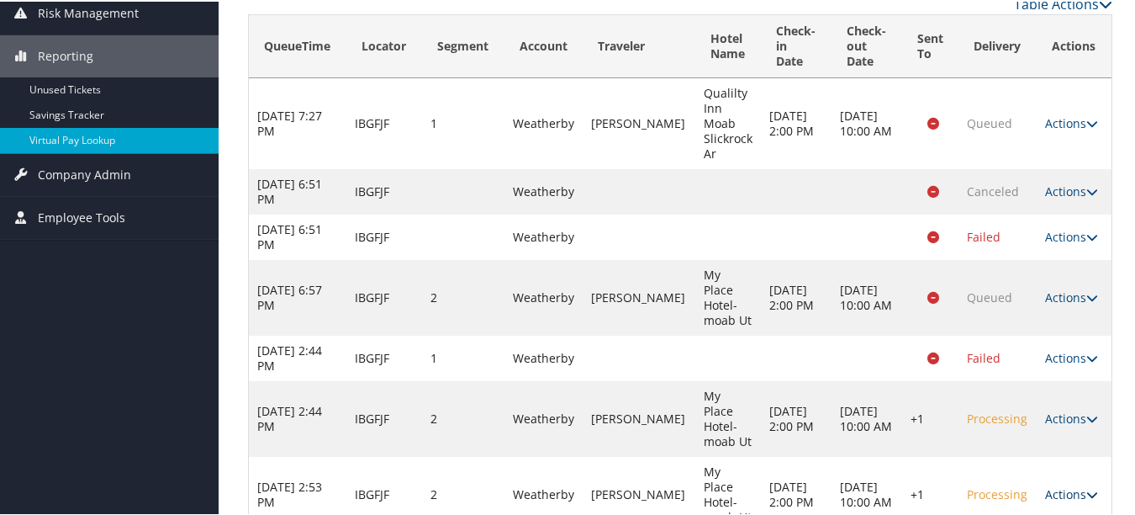
click at [1071, 484] on link "Actions" at bounding box center [1071, 492] width 53 height 16
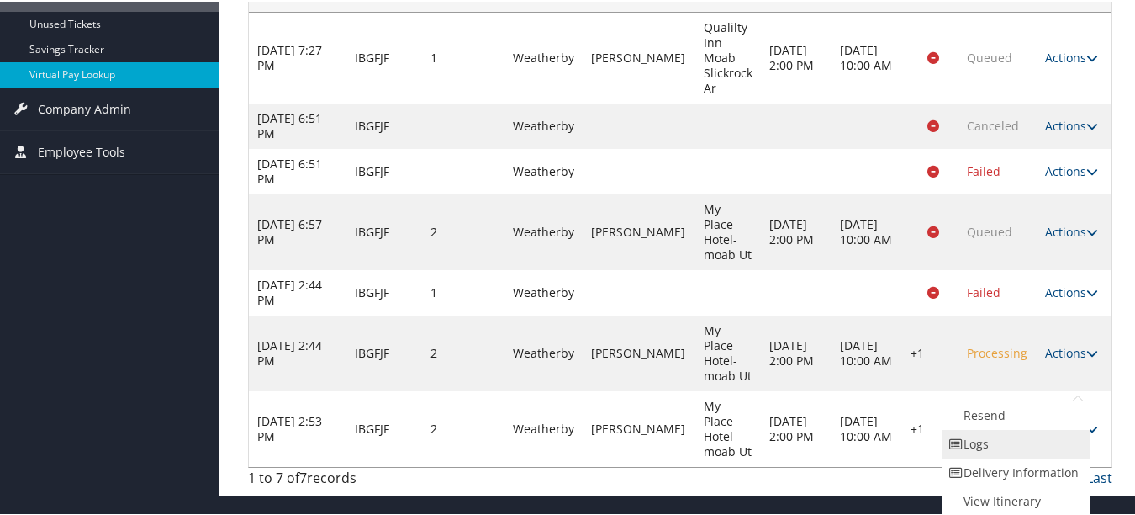
click at [1057, 447] on link "Logs" at bounding box center [1015, 442] width 144 height 29
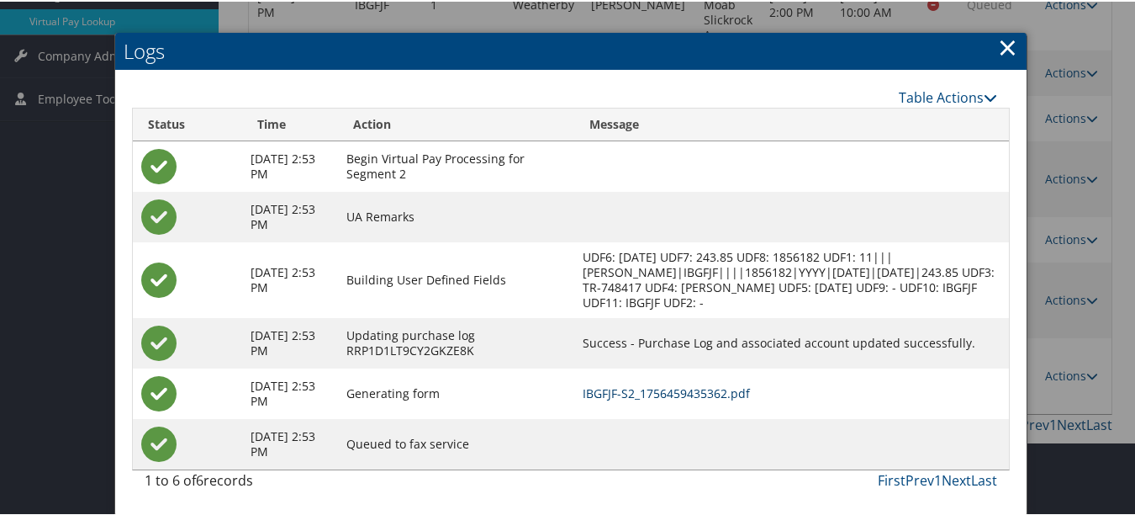
scroll to position [23, 0]
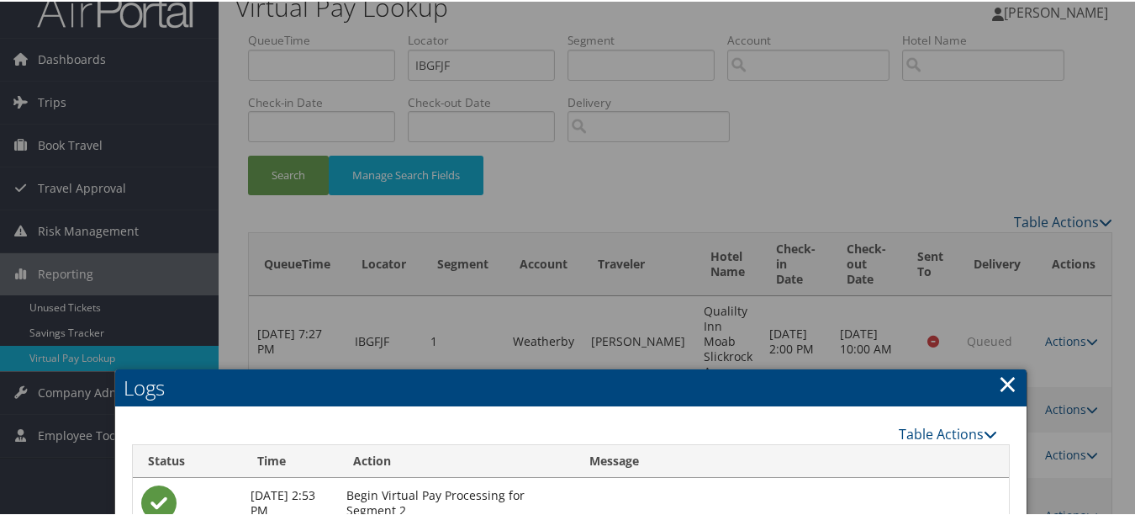
click at [998, 385] on link "×" at bounding box center [1007, 382] width 19 height 34
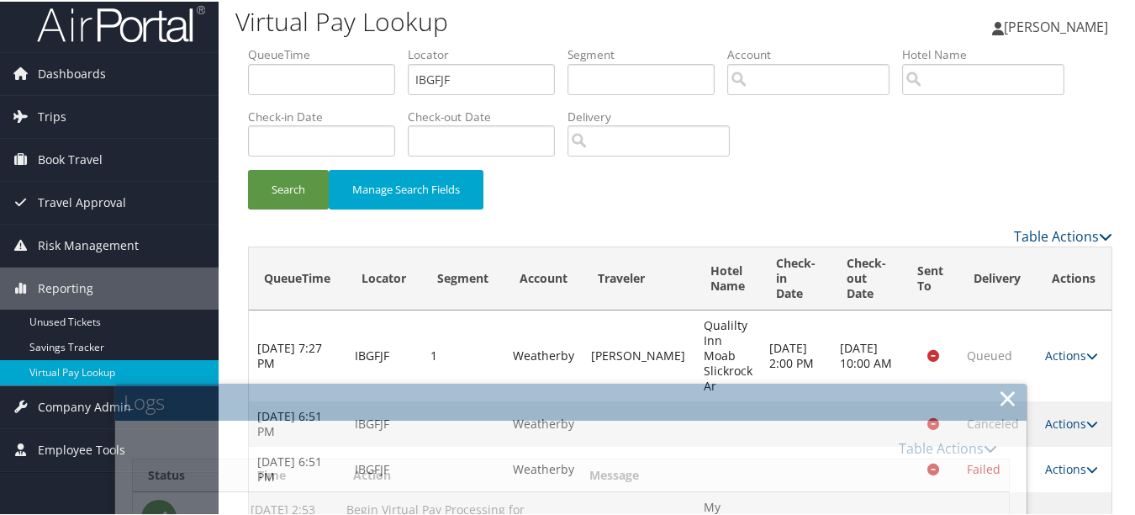
scroll to position [0, 0]
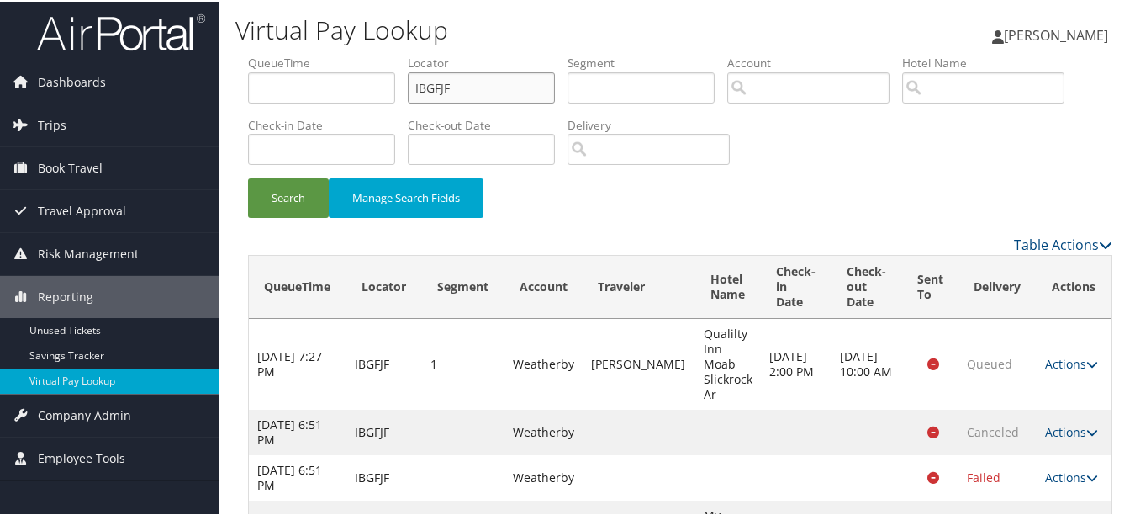
drag, startPoint x: 448, startPoint y: 87, endPoint x: 120, endPoint y: 44, distance: 330.9
click at [141, 49] on div "Dashboards AirPortal 360™ (Manager) My Travel Dashboard Trips Airtinerary® Look…" at bounding box center [571, 400] width 1142 height 801
paste input "ISQRXO"
click at [248, 177] on button "Search" at bounding box center [288, 197] width 81 height 40
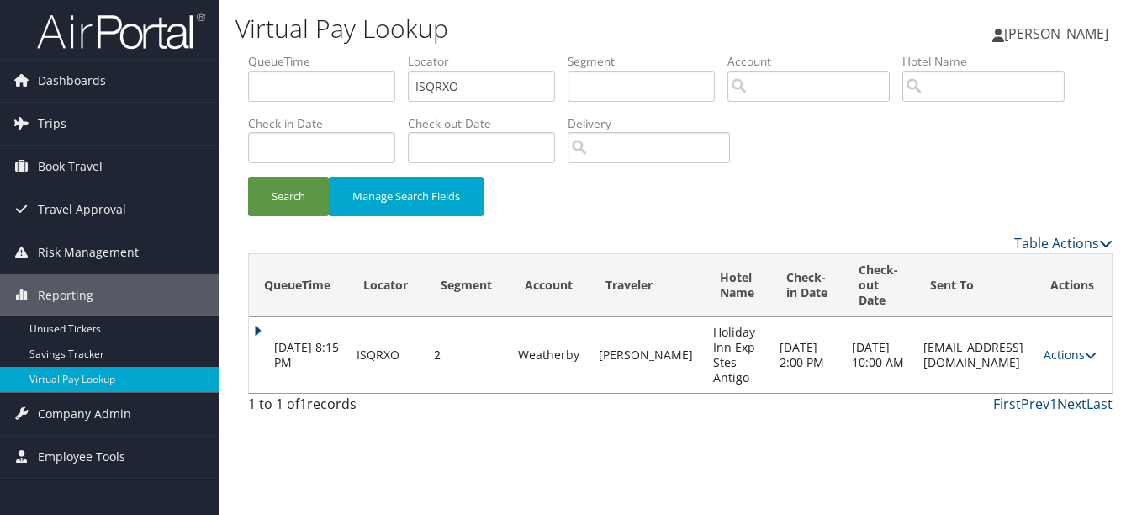
click at [1075, 334] on td "Actions Resend Logs View Itinerary" at bounding box center [1073, 355] width 77 height 76
click at [1073, 342] on td "Actions Resend Logs View Itinerary" at bounding box center [1073, 355] width 77 height 76
click at [1073, 356] on link "Actions" at bounding box center [1070, 355] width 53 height 16
click at [1040, 398] on link "Logs" at bounding box center [1041, 408] width 106 height 29
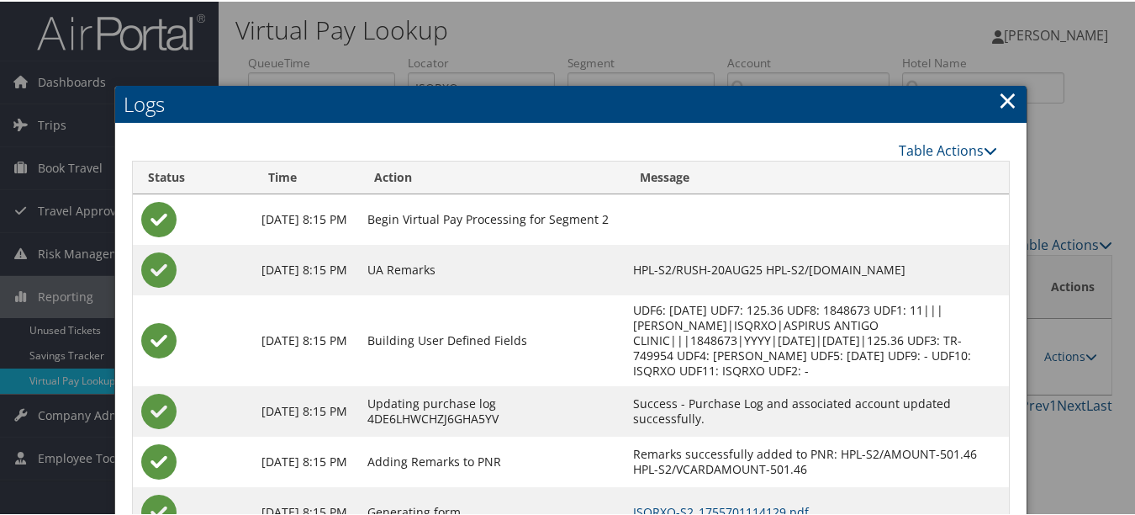
click at [998, 107] on link "×" at bounding box center [1007, 99] width 19 height 34
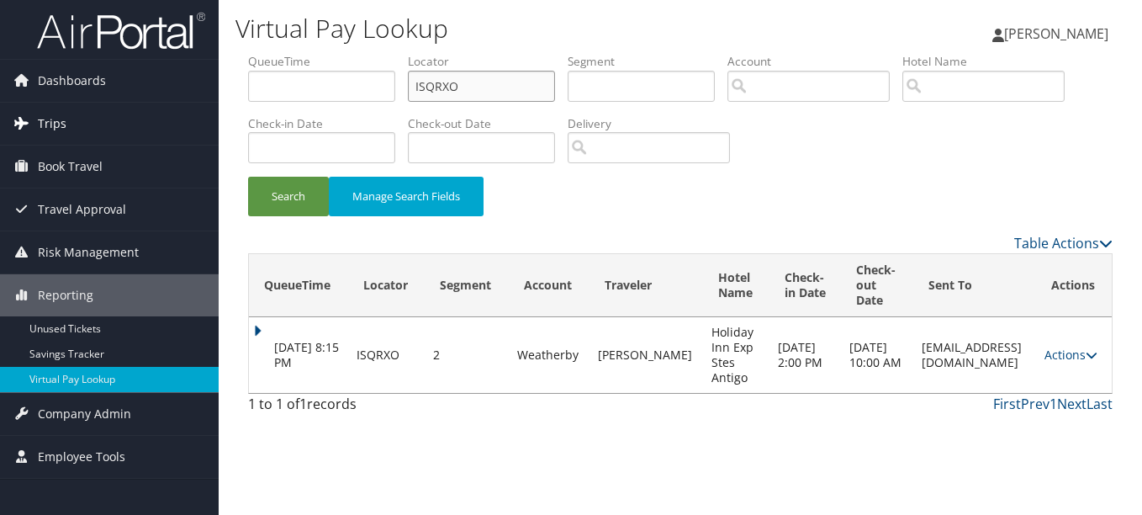
drag, startPoint x: 537, startPoint y: 93, endPoint x: 106, endPoint y: 113, distance: 431.9
click at [106, 113] on div "Dashboards AirPortal 360™ (Manager) My Travel Dashboard Trips Airtinerary® Look…" at bounding box center [571, 257] width 1142 height 515
paste input "WWUFRX"
click at [248, 177] on button "Search" at bounding box center [288, 197] width 81 height 40
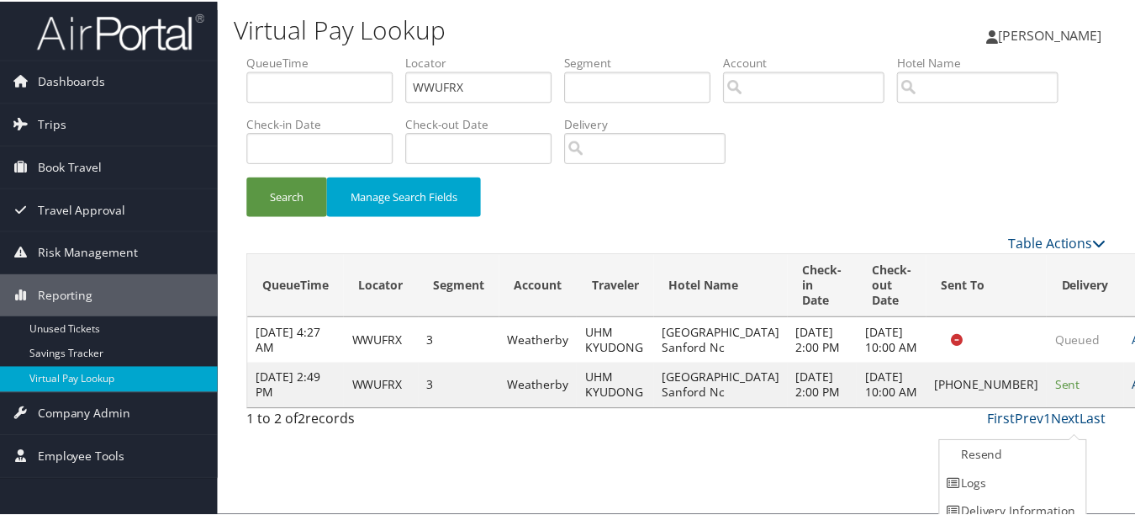
scroll to position [41, 0]
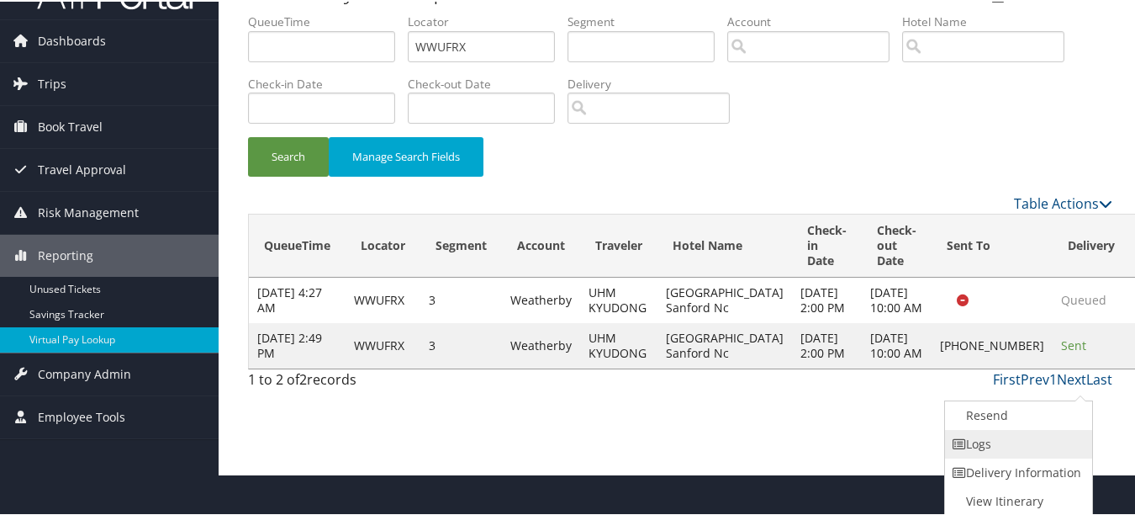
click at [1015, 447] on link "Logs" at bounding box center [1017, 442] width 144 height 29
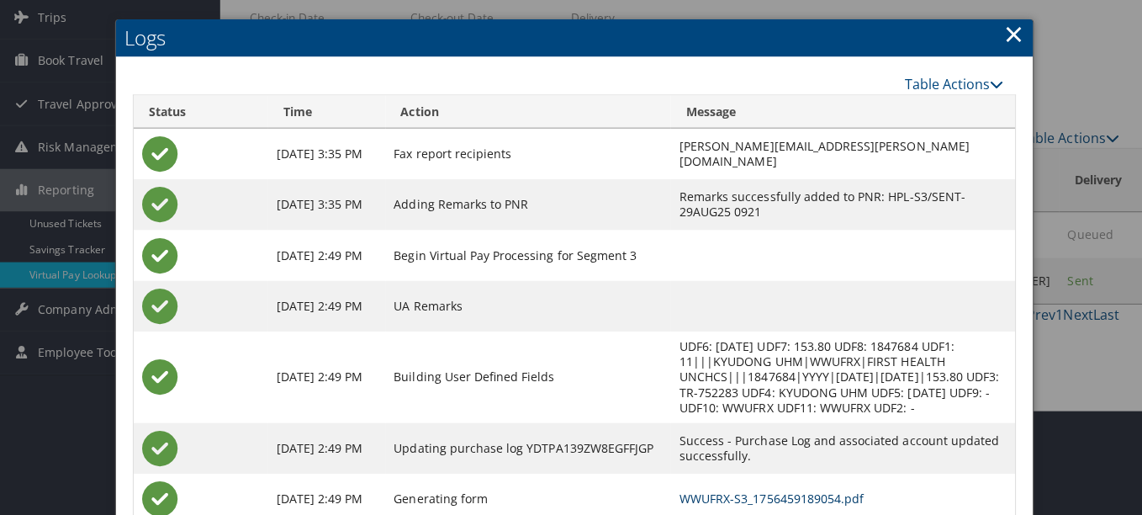
scroll to position [0, 0]
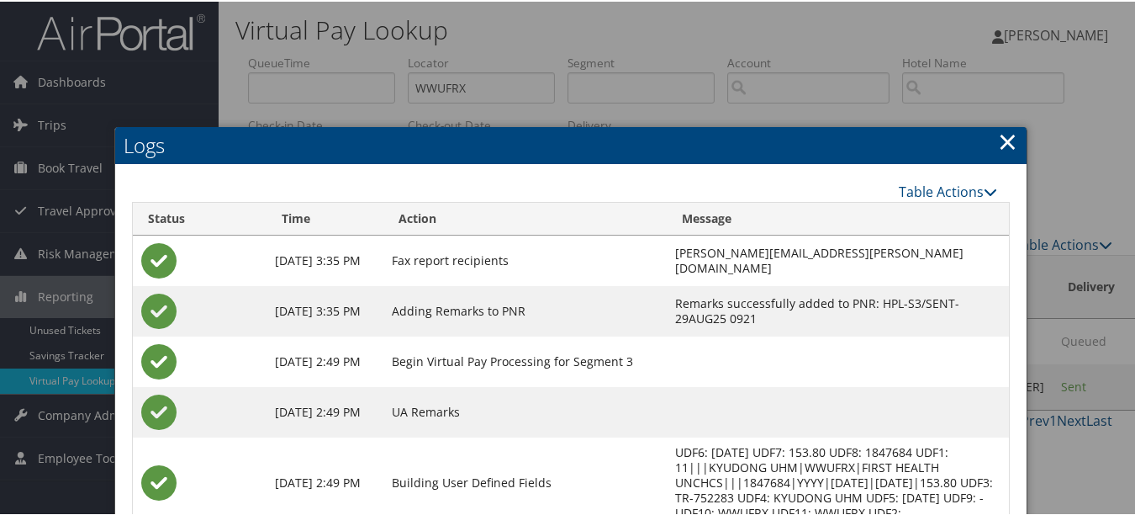
click at [998, 155] on link "×" at bounding box center [1007, 140] width 19 height 34
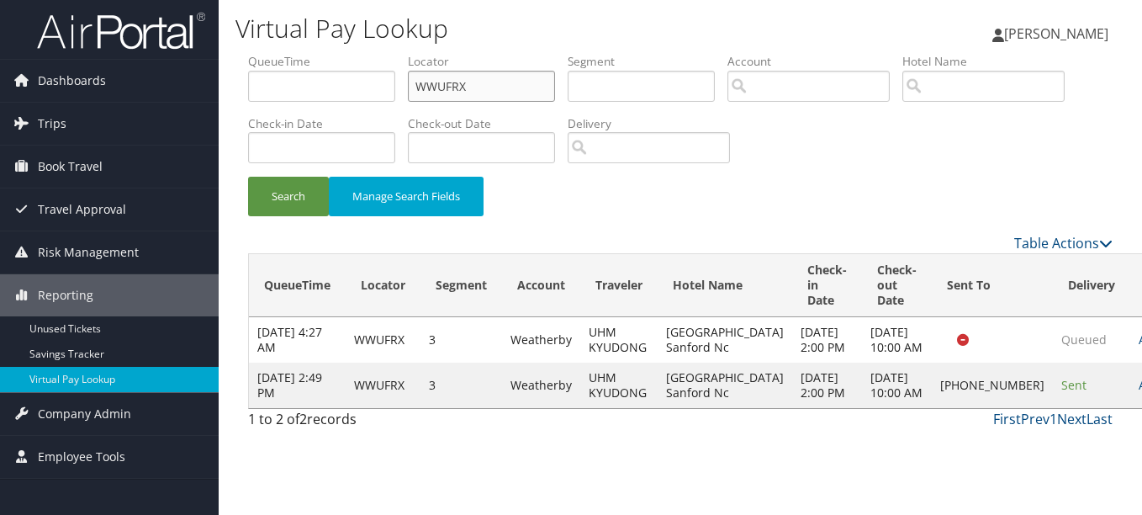
drag, startPoint x: 506, startPoint y: 72, endPoint x: 258, endPoint y: 95, distance: 249.1
click at [258, 53] on ul "QueueTime Locator WWUFRX Segment Account Traveler Hotel Name Check-in Date Chec…" at bounding box center [680, 53] width 865 height 0
paste input "JHPLH"
click at [248, 177] on button "Search" at bounding box center [288, 197] width 81 height 40
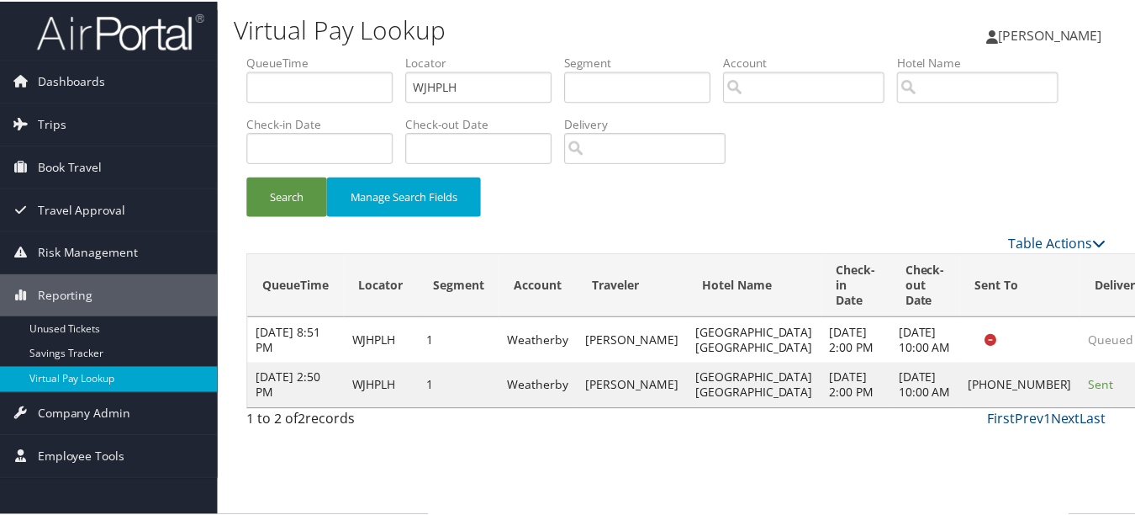
scroll to position [26, 0]
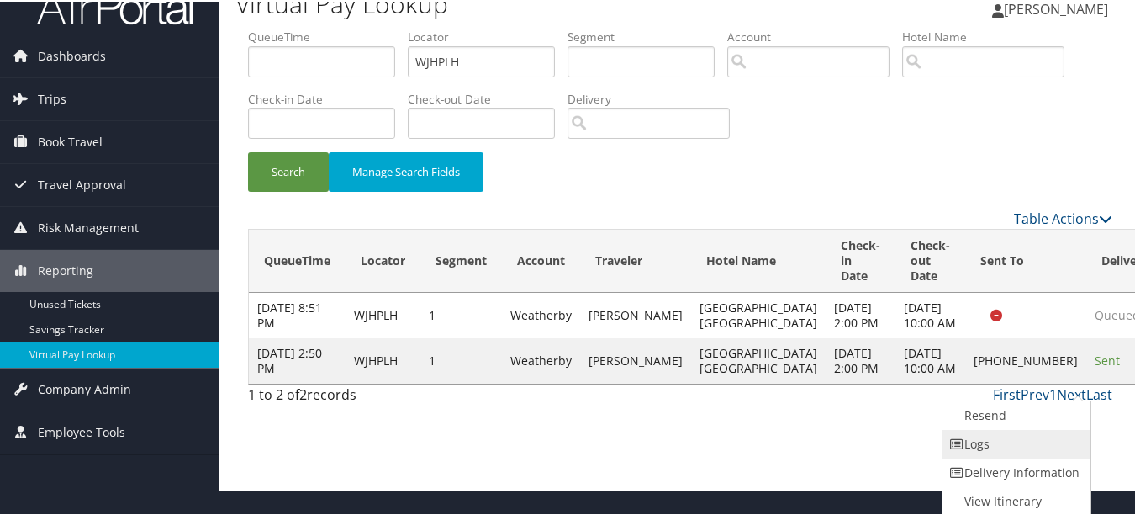
drag, startPoint x: 1064, startPoint y: 441, endPoint x: 987, endPoint y: 458, distance: 78.5
click at [1063, 442] on link "Logs" at bounding box center [1015, 442] width 144 height 29
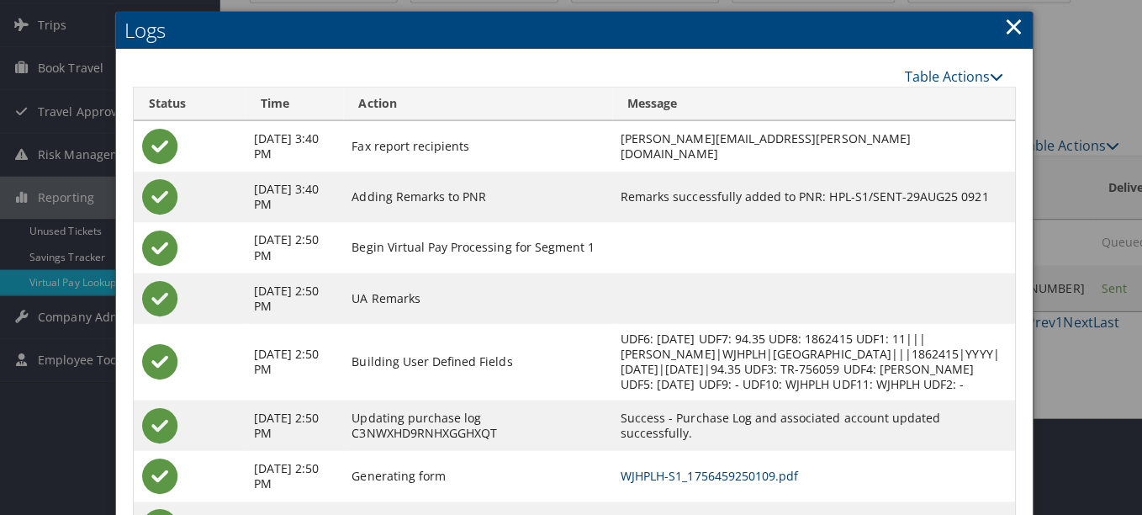
scroll to position [0, 0]
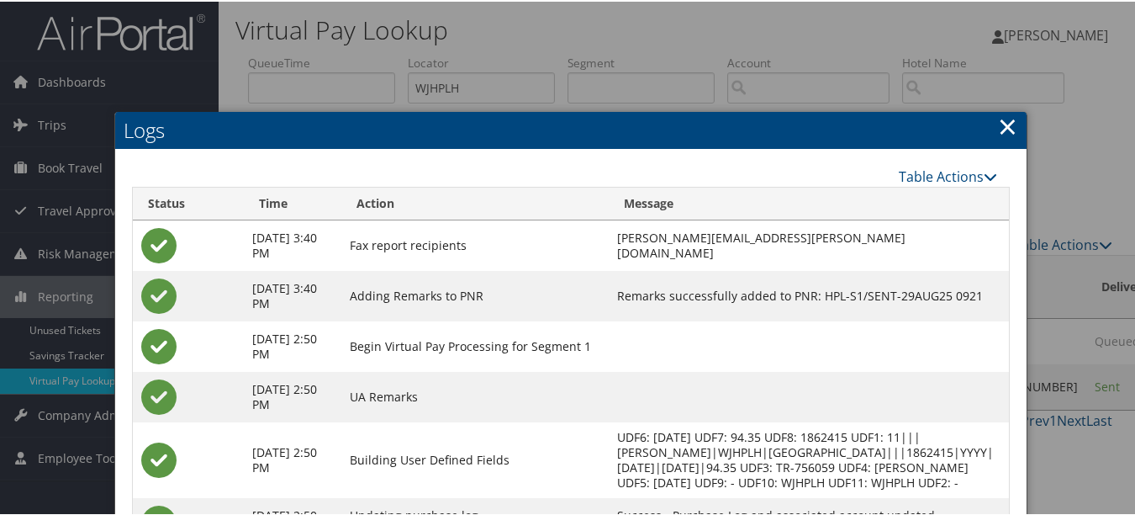
click at [998, 125] on link "×" at bounding box center [1007, 125] width 19 height 34
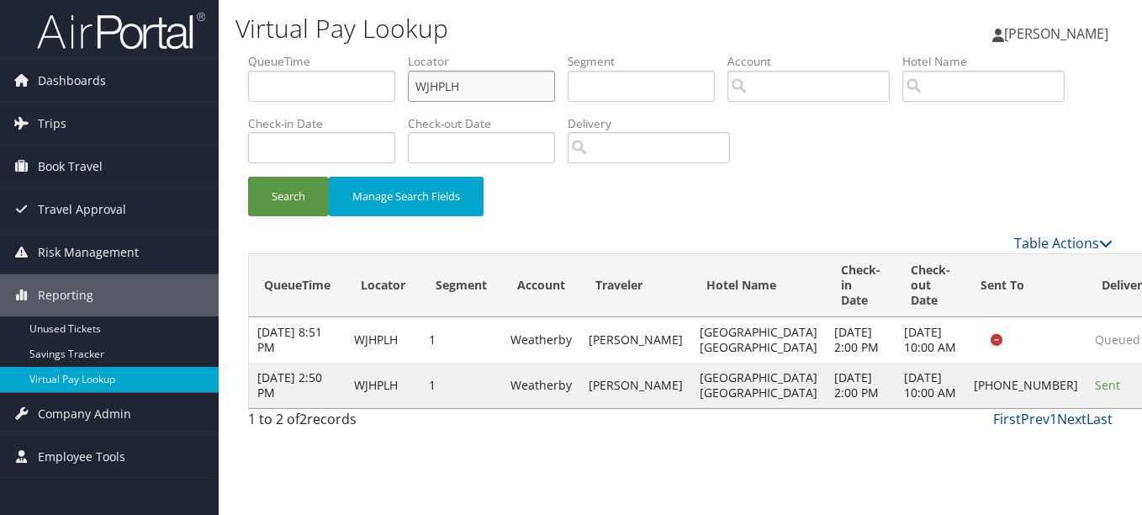
drag, startPoint x: 503, startPoint y: 91, endPoint x: 244, endPoint y: 91, distance: 259.0
click at [248, 91] on form "QueueTime Locator WJHPLH Segment Account Traveler Hotel Name Check-in Date Chec…" at bounding box center [680, 143] width 865 height 180
paste input "SWKHTQ"
type input "SWKHTQ"
click at [248, 177] on button "Search" at bounding box center [288, 197] width 81 height 40
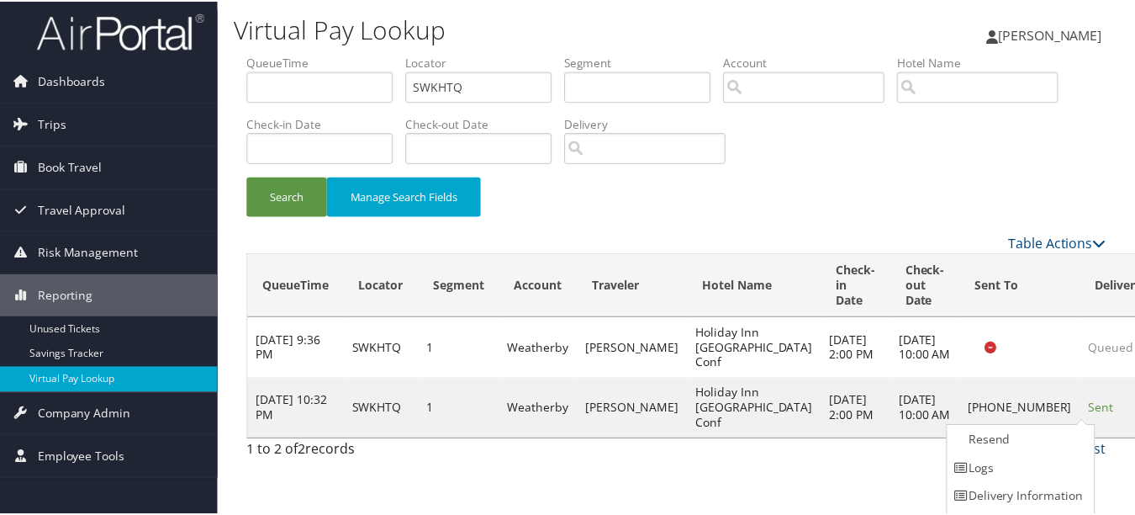
scroll to position [26, 0]
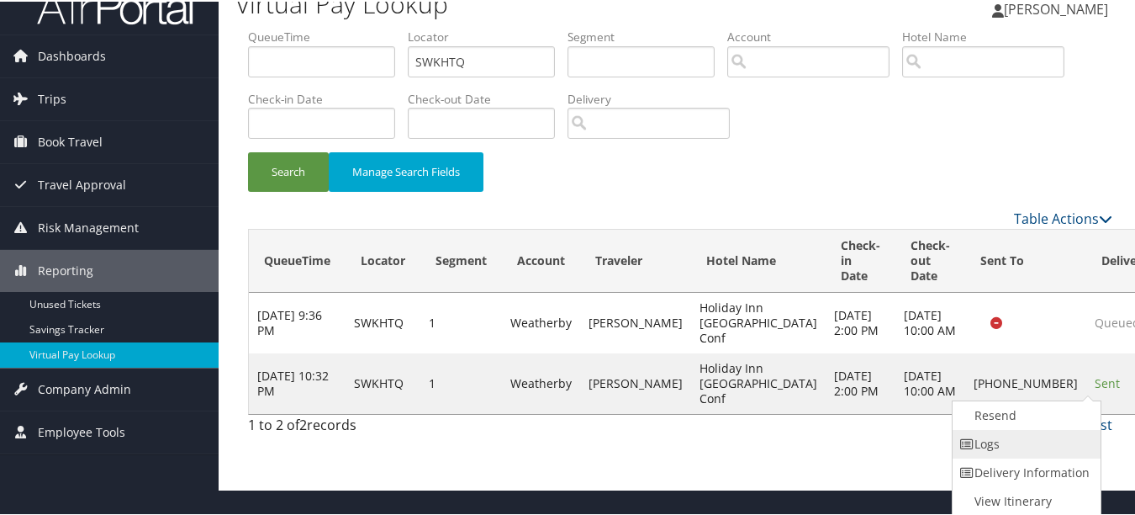
click at [1066, 437] on link "Logs" at bounding box center [1025, 442] width 144 height 29
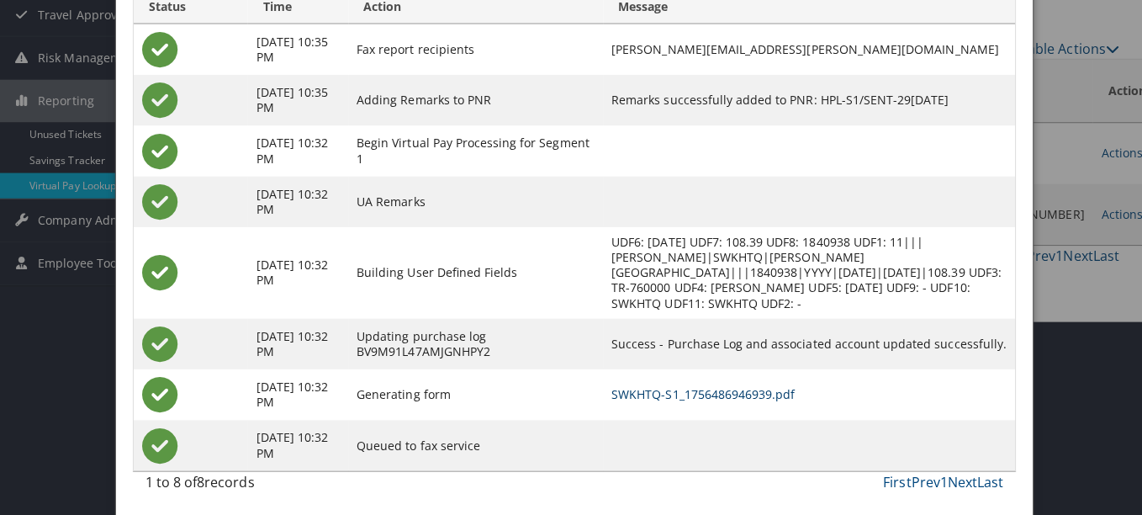
scroll to position [0, 0]
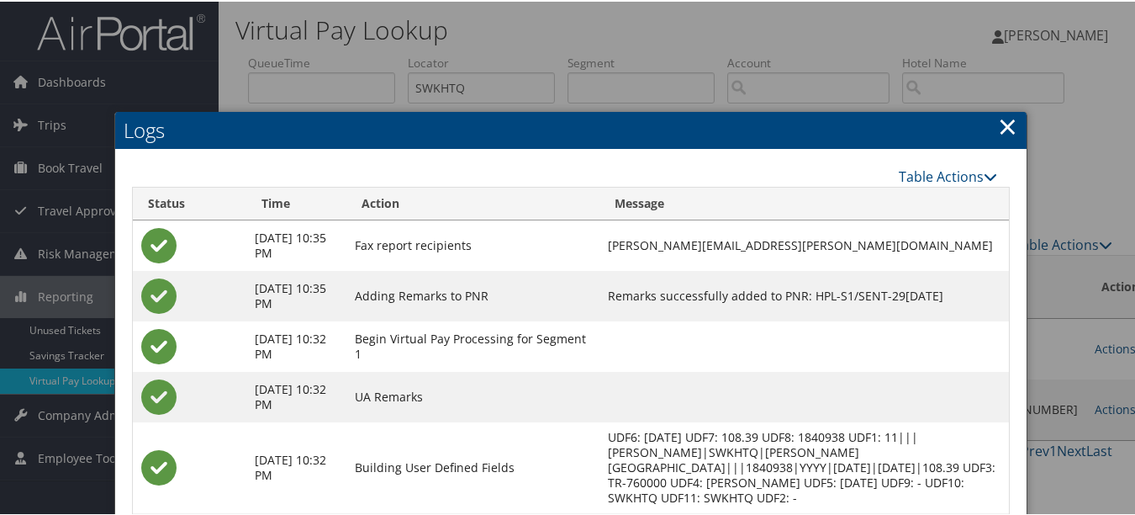
click at [1013, 124] on h2 "Logs" at bounding box center [571, 128] width 912 height 37
click at [1007, 129] on link "×" at bounding box center [1007, 125] width 19 height 34
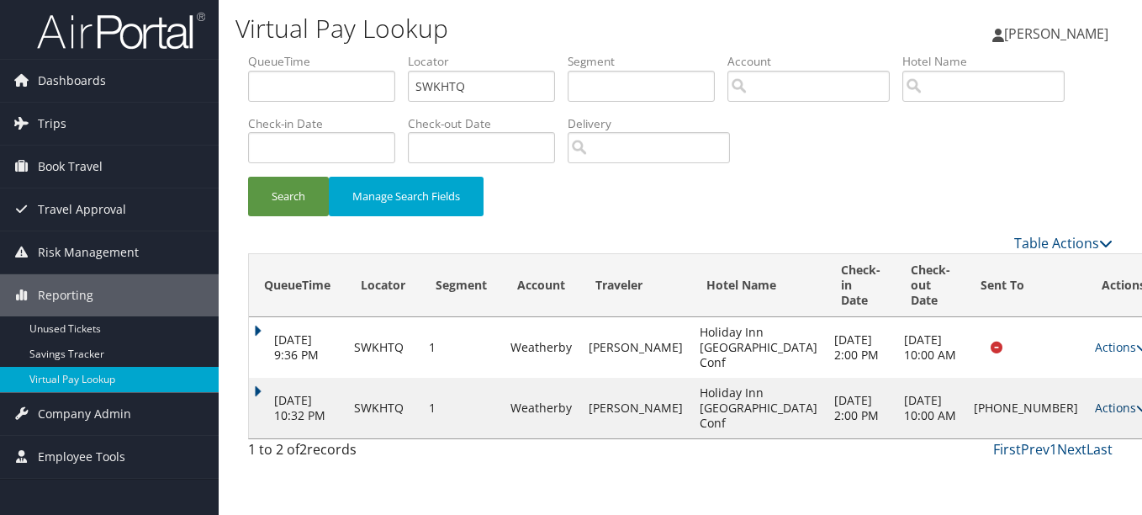
click at [1095, 400] on link "Actions" at bounding box center [1121, 407] width 53 height 16
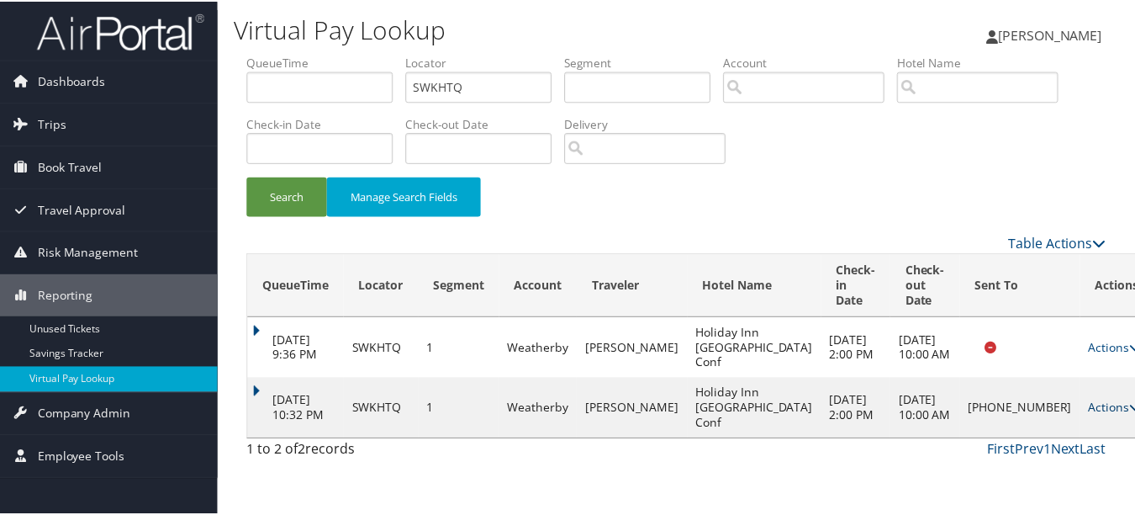
scroll to position [19, 0]
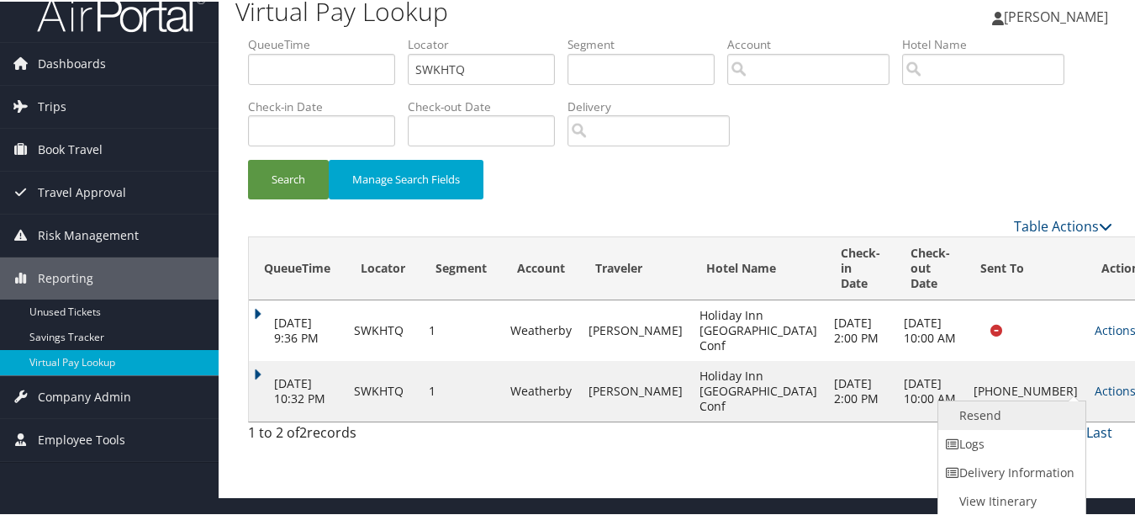
click at [992, 408] on link "Resend" at bounding box center [1011, 413] width 144 height 29
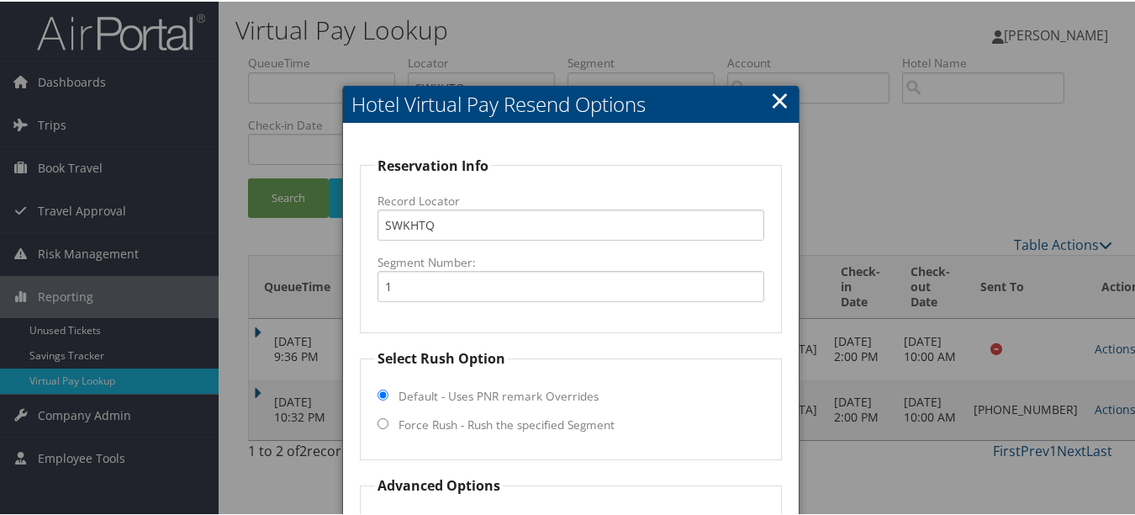
click at [500, 424] on label "Force Rush - Rush the specified Segment" at bounding box center [507, 423] width 216 height 17
click at [389, 424] on input "Force Rush - Rush the specified Segment" at bounding box center [383, 421] width 11 height 11
radio input "true"
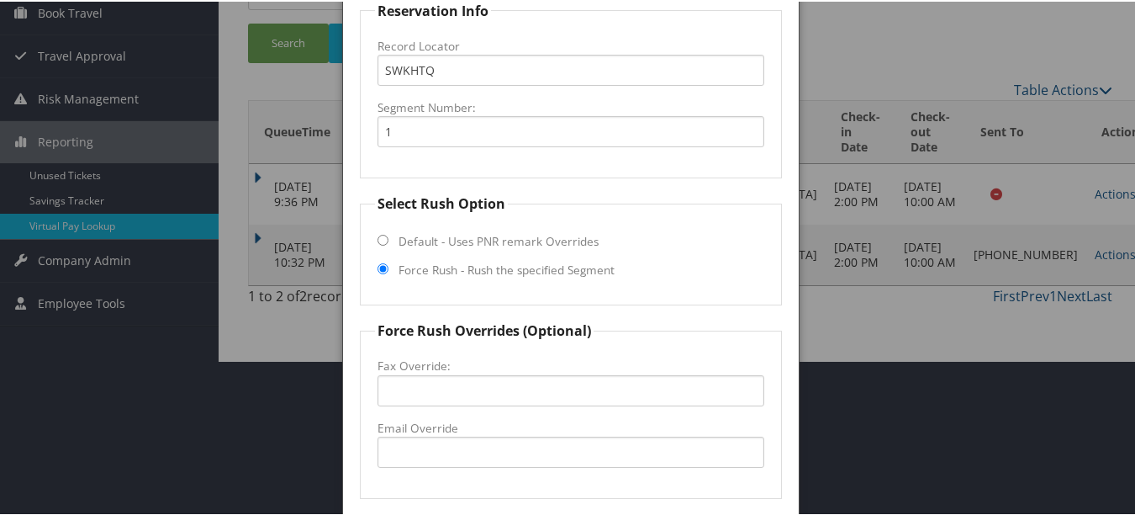
scroll to position [332, 0]
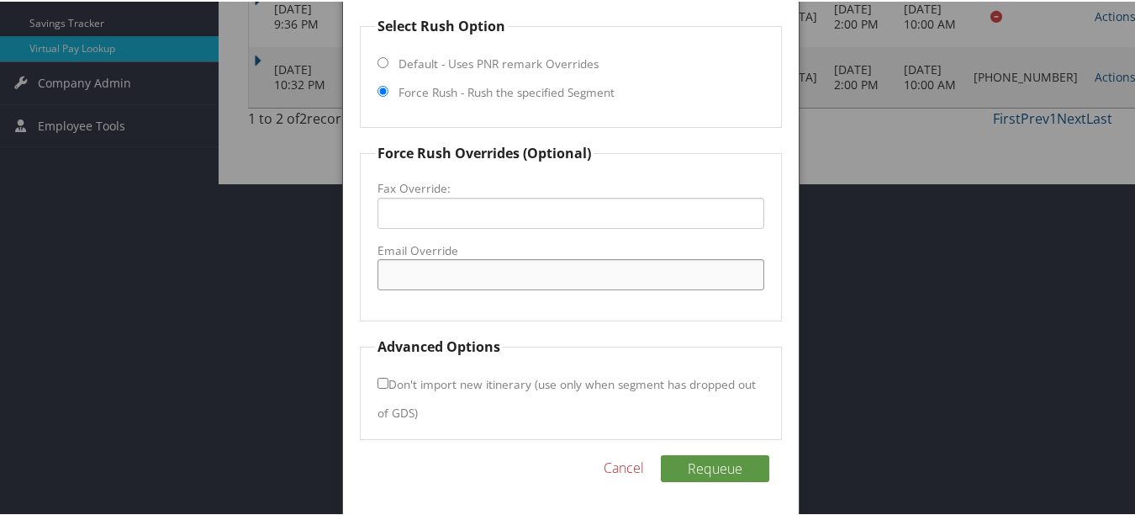
click at [464, 288] on input "Email Override" at bounding box center [571, 272] width 386 height 31
click at [401, 215] on input "Fax Override:" at bounding box center [571, 211] width 386 height 31
paste input "(540) 368-9252"
type input "(540) 368-9252"
click at [726, 468] on button "Requeue" at bounding box center [715, 466] width 108 height 27
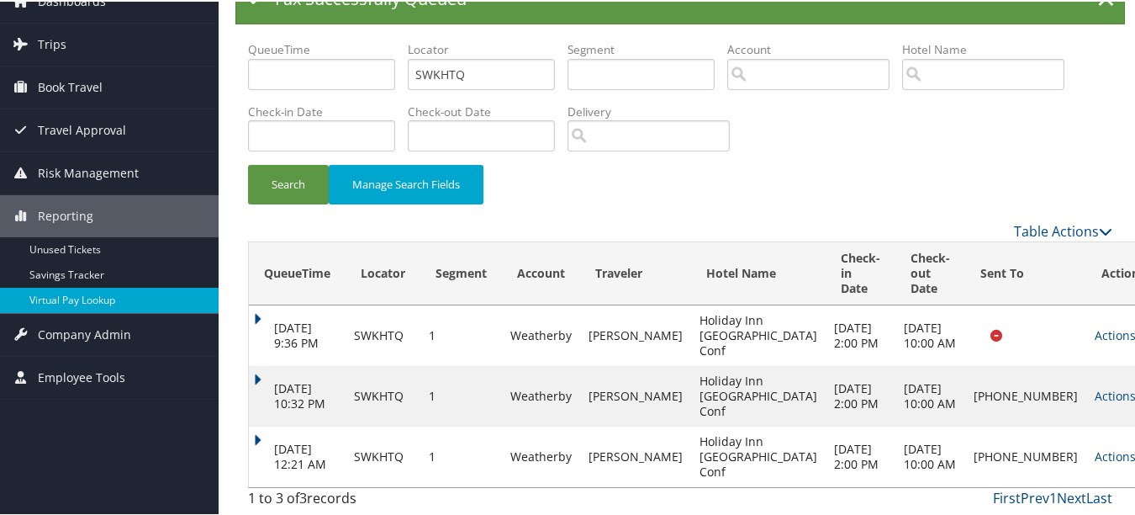
scroll to position [0, 0]
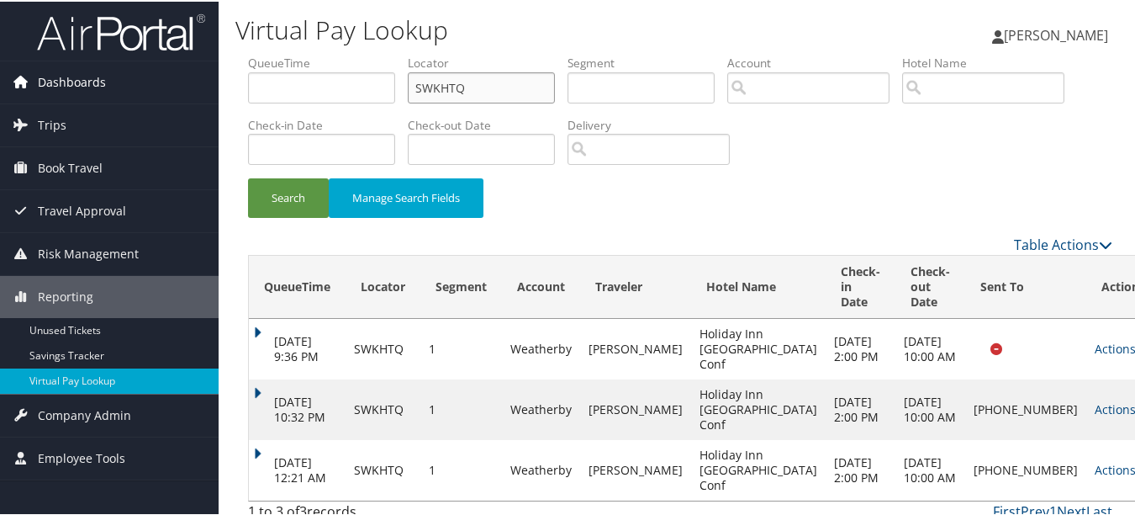
drag, startPoint x: 487, startPoint y: 93, endPoint x: 210, endPoint y: 93, distance: 276.7
click at [212, 93] on div "Dashboards AirPortal 360™ (Manager) My Travel Dashboard Trips Airtinerary® Look…" at bounding box center [571, 264] width 1142 height 528
paste input "VNECD"
click at [248, 177] on button "Search" at bounding box center [288, 197] width 81 height 40
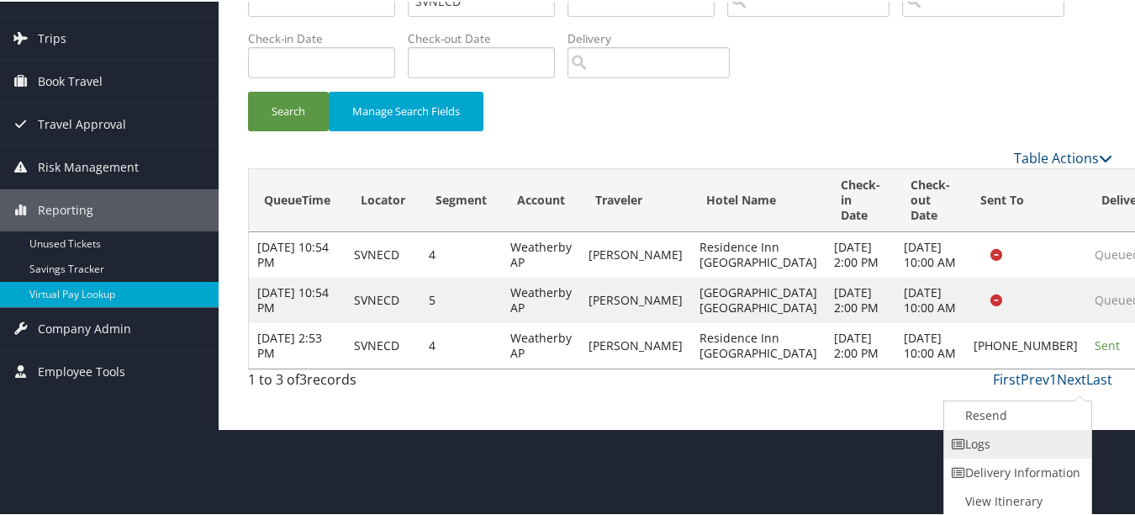
click at [1042, 452] on link "Logs" at bounding box center [1016, 442] width 144 height 29
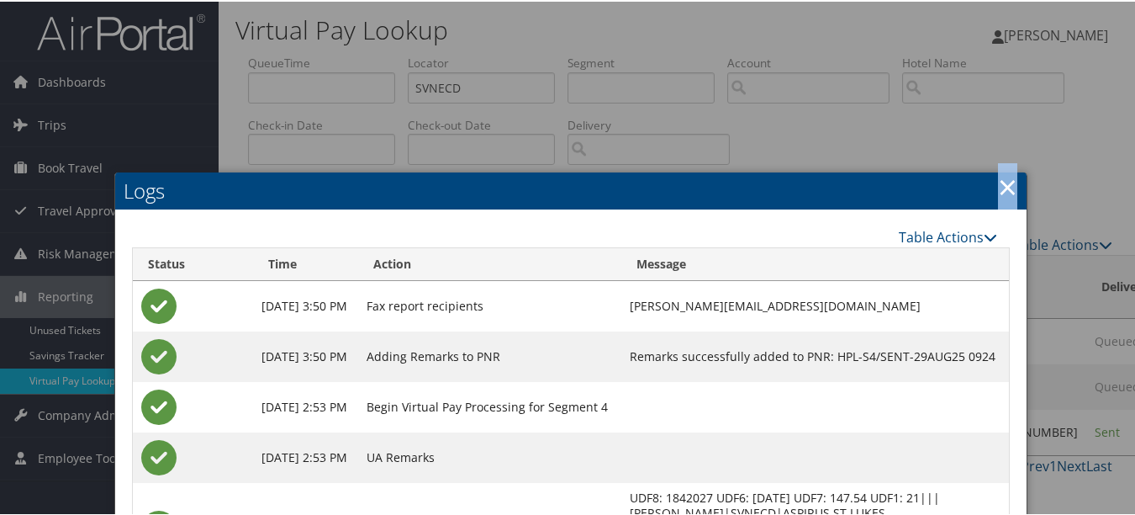
click at [1003, 188] on link "×" at bounding box center [1007, 185] width 19 height 34
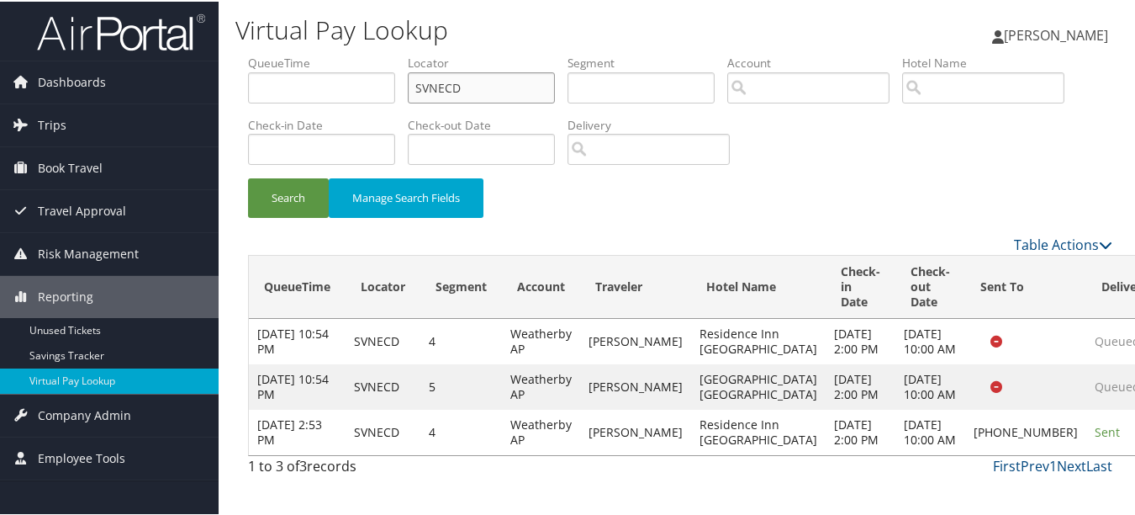
drag, startPoint x: 507, startPoint y: 93, endPoint x: 325, endPoint y: 70, distance: 183.1
click at [325, 53] on ul "QueueTime Locator SVNECD Segment Account Traveler Hotel Name Check-in Date Chec…" at bounding box center [680, 53] width 865 height 0
paste input "EKHHBG"
type input "EKHHBG"
click at [248, 177] on button "Search" at bounding box center [288, 197] width 81 height 40
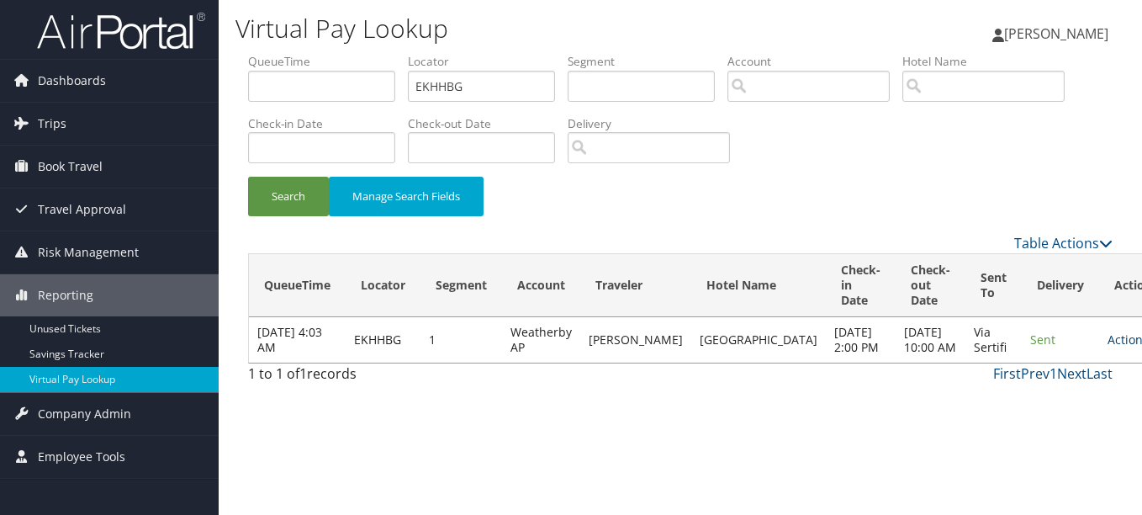
click at [1108, 343] on link "Actions" at bounding box center [1134, 339] width 53 height 16
click at [1014, 399] on link "Logs" at bounding box center [1040, 400] width 106 height 29
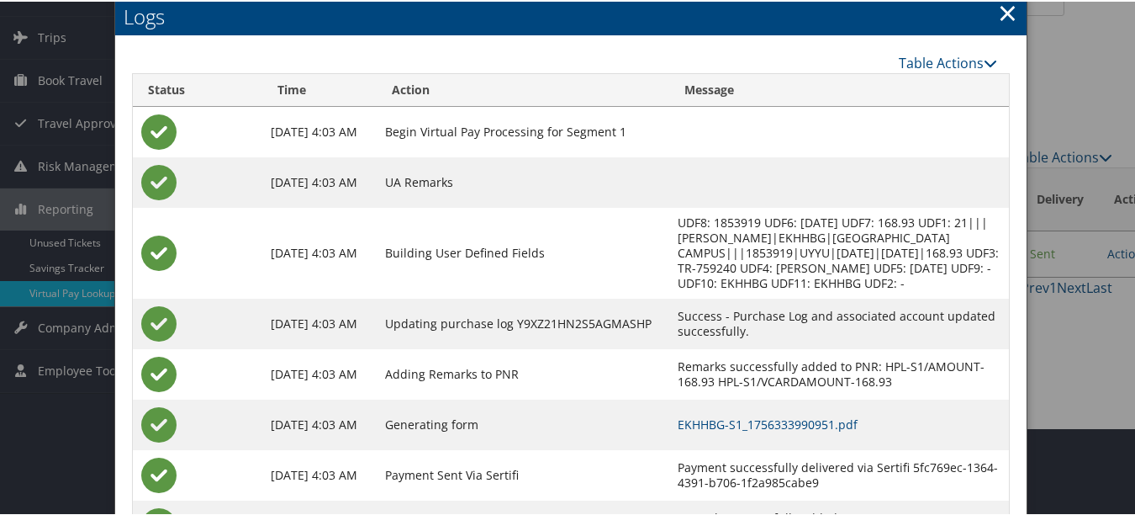
scroll to position [169, 0]
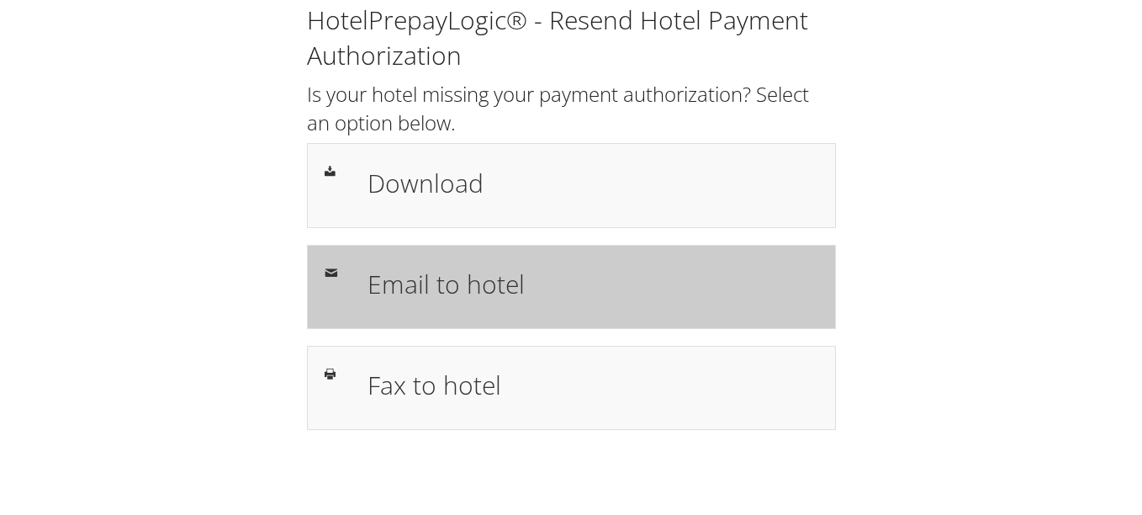
click at [569, 276] on h1 "Email to hotel" at bounding box center [593, 284] width 451 height 38
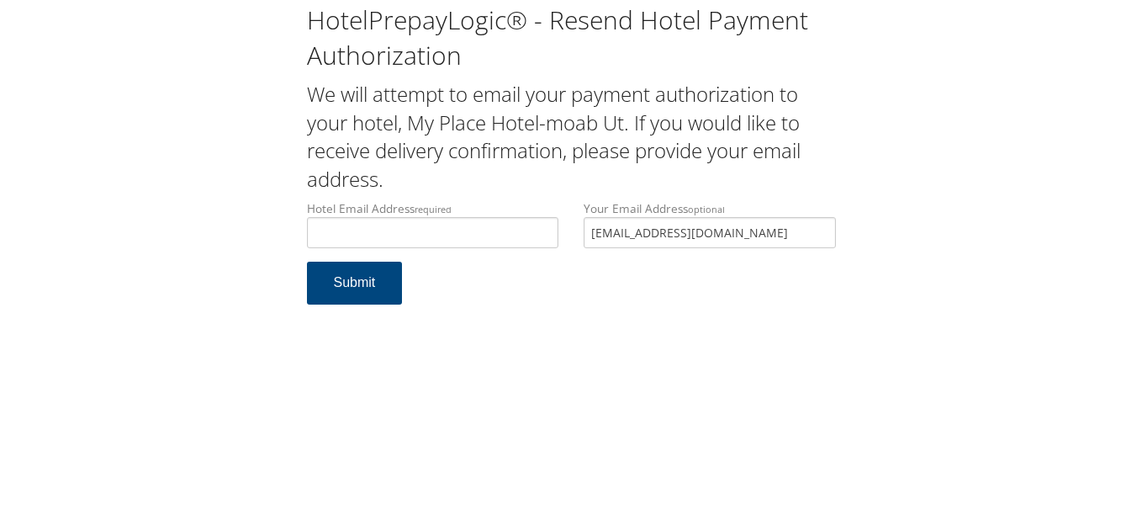
click at [502, 229] on div "Hotel Email Address required Hotel email address is required Your Email Address…" at bounding box center [571, 230] width 554 height 61
click at [481, 235] on input "Hotel Email Address required" at bounding box center [433, 232] width 252 height 31
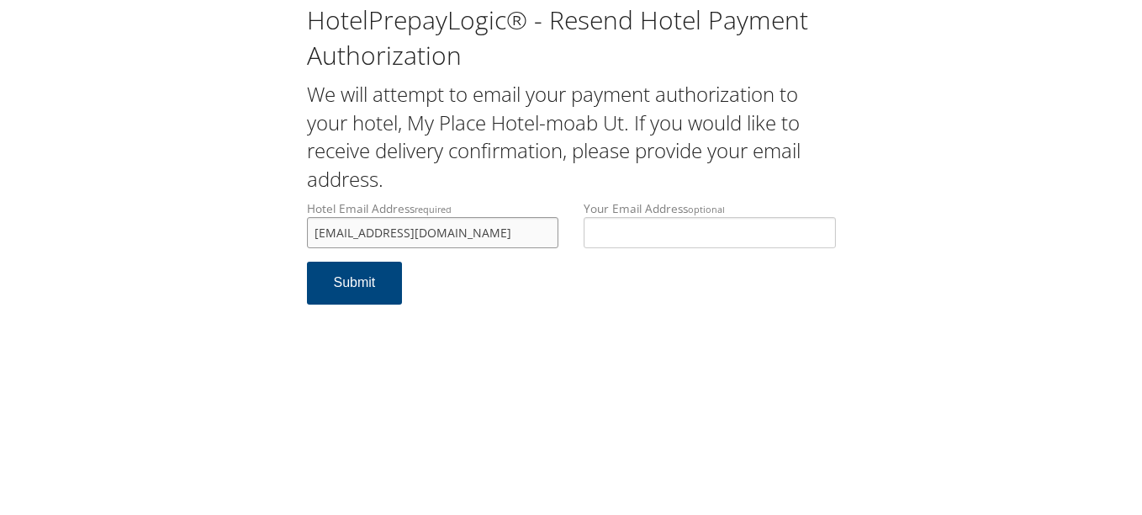
type input "[EMAIL_ADDRESS][DOMAIN_NAME]"
click at [547, 282] on form "Hotel Email Address required [EMAIL_ADDRESS][DOMAIN_NAME] Hotel email address i…" at bounding box center [571, 260] width 529 height 121
click at [344, 277] on button "Submit" at bounding box center [355, 283] width 96 height 43
drag, startPoint x: 455, startPoint y: 235, endPoint x: 303, endPoint y: 219, distance: 153.2
click at [303, 219] on div "Hotel Email Address required [EMAIL_ADDRESS][DOMAIN_NAME] Hotel email address i…" at bounding box center [433, 230] width 278 height 61
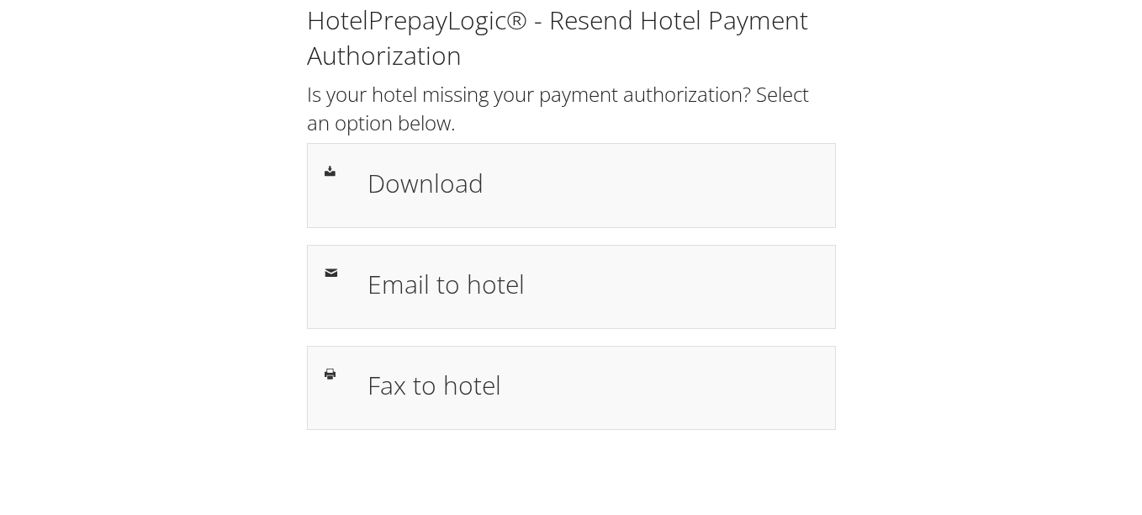
click at [1061, 251] on div "HotelPrepayLogic® - Resend Hotel Payment Authorization Is your hotel missing yo…" at bounding box center [571, 223] width 1108 height 447
click at [680, 67] on h1 "HotelPrepayLogic® - Resend Hotel Payment Authorization" at bounding box center [571, 38] width 529 height 71
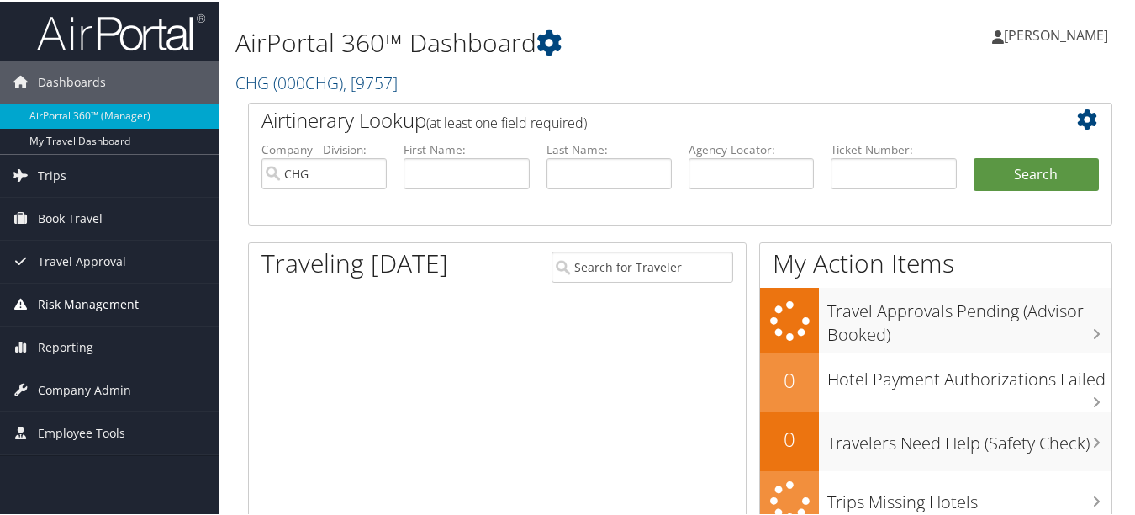
click at [114, 302] on span "Risk Management" at bounding box center [88, 303] width 101 height 42
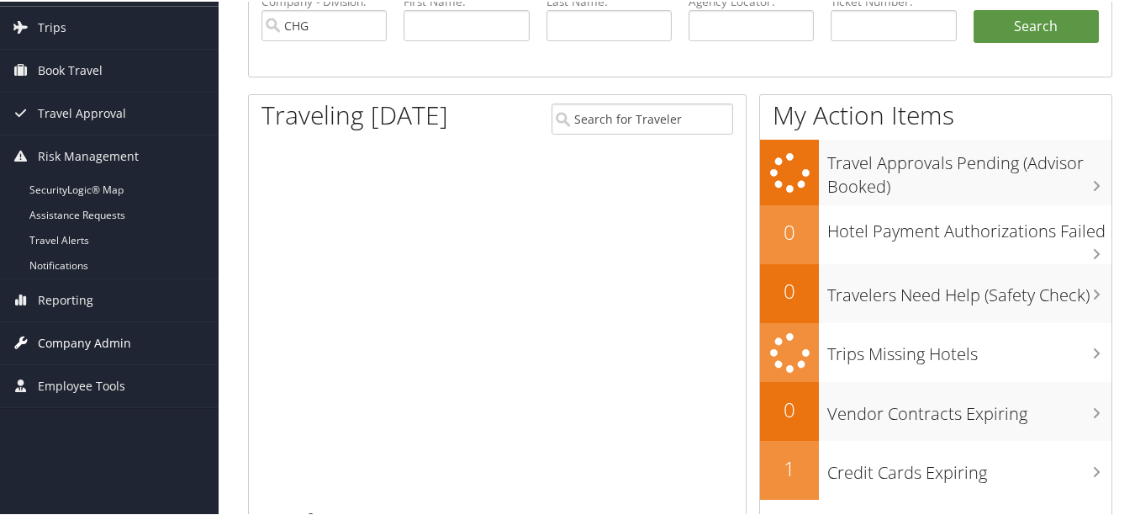
scroll to position [84, 0]
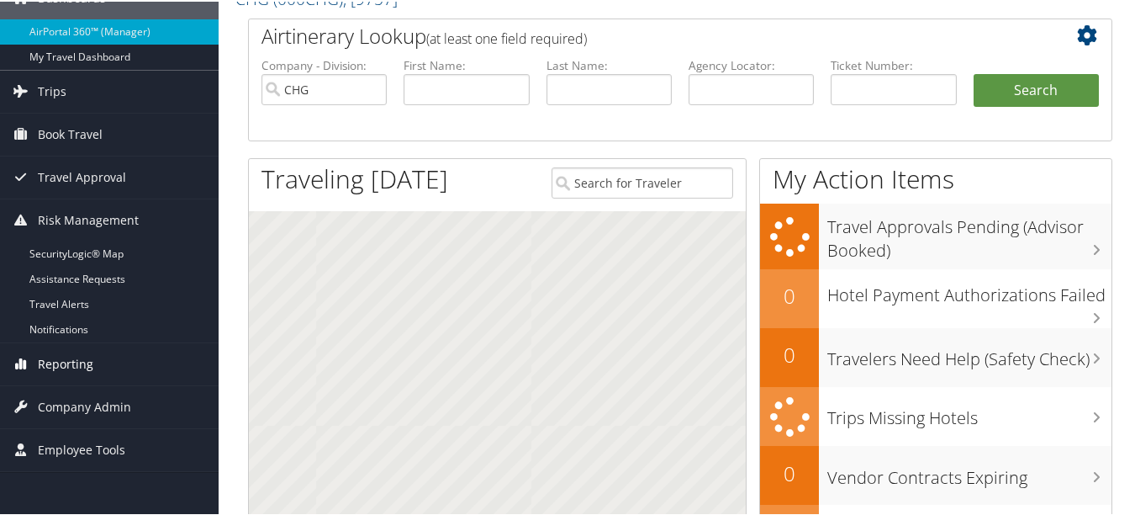
click at [114, 383] on link "Reporting" at bounding box center [109, 362] width 219 height 42
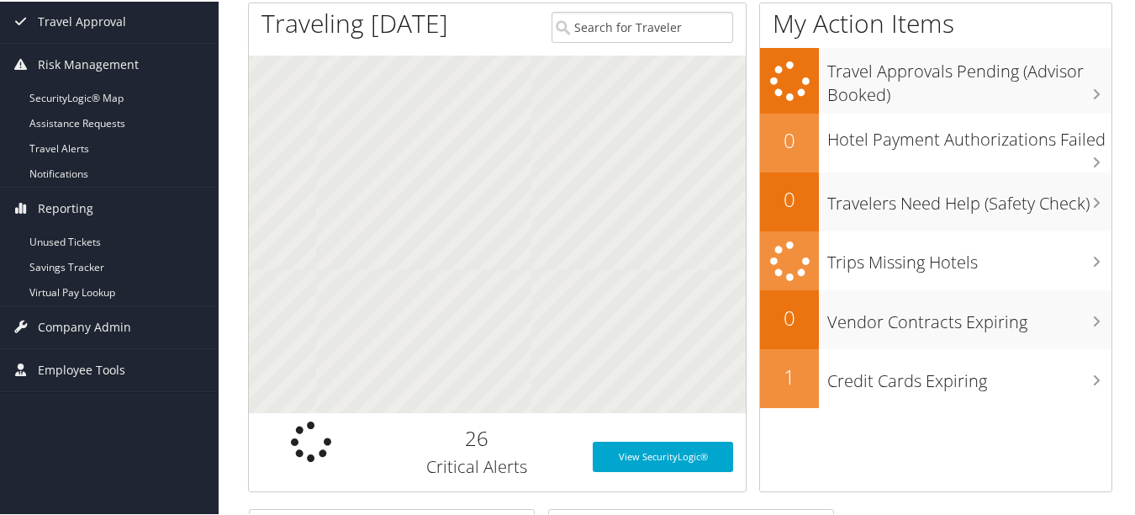
scroll to position [336, 0]
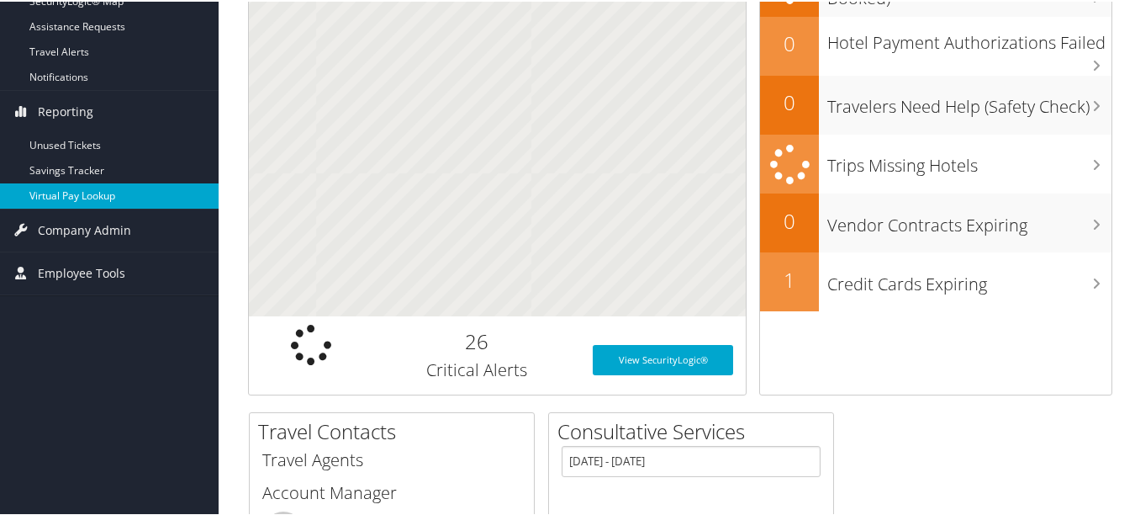
click at [104, 197] on link "Virtual Pay Lookup" at bounding box center [109, 194] width 219 height 25
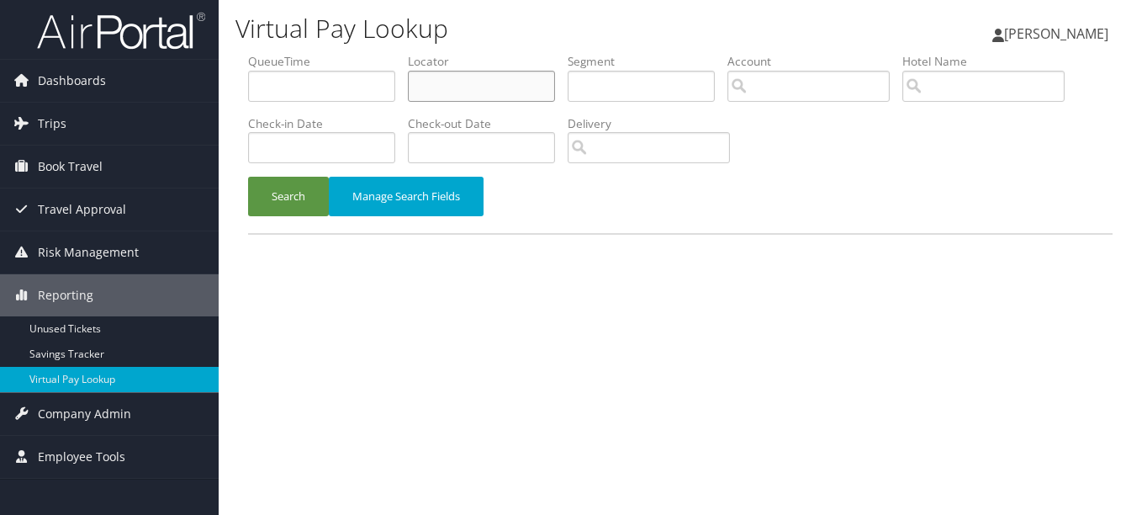
click at [523, 76] on input "text" at bounding box center [481, 86] width 147 height 31
paste input "GGHEMH"
click at [248, 177] on button "Search" at bounding box center [288, 197] width 81 height 40
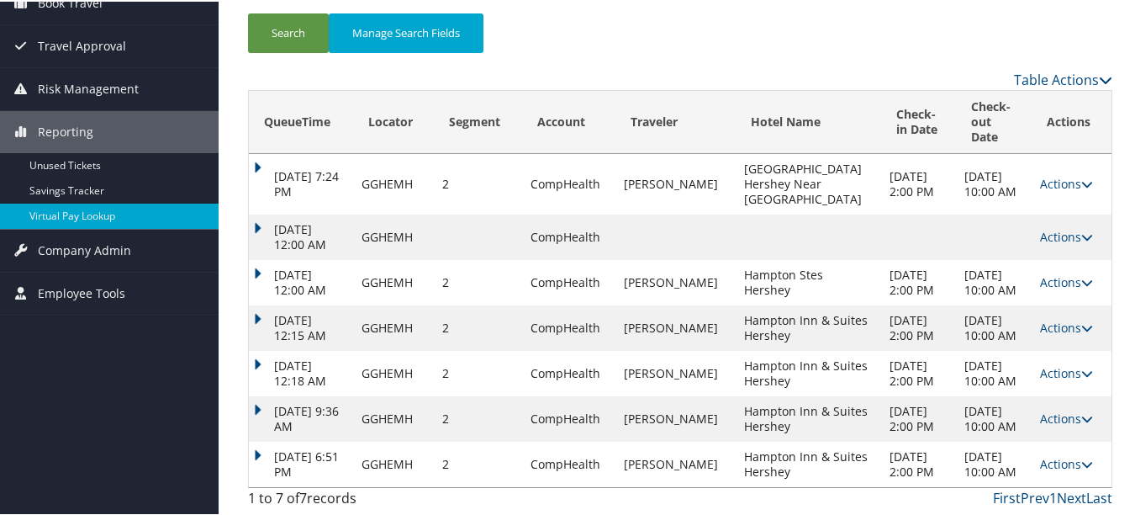
click at [1069, 454] on link "Actions" at bounding box center [1066, 462] width 53 height 16
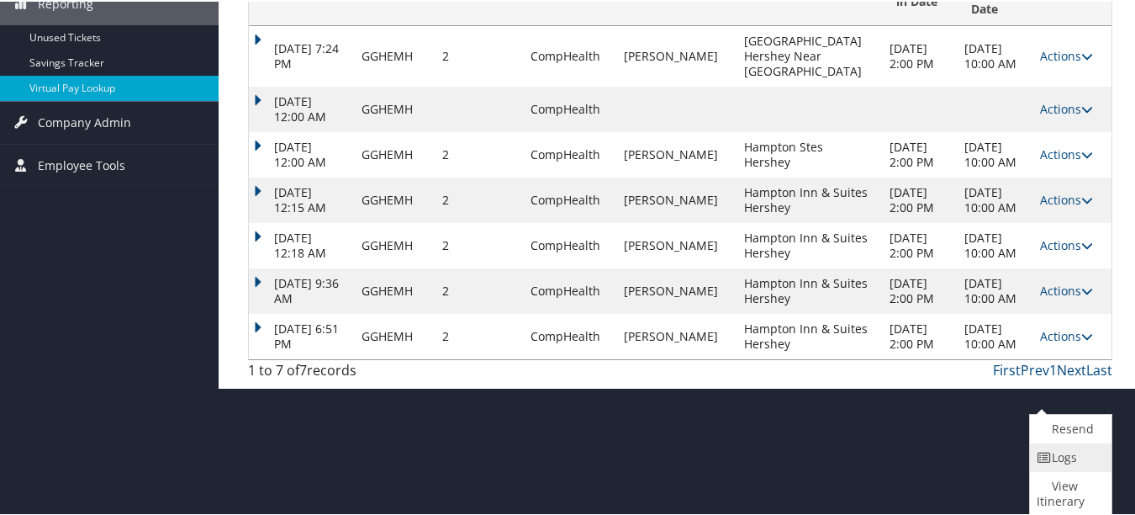
click at [1092, 466] on link "Logs" at bounding box center [1068, 456] width 77 height 29
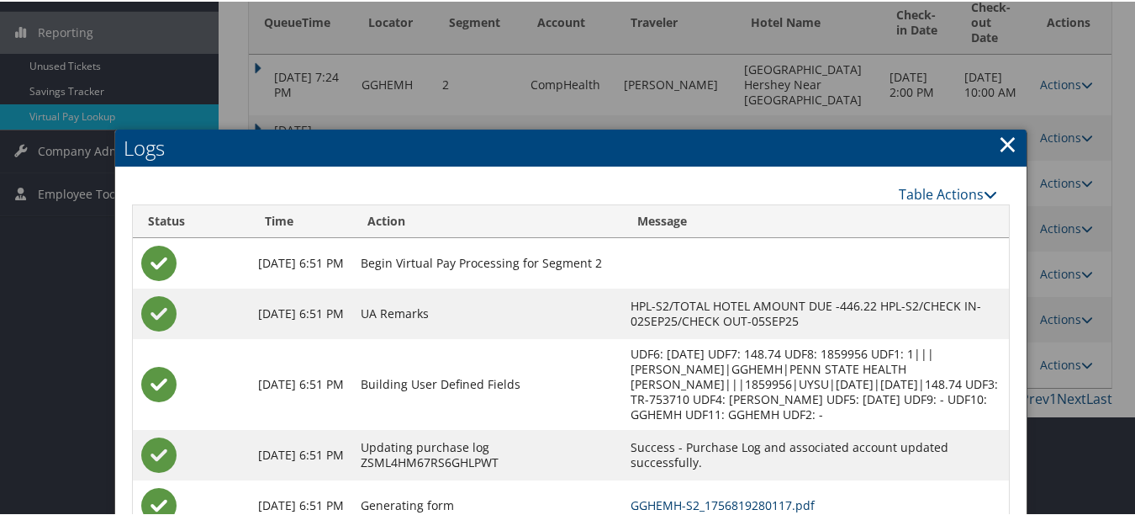
scroll to position [90, 0]
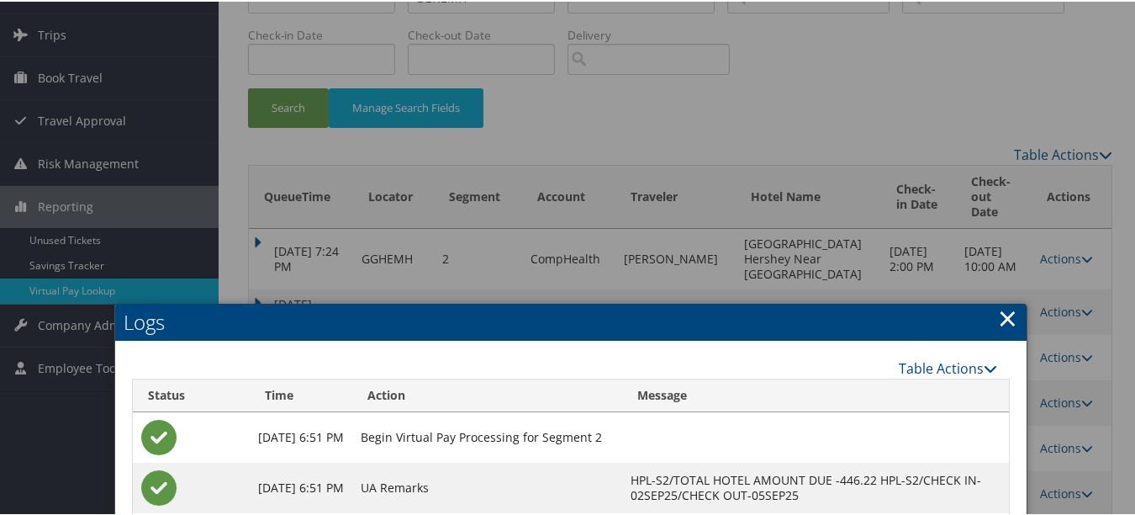
click at [1003, 323] on link "×" at bounding box center [1007, 316] width 19 height 34
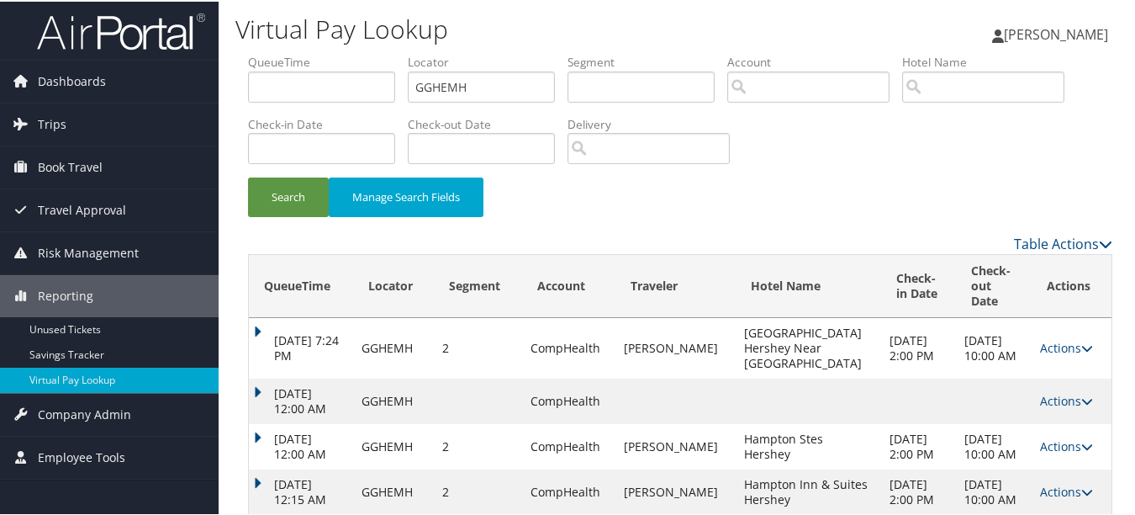
scroll to position [0, 0]
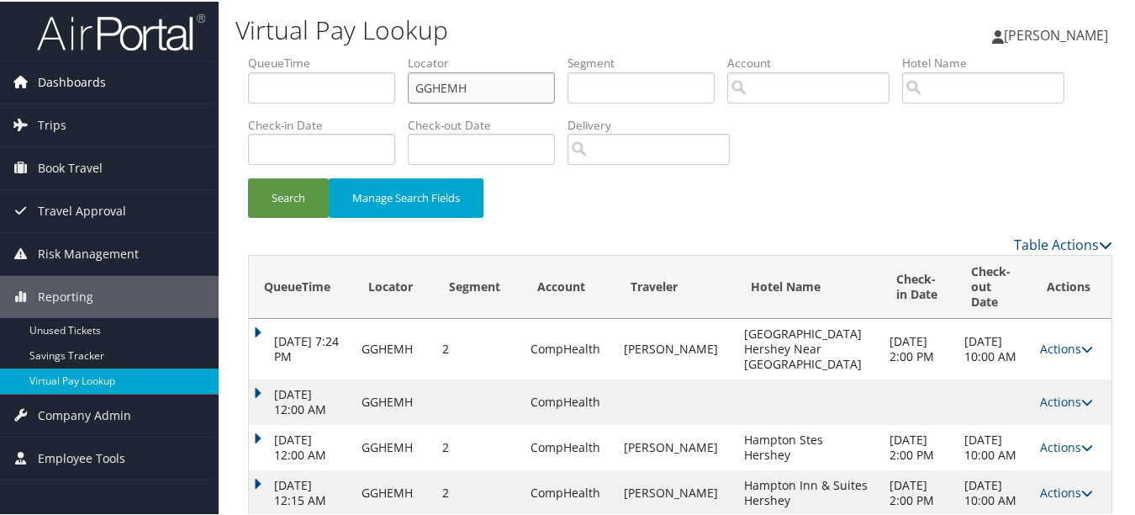
drag, startPoint x: 523, startPoint y: 82, endPoint x: 118, endPoint y: 76, distance: 405.4
click at [133, 76] on div "Dashboards AirPortal 360™ (Manager) My Travel Dashboard Trips Airtinerary® Look…" at bounding box center [571, 340] width 1142 height 680
paste input "DCCJFL"
click at [248, 177] on button "Search" at bounding box center [288, 197] width 81 height 40
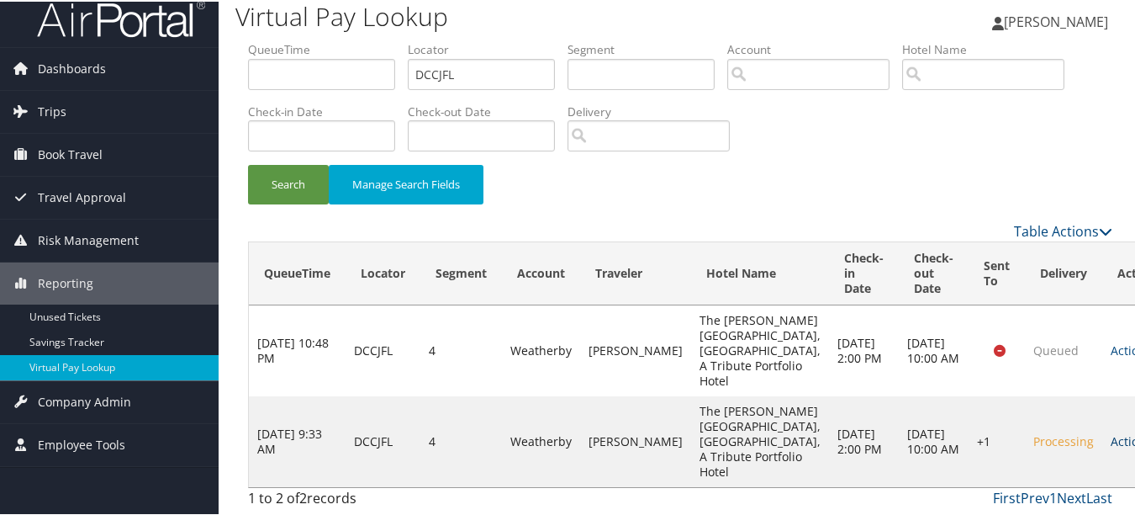
click at [1111, 433] on link "Actions" at bounding box center [1137, 439] width 53 height 16
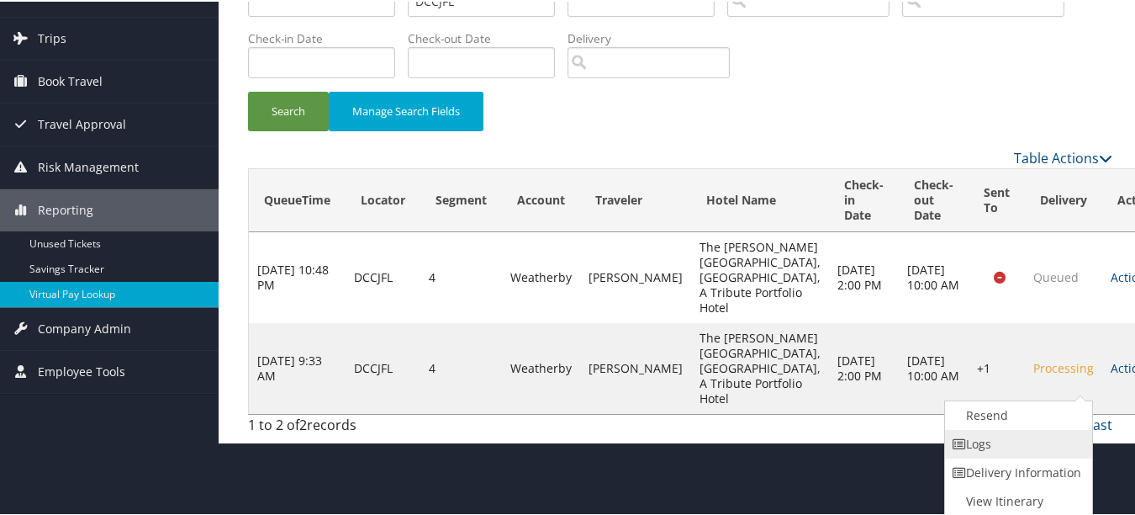
click at [1043, 447] on link "Logs" at bounding box center [1017, 442] width 144 height 29
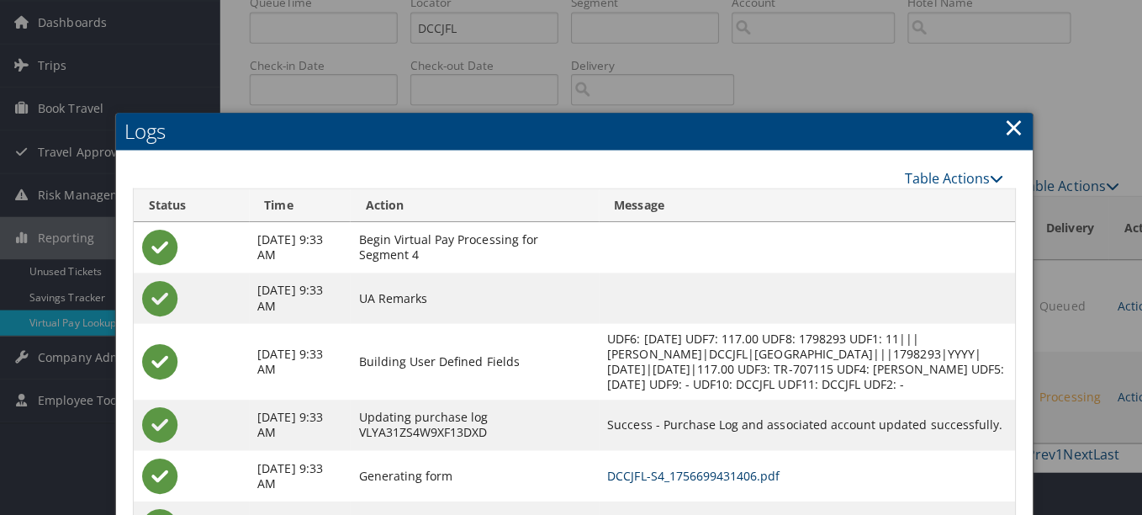
scroll to position [0, 0]
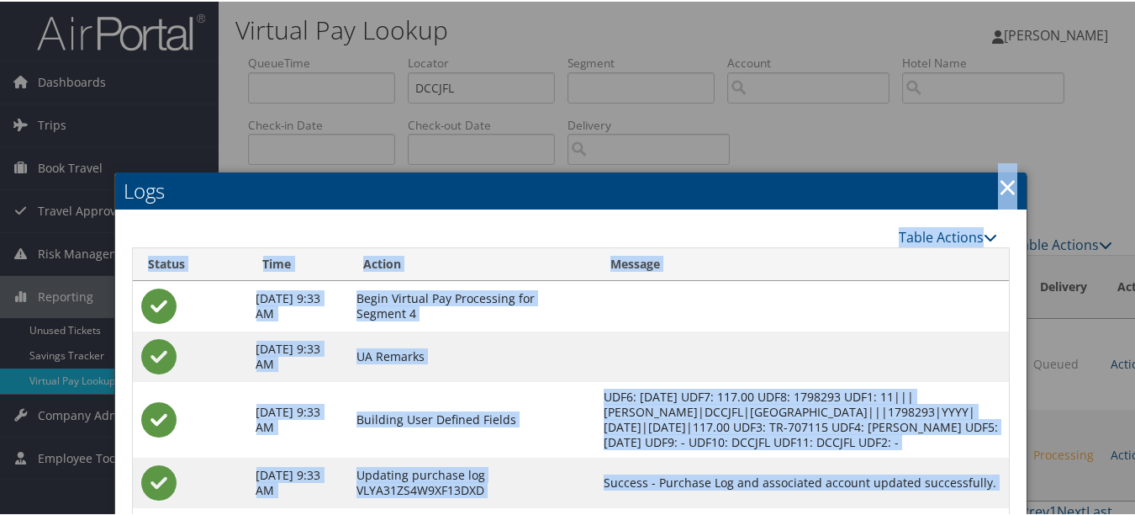
drag, startPoint x: 1016, startPoint y: 188, endPoint x: 1002, endPoint y: 179, distance: 16.6
click at [1002, 179] on div "Logs Table Actions Loading... Status Time Action Message Sep 1, 2025 9:33 AM Be…" at bounding box center [570, 413] width 913 height 484
click at [1002, 179] on link "×" at bounding box center [1007, 185] width 19 height 34
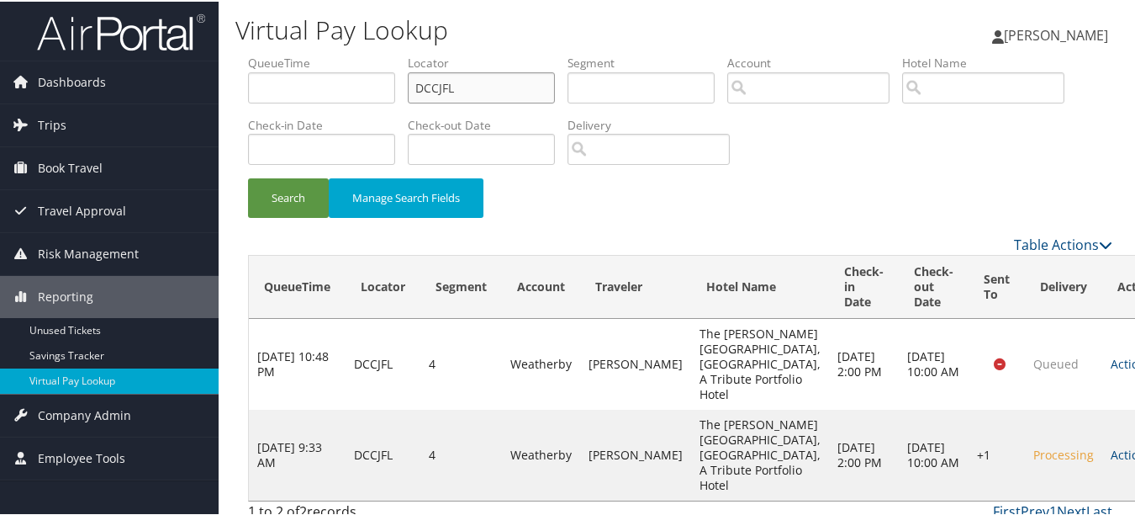
drag, startPoint x: 499, startPoint y: 86, endPoint x: 315, endPoint y: 87, distance: 183.4
click at [315, 53] on ul "QueueTime Locator DCCJFL Segment Account Traveler Hotel Name Check-in Date Chec…" at bounding box center [680, 53] width 865 height 0
paste input "LWEVSD"
click at [248, 177] on button "Search" at bounding box center [288, 197] width 81 height 40
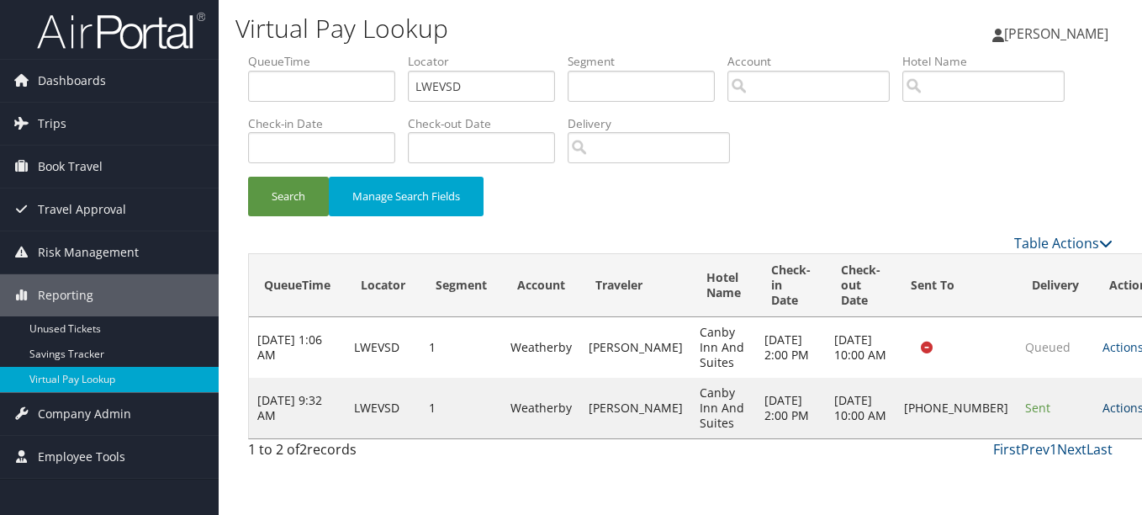
click at [1103, 415] on link "Actions" at bounding box center [1129, 407] width 53 height 16
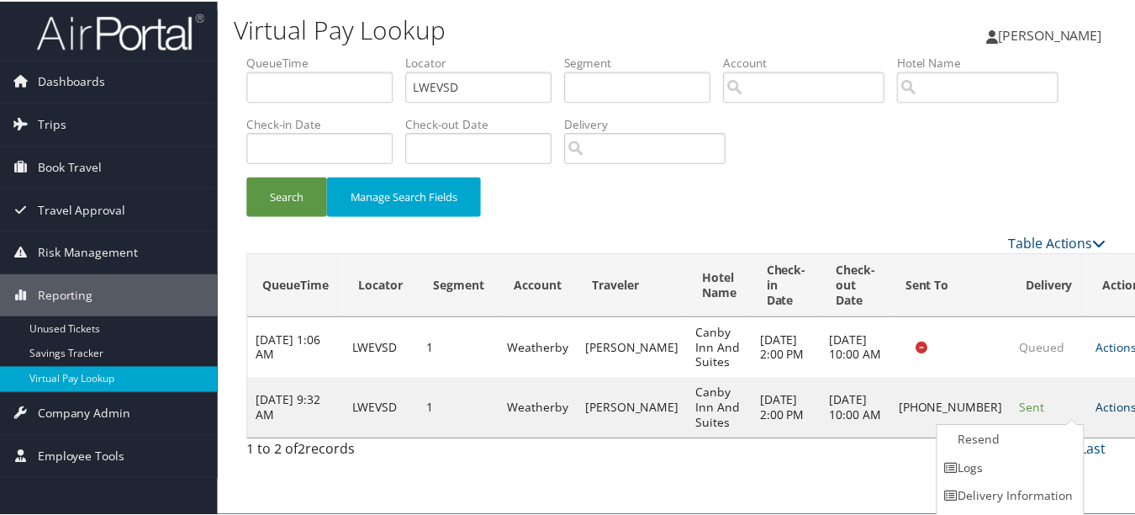
scroll to position [26, 0]
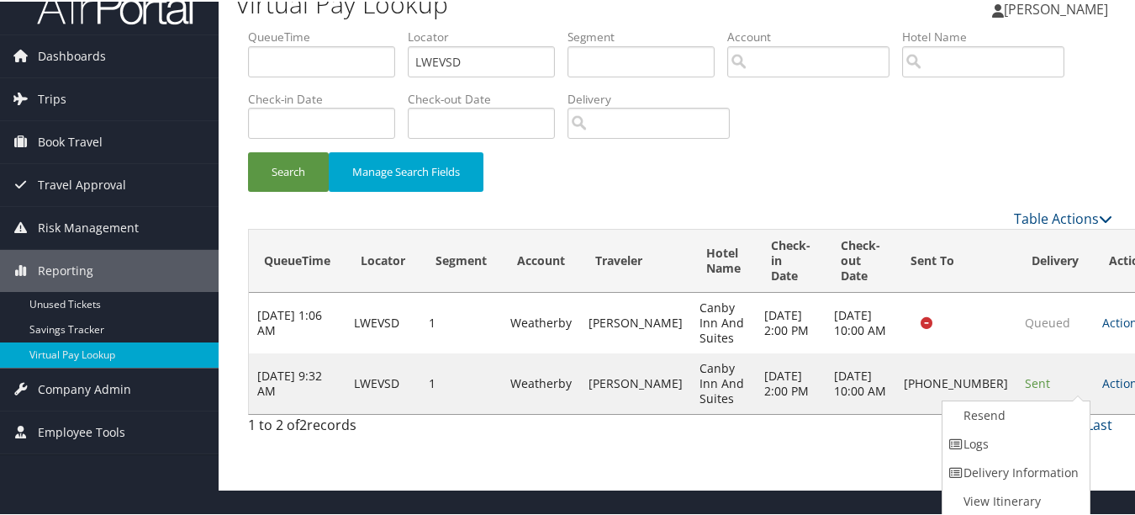
drag, startPoint x: 1055, startPoint y: 438, endPoint x: 861, endPoint y: 441, distance: 194.3
click at [1054, 438] on link "Logs" at bounding box center [1015, 442] width 144 height 29
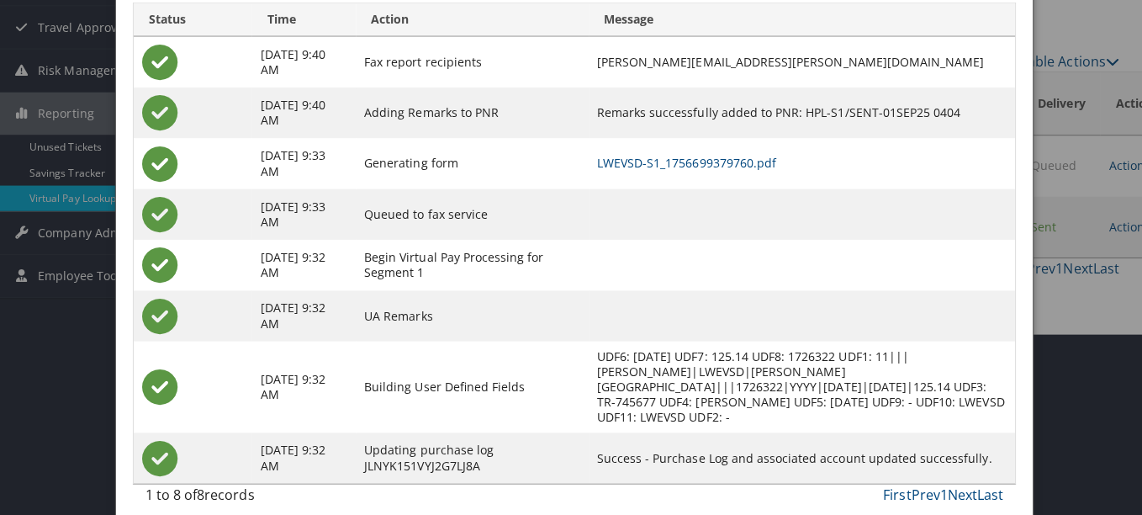
scroll to position [0, 0]
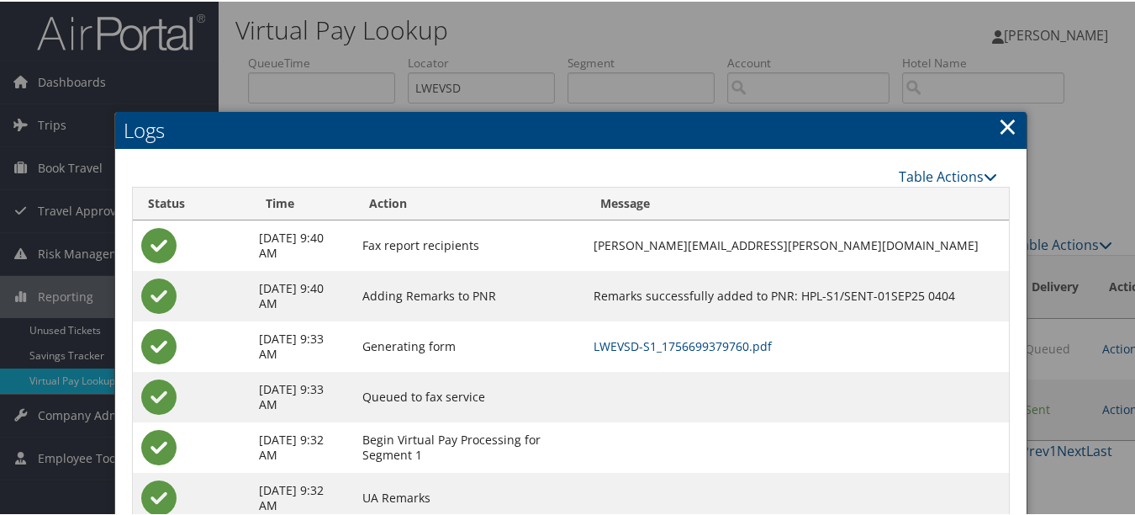
click at [1006, 131] on link "×" at bounding box center [1007, 125] width 19 height 34
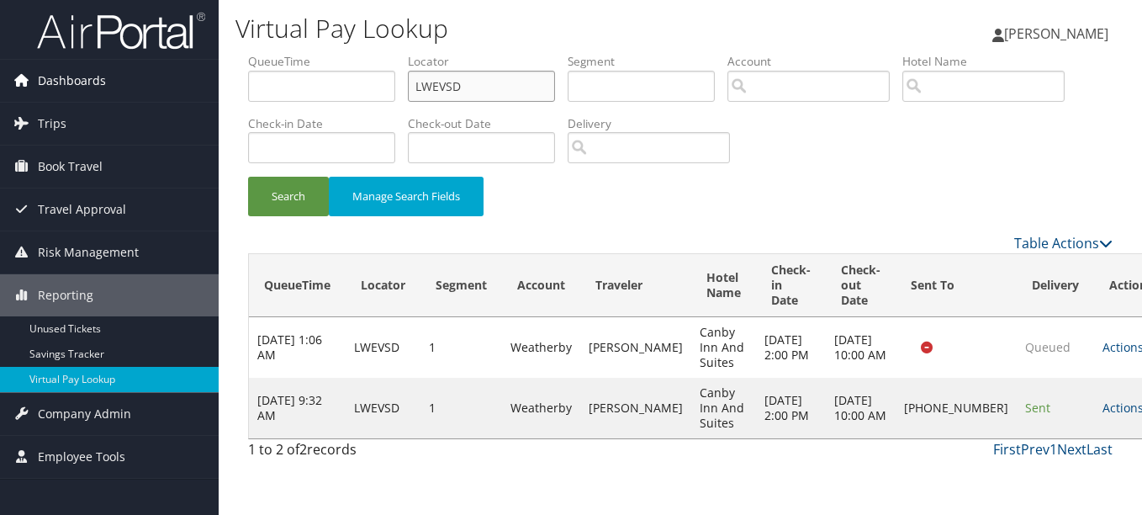
drag, startPoint x: 473, startPoint y: 84, endPoint x: 123, endPoint y: 84, distance: 349.9
click at [131, 84] on div "Dashboards AirPortal 360™ (Manager) My Travel Dashboard Trips Airtinerary® Look…" at bounding box center [571, 257] width 1142 height 515
paste input "FUNBWL"
type input "FUNBWL"
click at [248, 177] on button "Search" at bounding box center [288, 197] width 81 height 40
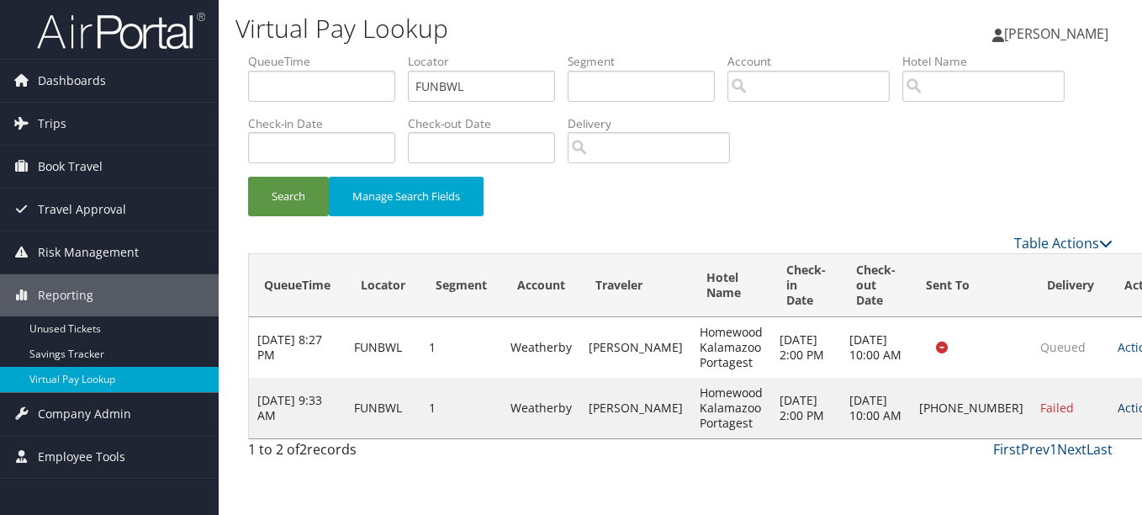
click at [1118, 409] on link "Actions" at bounding box center [1144, 407] width 53 height 16
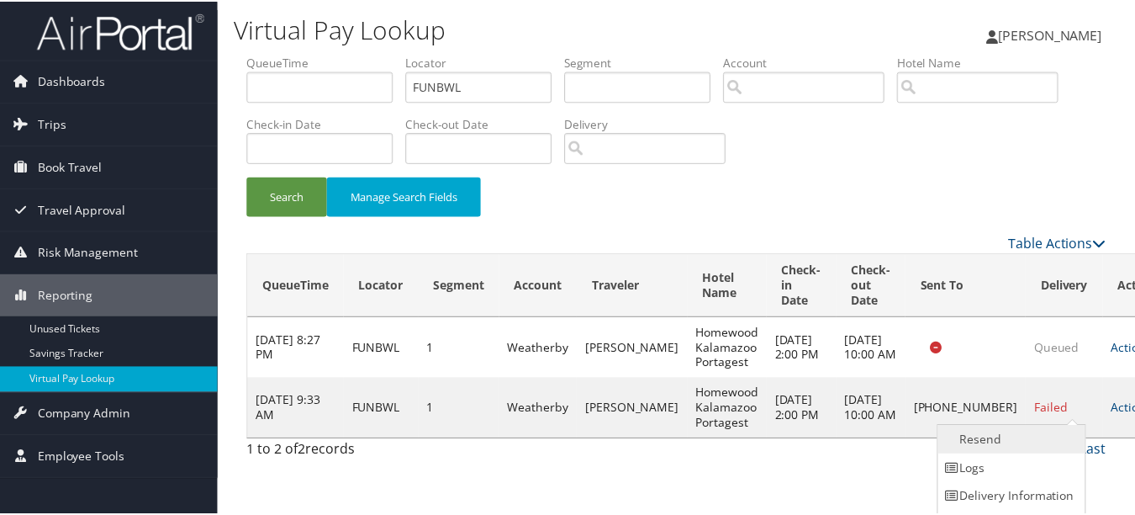
scroll to position [26, 0]
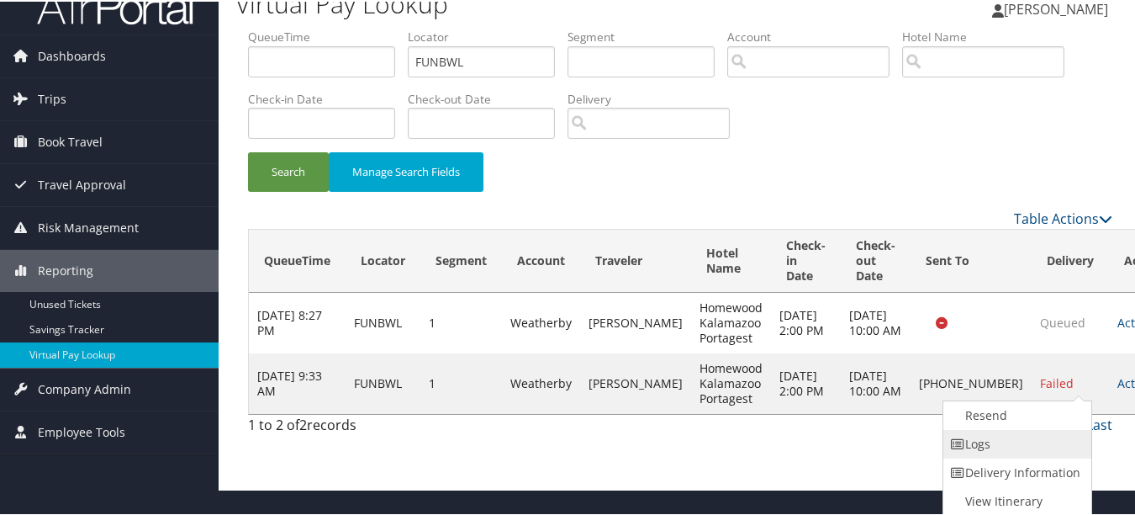
click at [1053, 428] on link "Logs" at bounding box center [1016, 442] width 144 height 29
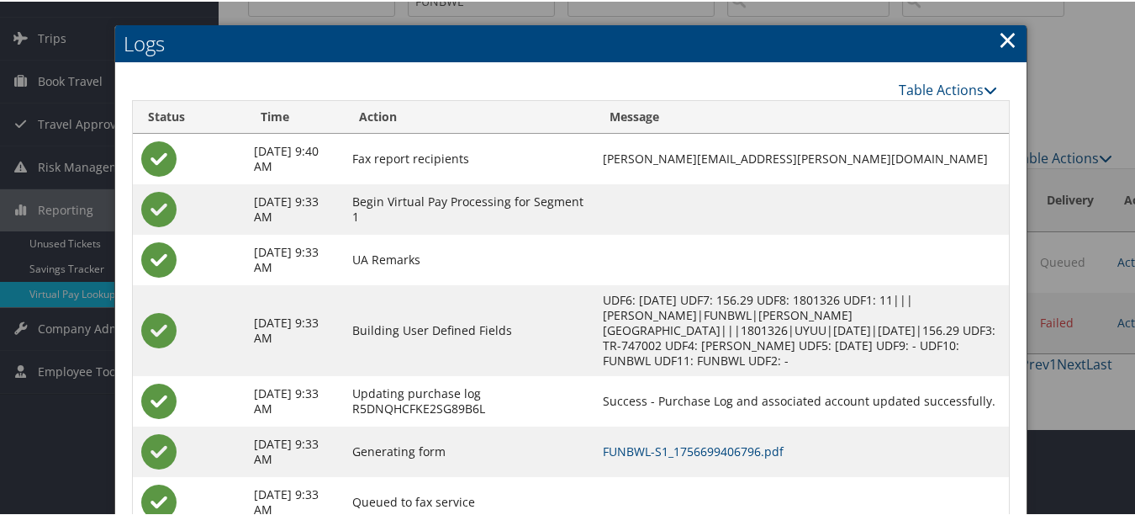
scroll to position [145, 0]
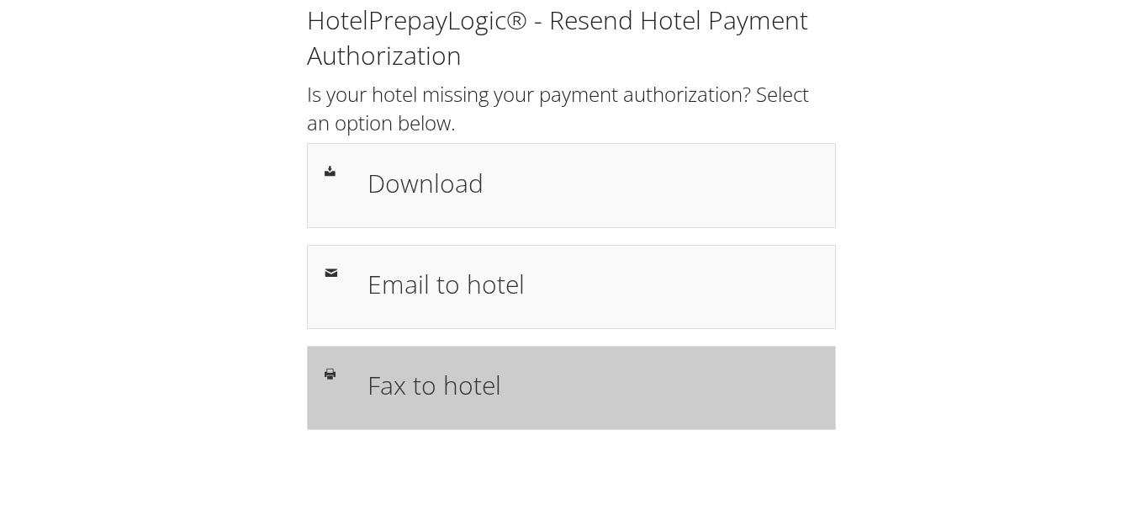
click at [620, 357] on div "Fax to hotel" at bounding box center [571, 388] width 529 height 84
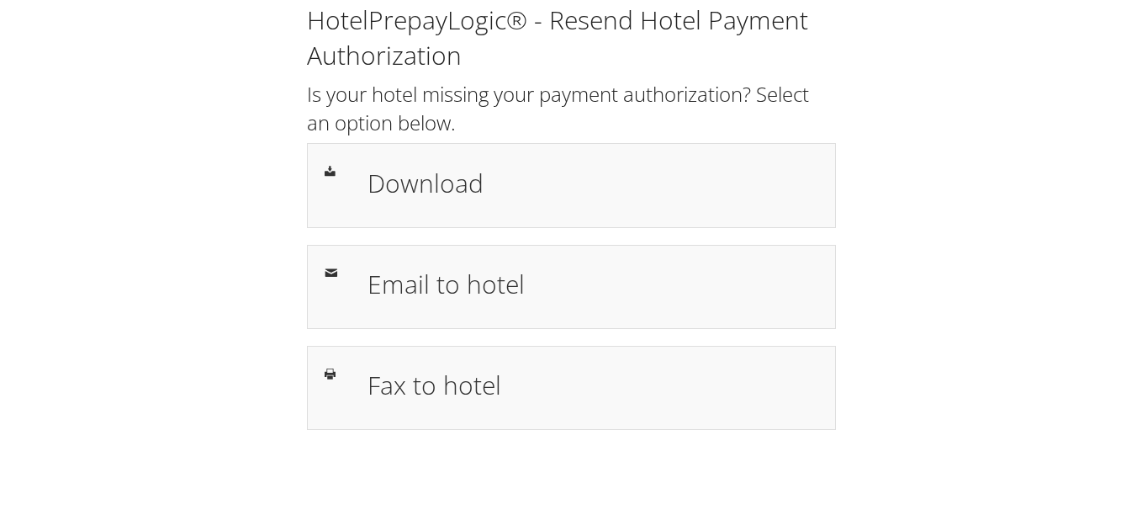
click at [1044, 272] on div "HotelPrepayLogic® - Resend Hotel Payment Authorization Is your hotel missing yo…" at bounding box center [571, 223] width 1108 height 447
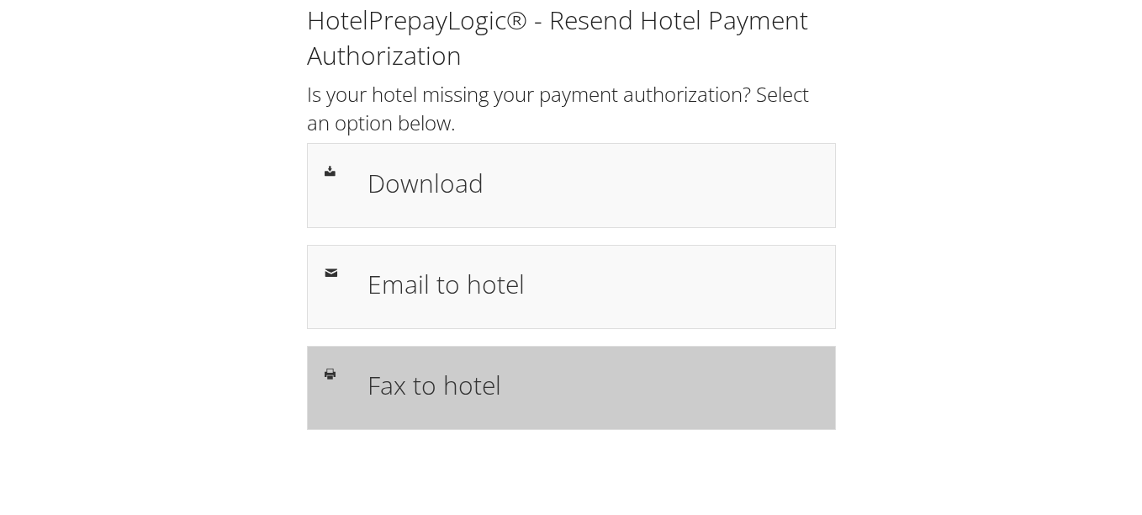
click at [584, 376] on h1 "Fax to hotel" at bounding box center [593, 385] width 451 height 38
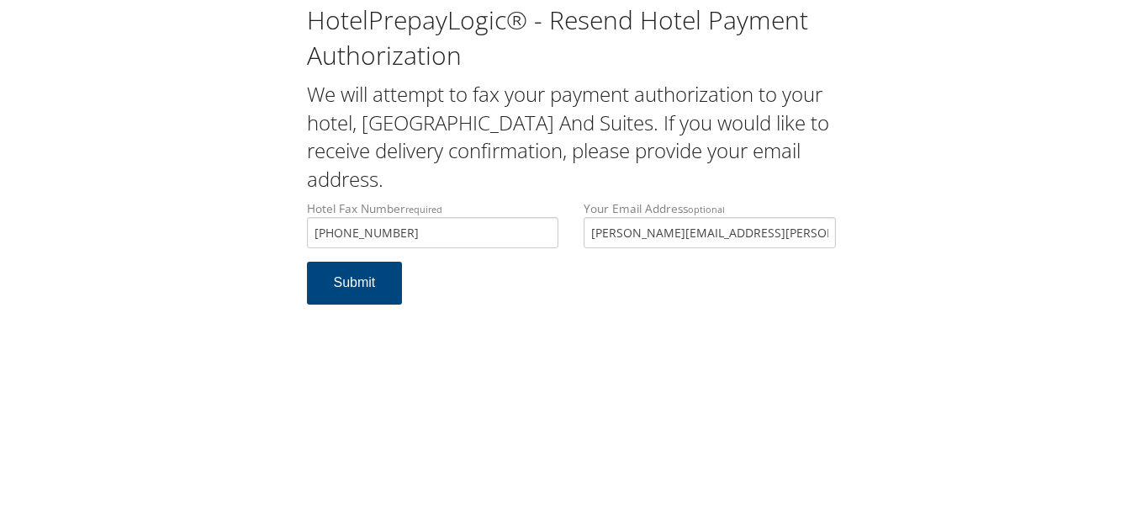
click at [470, 205] on div "Hotel Fax Number required [PHONE_NUMBER] Hotel fax number is required Your Emai…" at bounding box center [571, 230] width 554 height 61
click at [375, 273] on button "Submit" at bounding box center [355, 283] width 96 height 43
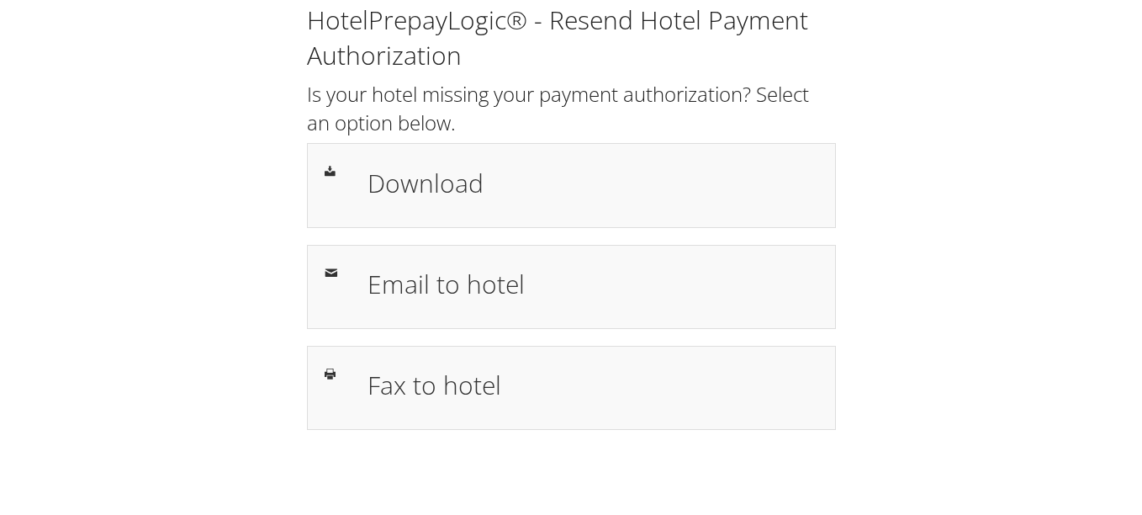
click at [955, 252] on div "HotelPrepayLogic® - Resend Hotel Payment Authorization Is your hotel missing yo…" at bounding box center [571, 223] width 1108 height 447
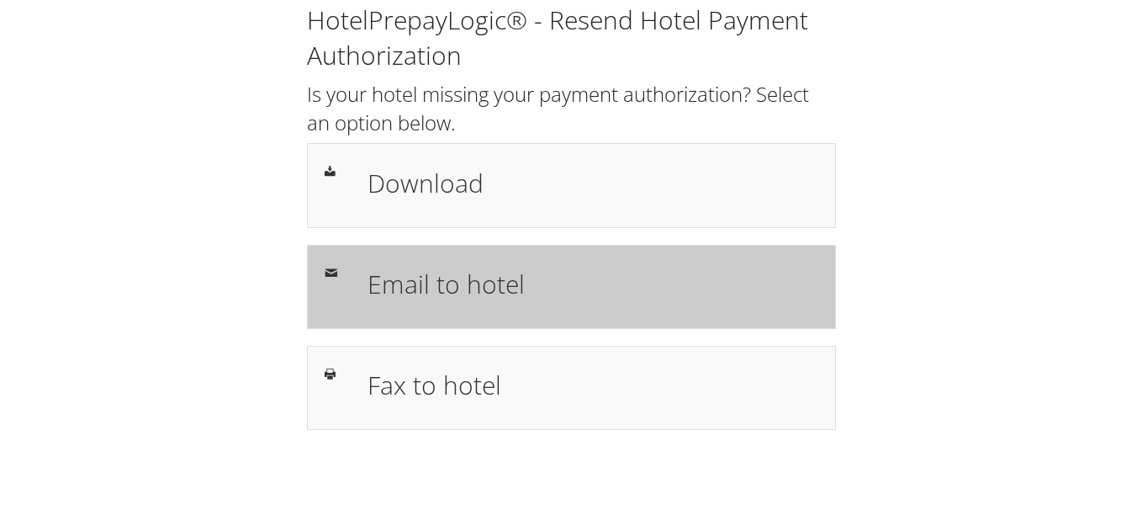
click at [549, 259] on div "Email to hotel" at bounding box center [571, 287] width 529 height 84
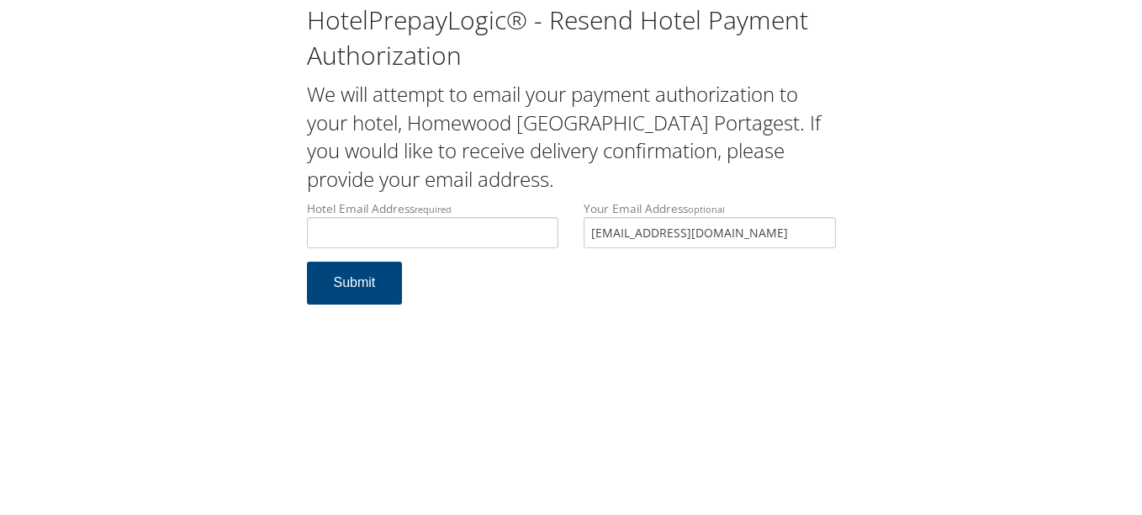
click at [540, 230] on div "Hotel Email Address required Hotel email address is required Your Email Address…" at bounding box center [571, 230] width 554 height 61
click at [493, 226] on input "Hotel Email Address required" at bounding box center [433, 232] width 252 height 31
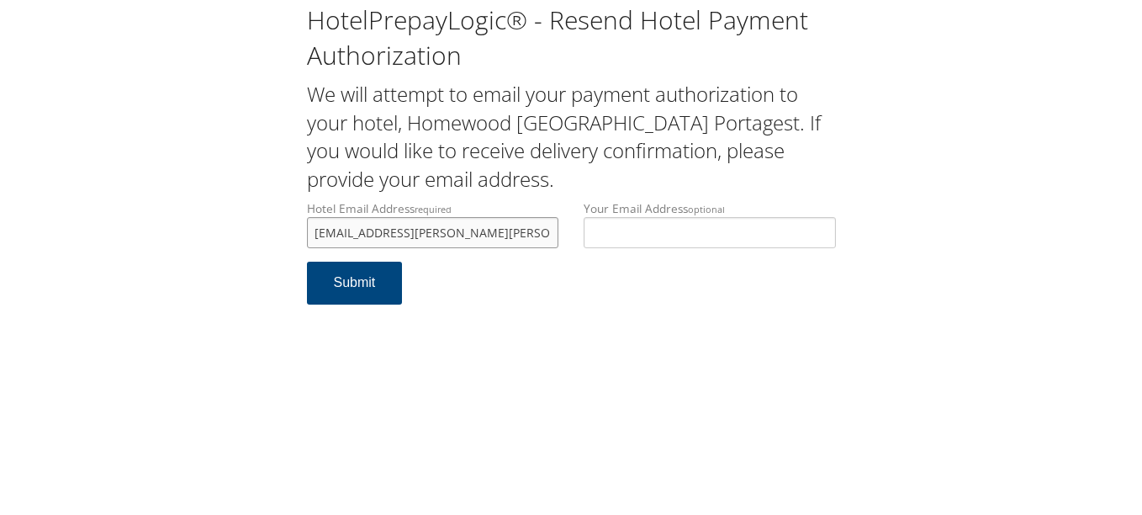
type input "[EMAIL_ADDRESS][PERSON_NAME][PERSON_NAME][DOMAIN_NAME]"
click at [548, 357] on div "HotelPrepayLogic® - Resend Hotel Payment Authorization We will attempt to email…" at bounding box center [571, 257] width 1142 height 515
click at [366, 276] on button "Submit" at bounding box center [355, 283] width 96 height 43
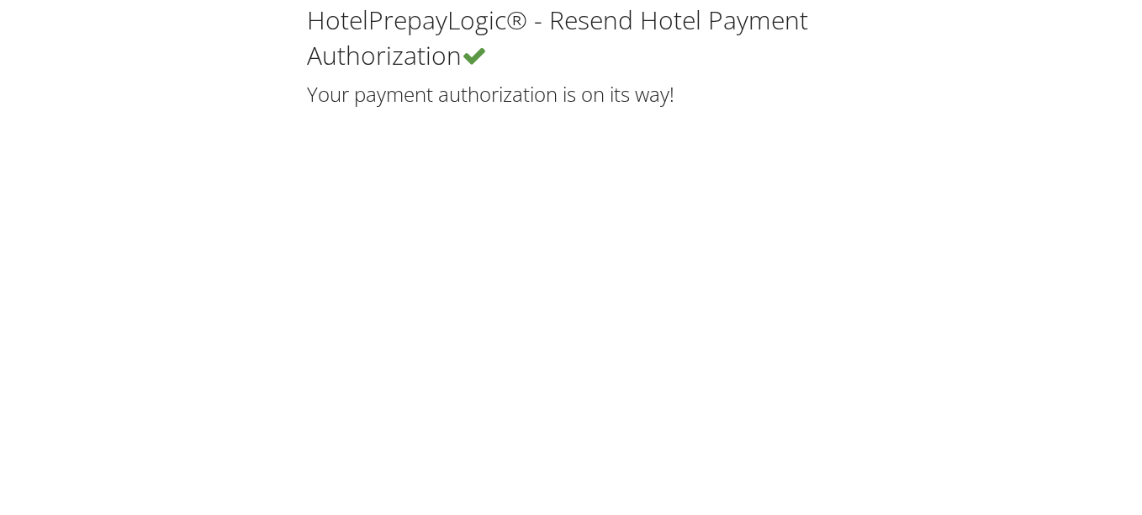
click at [600, 295] on div "HotelPrepayLogic® - Resend Hotel Payment Authorization Your payment authorizati…" at bounding box center [571, 257] width 1142 height 515
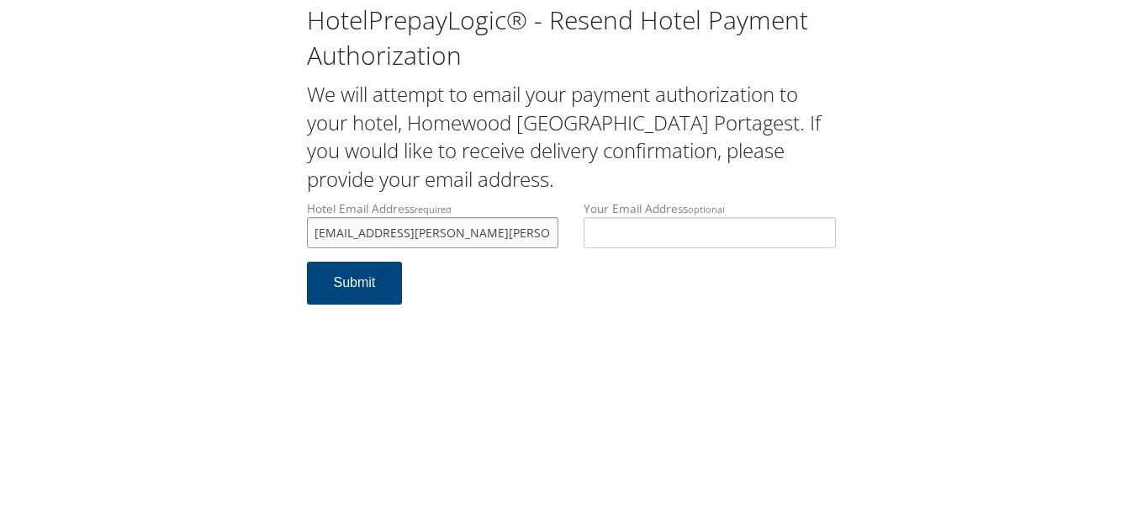
drag, startPoint x: 498, startPoint y: 234, endPoint x: 117, endPoint y: 230, distance: 381.0
click at [117, 230] on div "HotelPrepayLogic® - Resend Hotel Payment Authorization We will attempt to email…" at bounding box center [571, 160] width 1108 height 321
